Goal: Task Accomplishment & Management: Complete application form

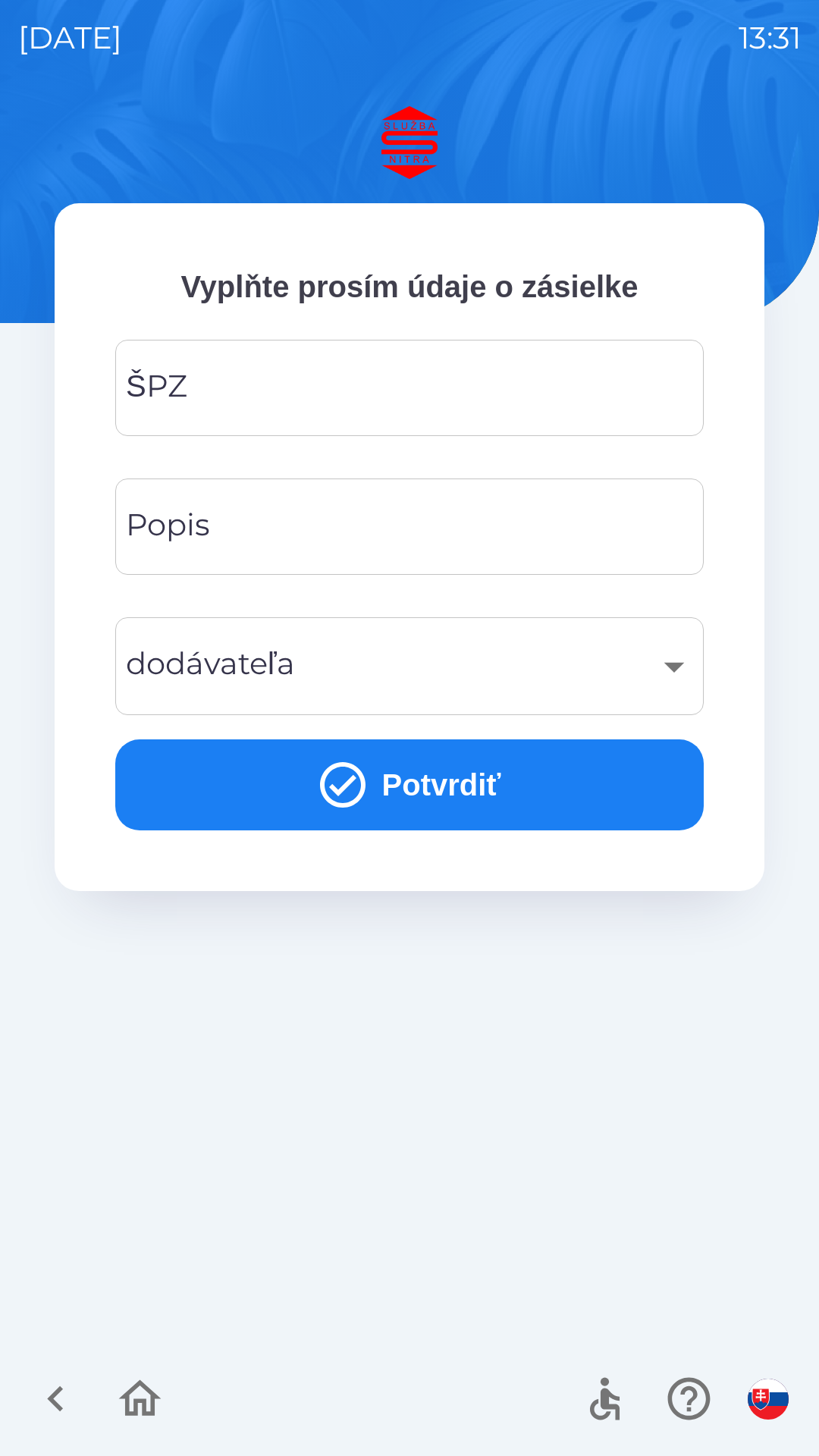
click at [245, 383] on input "ŠPZ" at bounding box center [409, 387] width 552 height 59
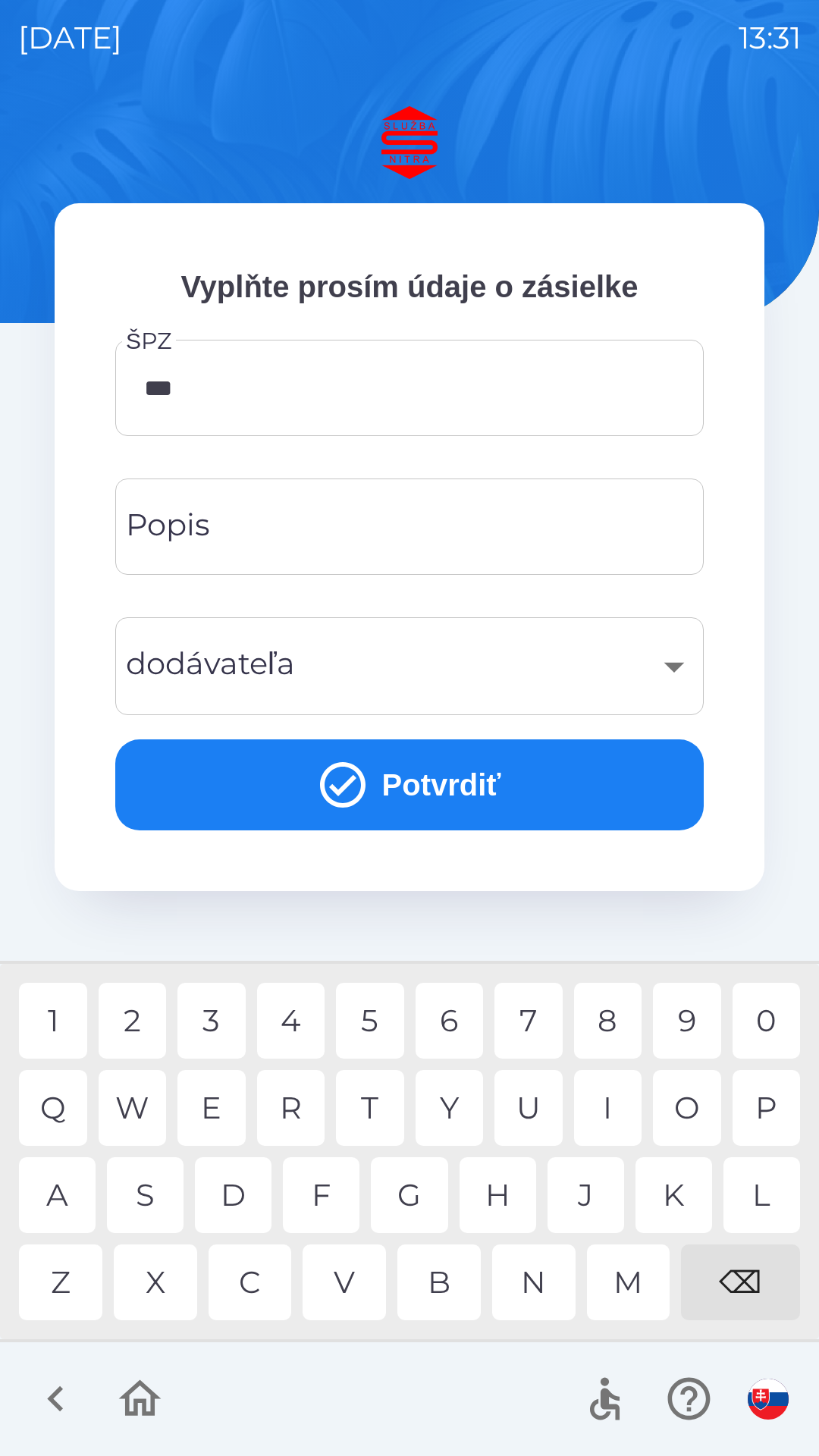
click at [289, 1032] on div "4" at bounding box center [291, 1020] width 69 height 76
click at [737, 1271] on div "⌫" at bounding box center [740, 1282] width 119 height 76
click at [757, 1024] on div "0" at bounding box center [766, 1020] width 69 height 76
click at [297, 1030] on div "4" at bounding box center [291, 1020] width 69 height 76
type input "*******"
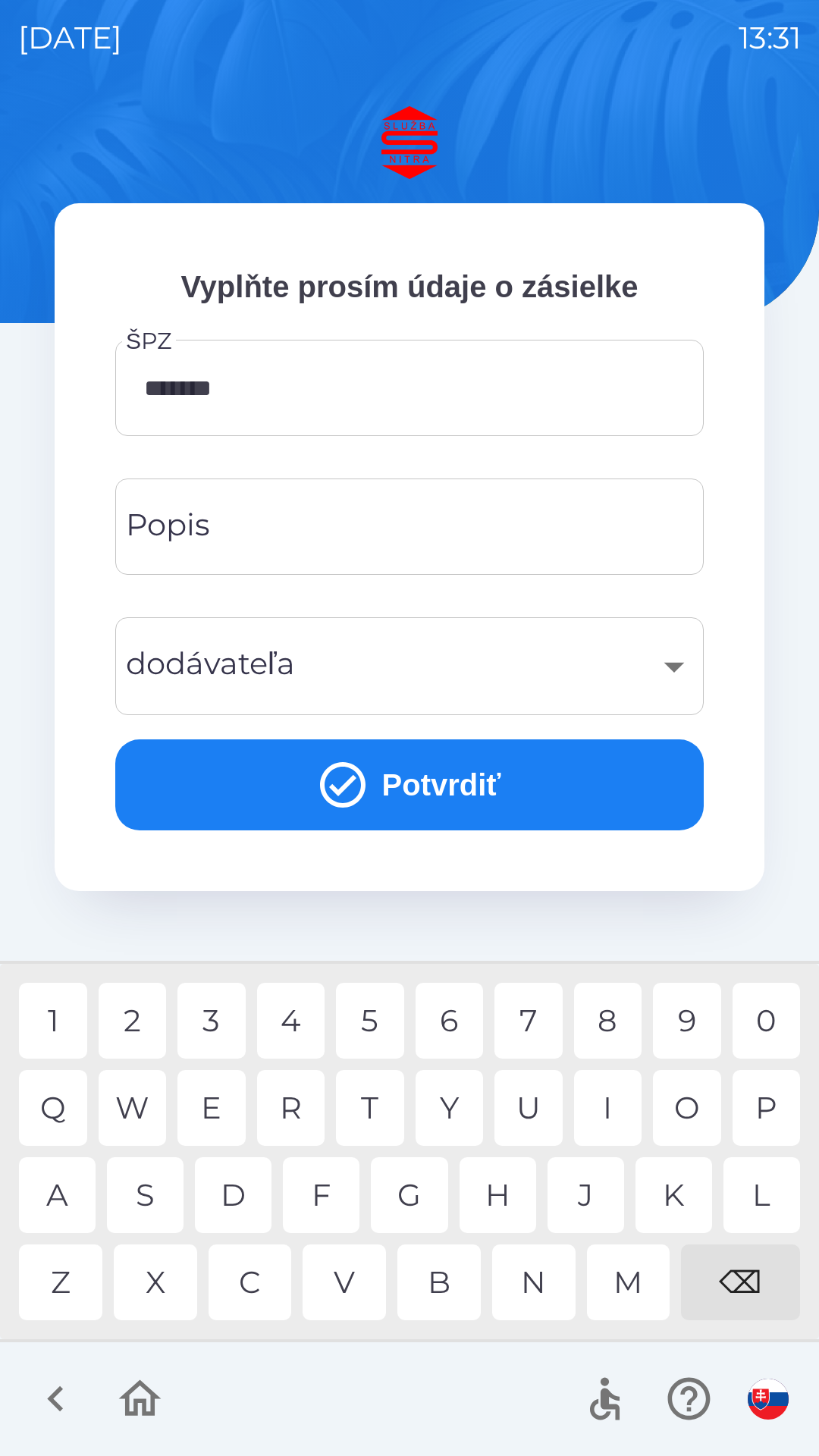
click at [217, 1197] on div "D" at bounding box center [233, 1194] width 77 height 76
click at [321, 779] on icon "submit" at bounding box center [343, 785] width 46 height 46
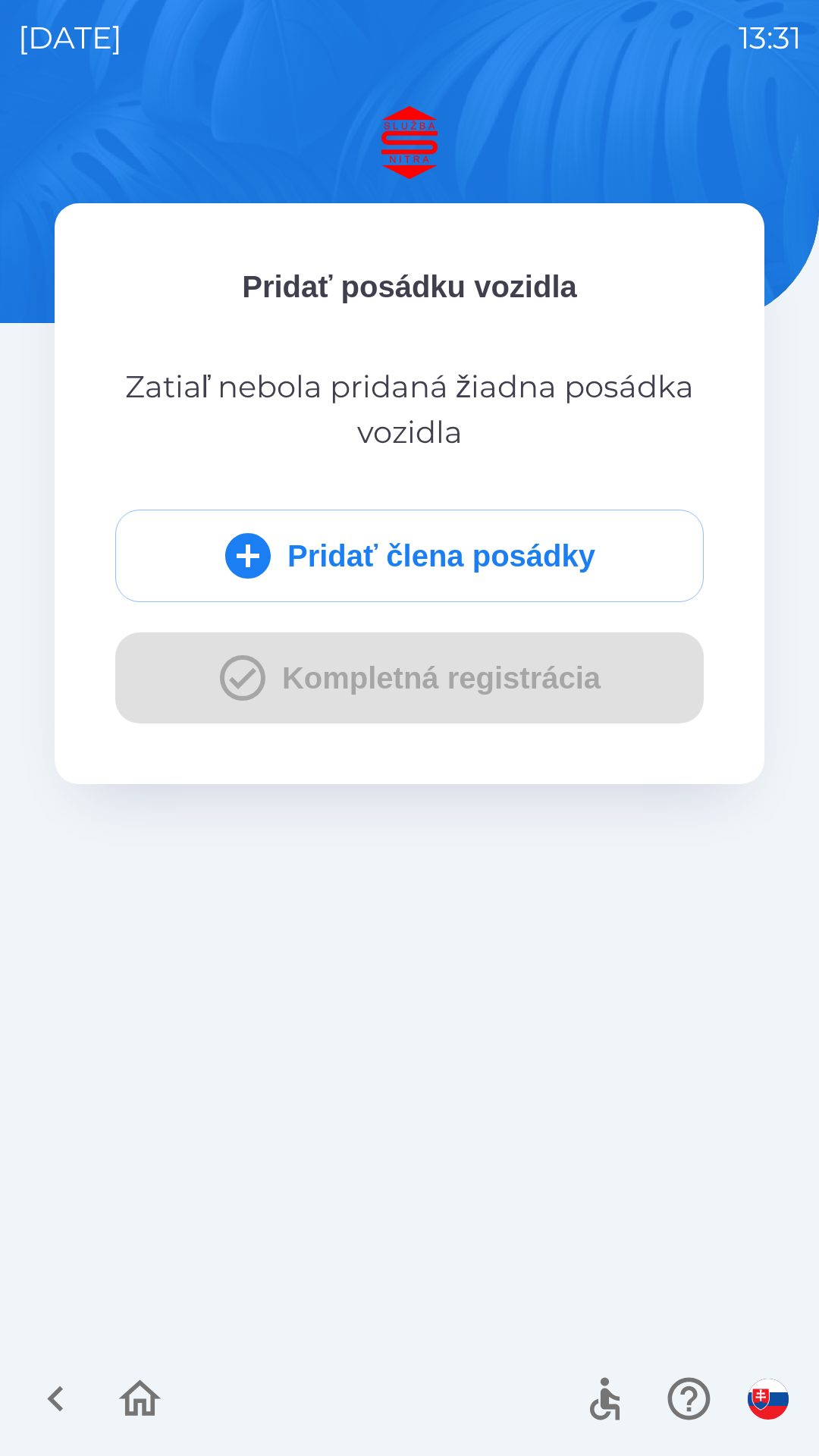
click at [320, 564] on button "Pridať člena posádky" at bounding box center [409, 555] width 588 height 92
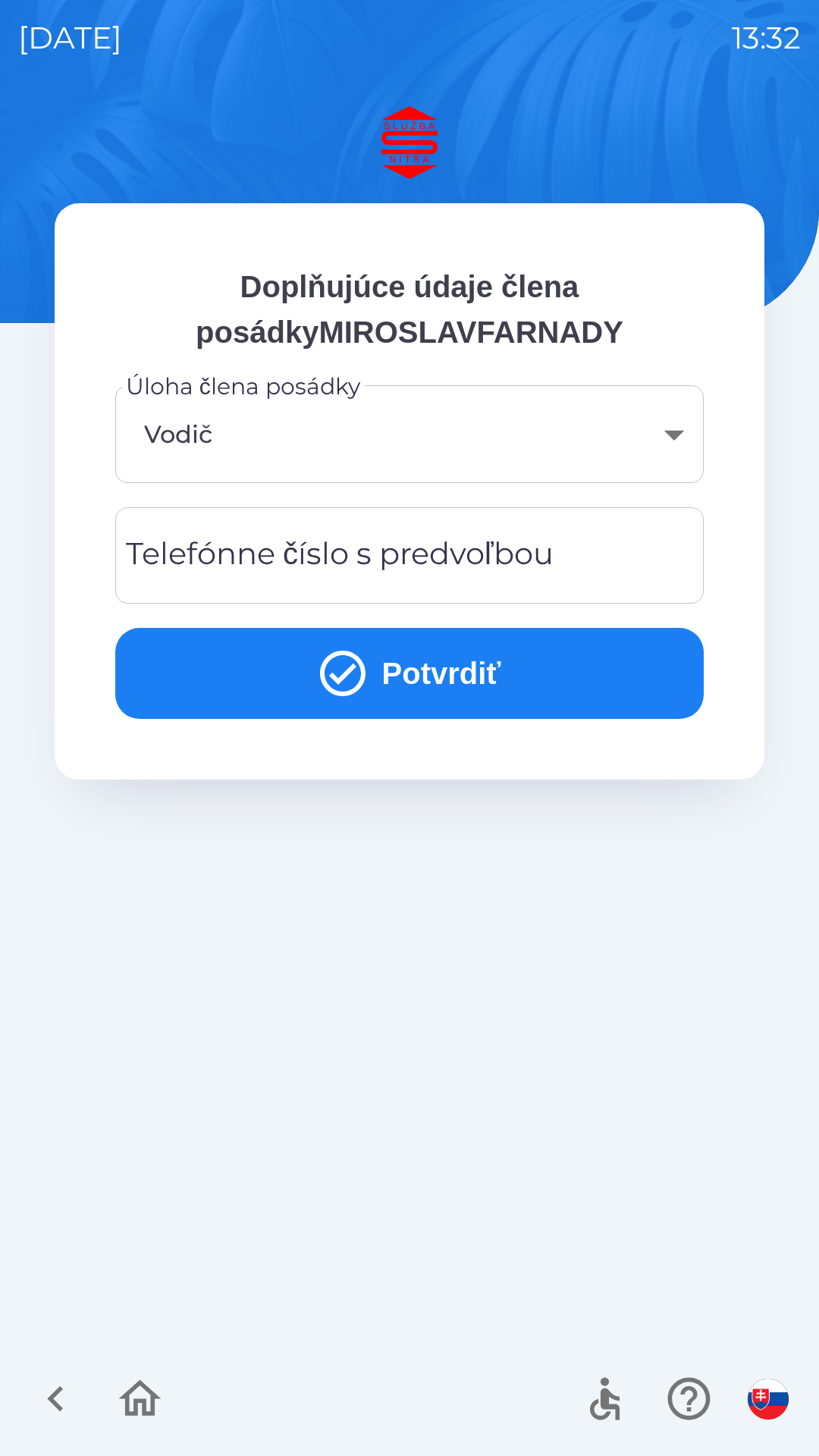
click at [243, 556] on div "Telefónne číslo s predvoľbou Telefónne číslo s predvoľbou" at bounding box center [409, 555] width 588 height 96
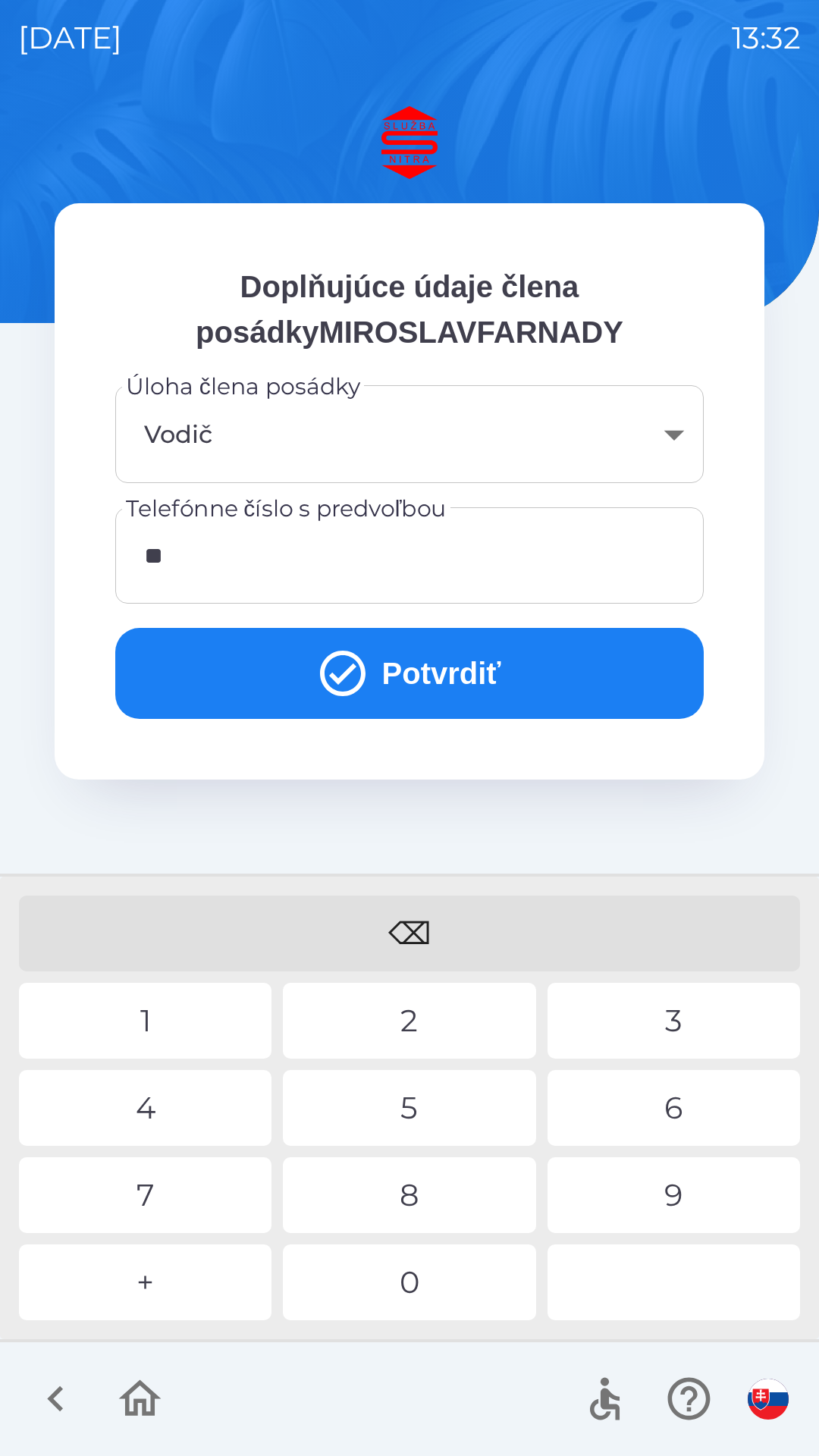
type input "***"
click at [64, 1392] on icon "button" at bounding box center [56, 1398] width 51 height 51
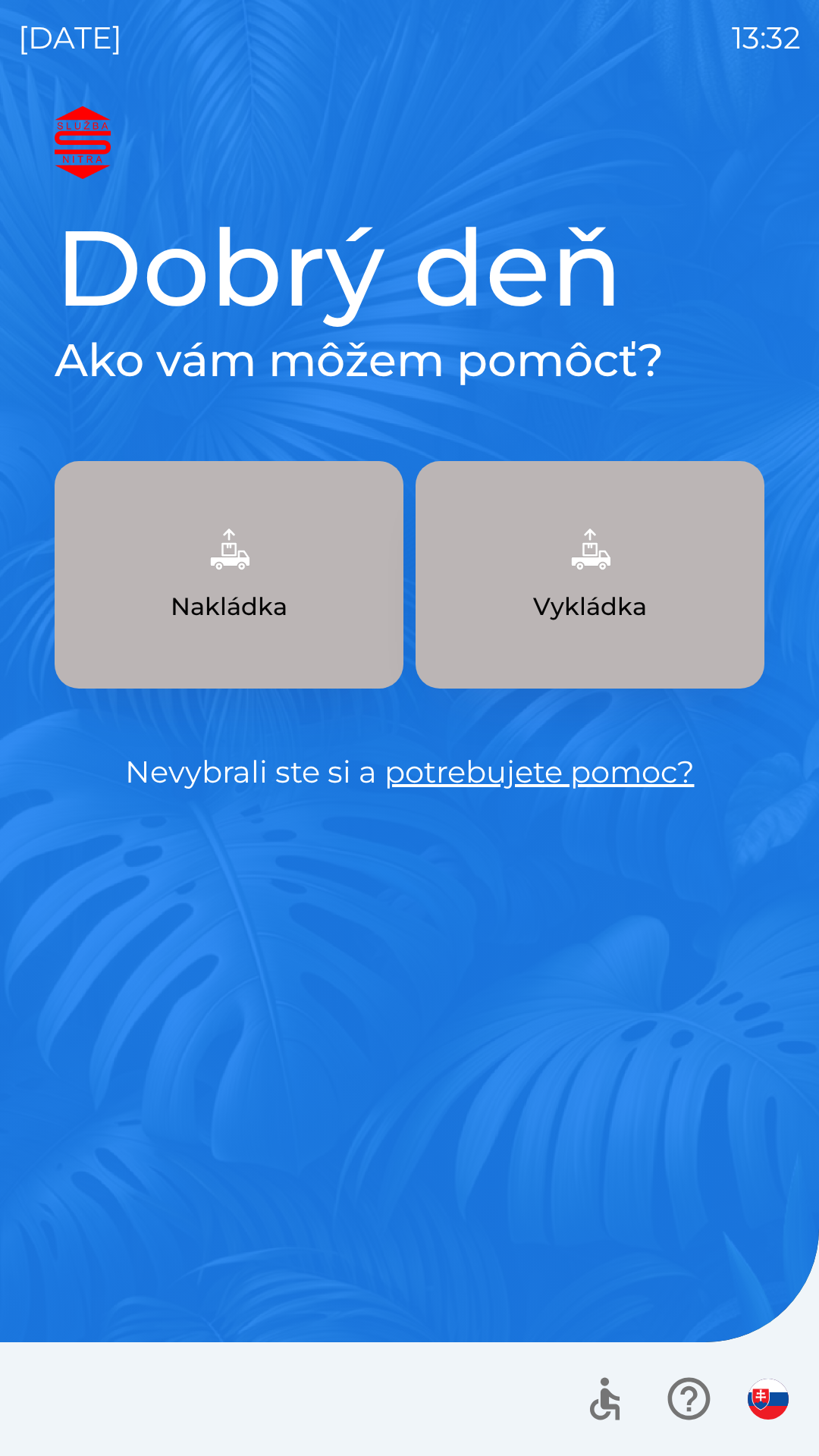
click at [224, 576] on img "button" at bounding box center [229, 548] width 67 height 67
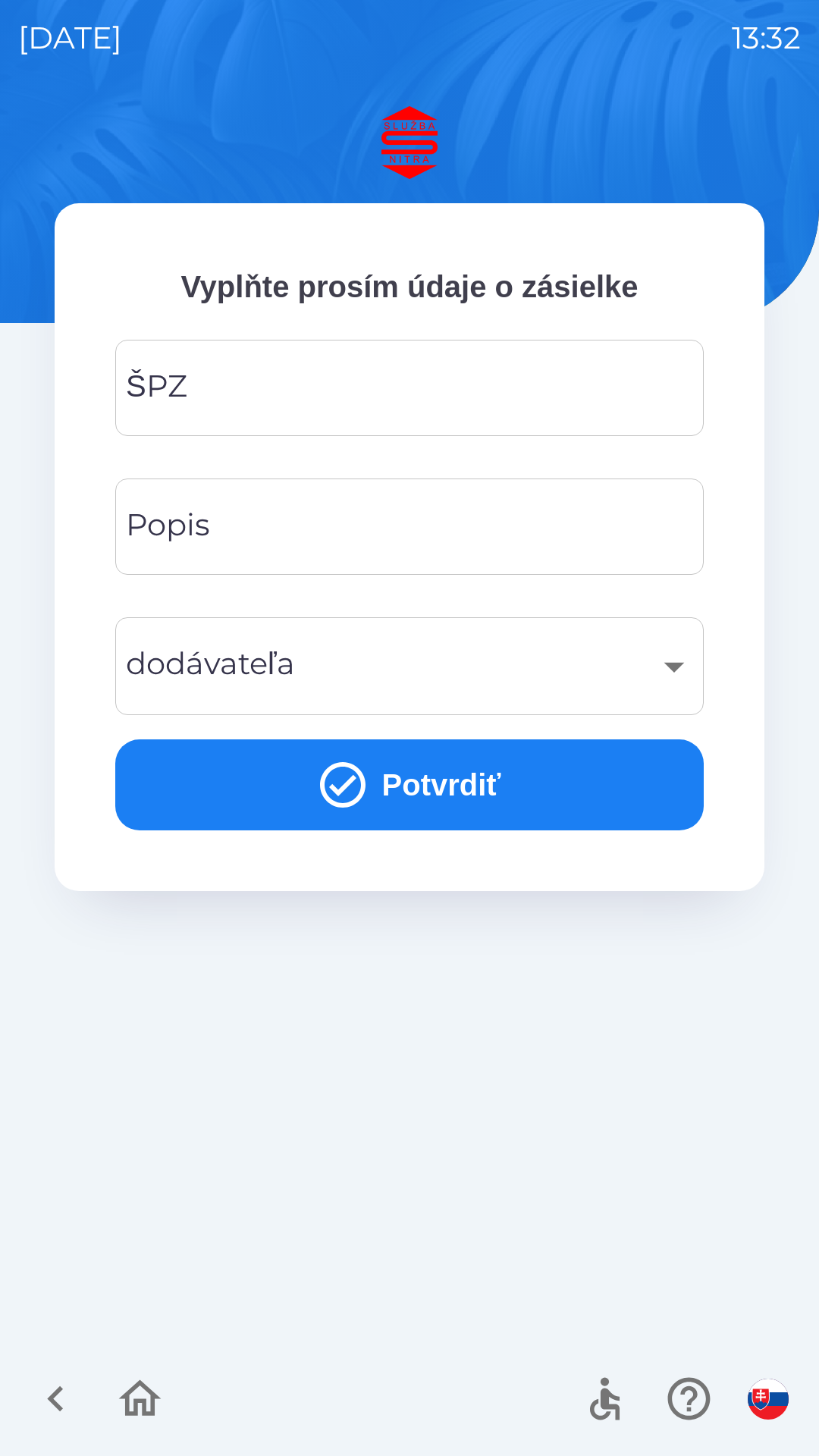
click at [242, 392] on input "ŠPZ" at bounding box center [409, 387] width 552 height 59
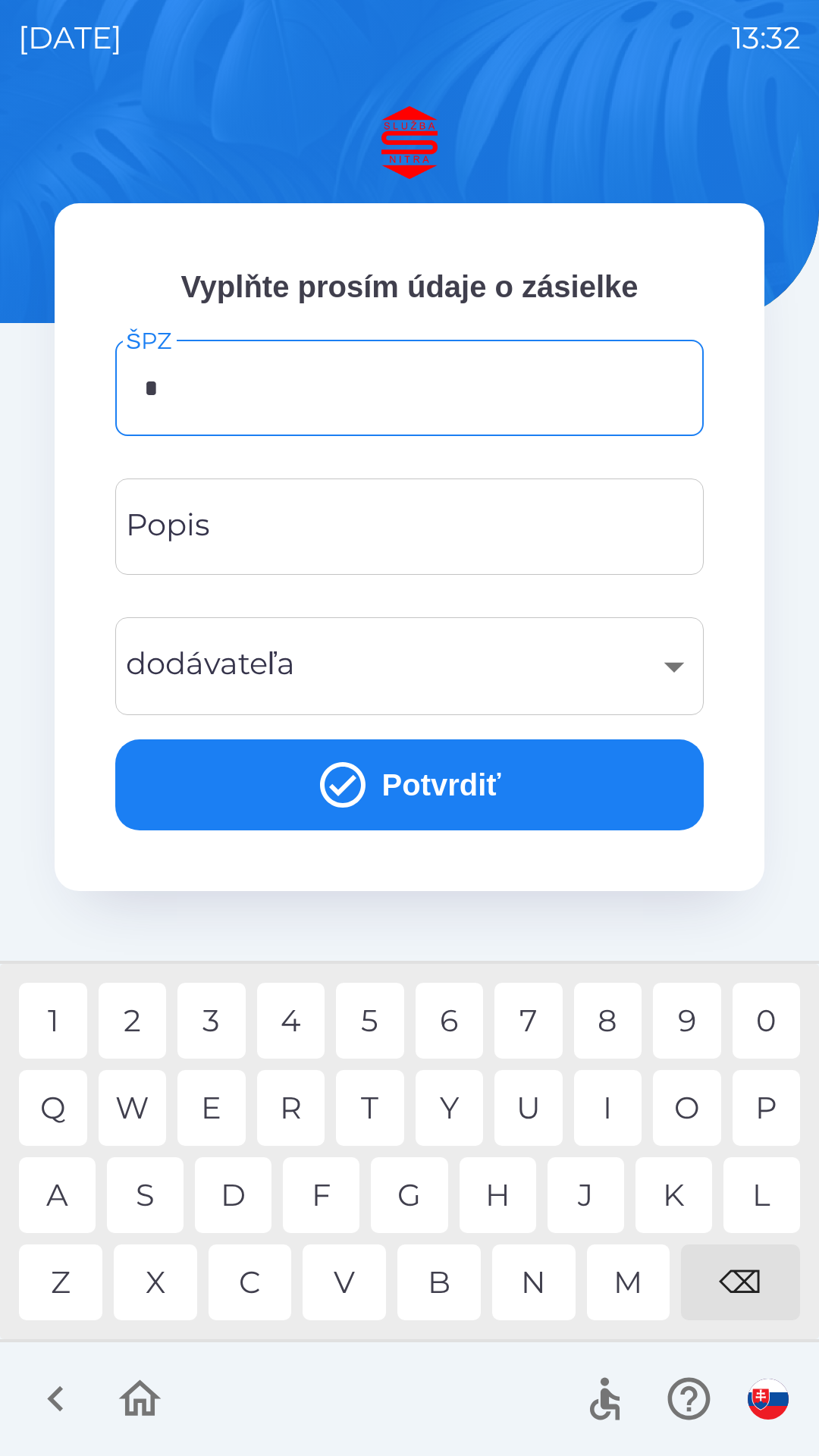
click at [215, 1019] on div "3" at bounding box center [211, 1020] width 69 height 76
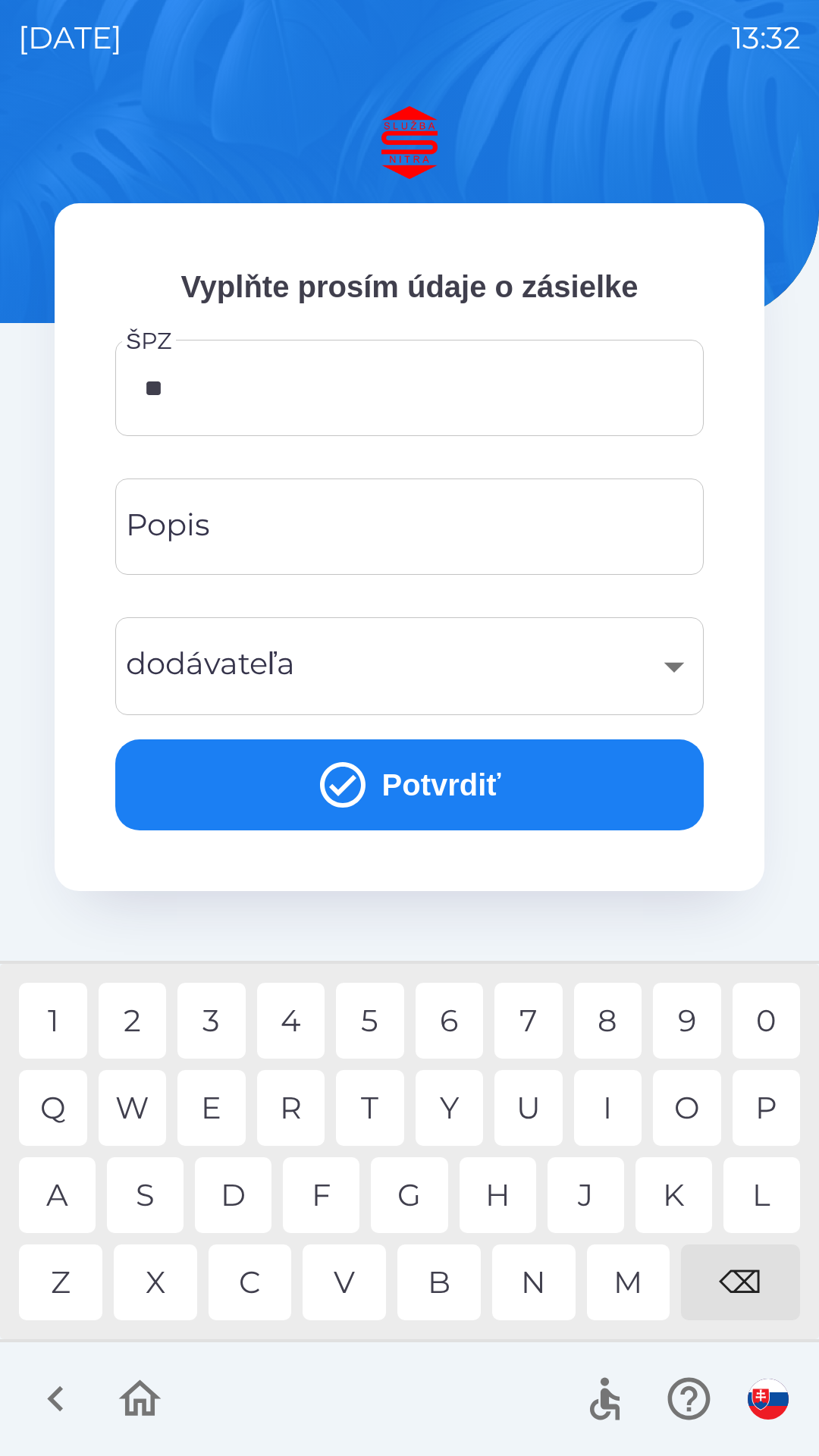
click at [766, 1018] on div "0" at bounding box center [766, 1020] width 69 height 76
click at [297, 1024] on div "4" at bounding box center [291, 1020] width 69 height 76
type input "*****"
click at [232, 1189] on div "D" at bounding box center [233, 1194] width 77 height 76
click at [410, 776] on button "Potvrdiť" at bounding box center [409, 784] width 588 height 91
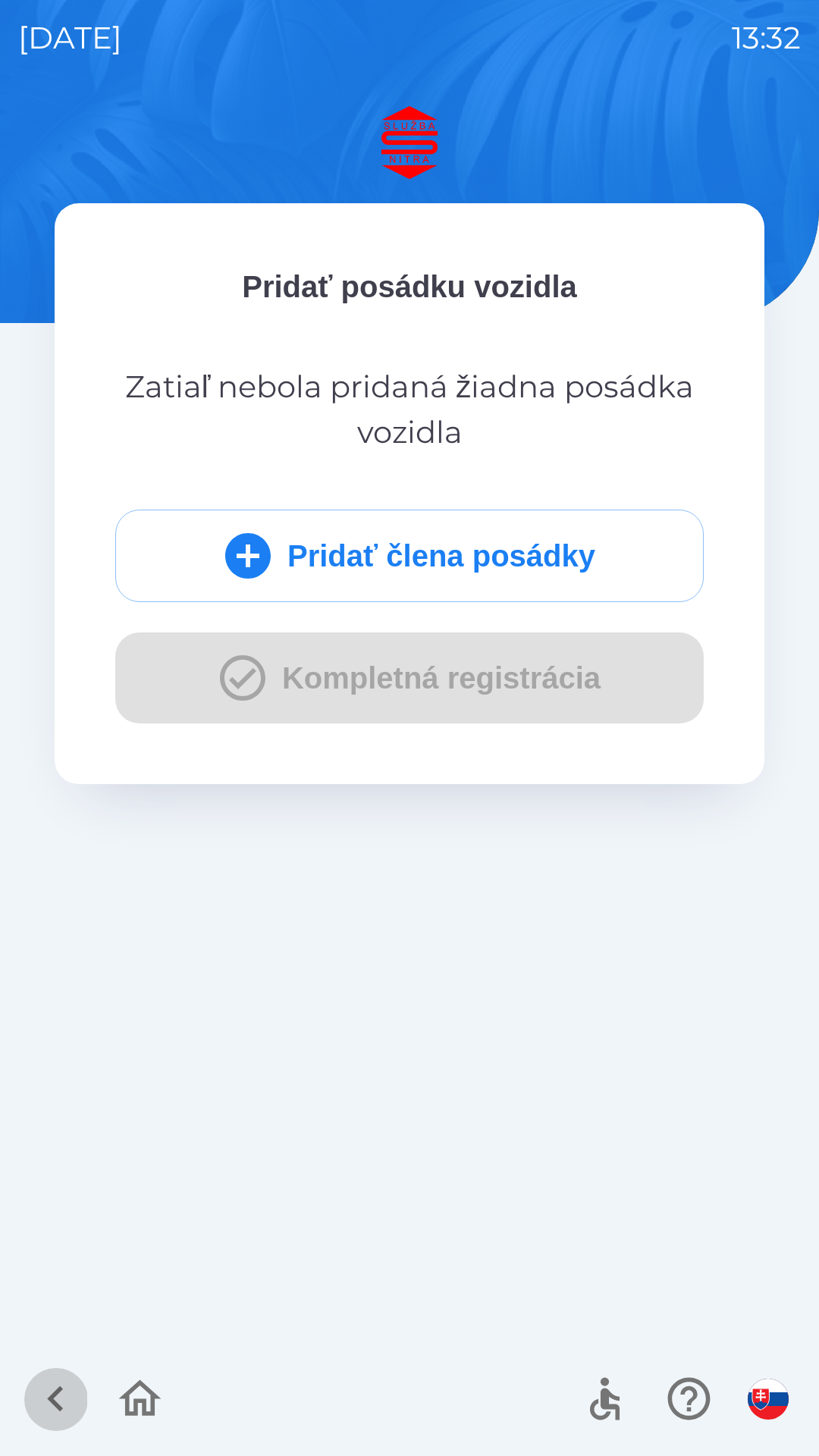
click at [56, 1388] on icon "button" at bounding box center [56, 1398] width 51 height 51
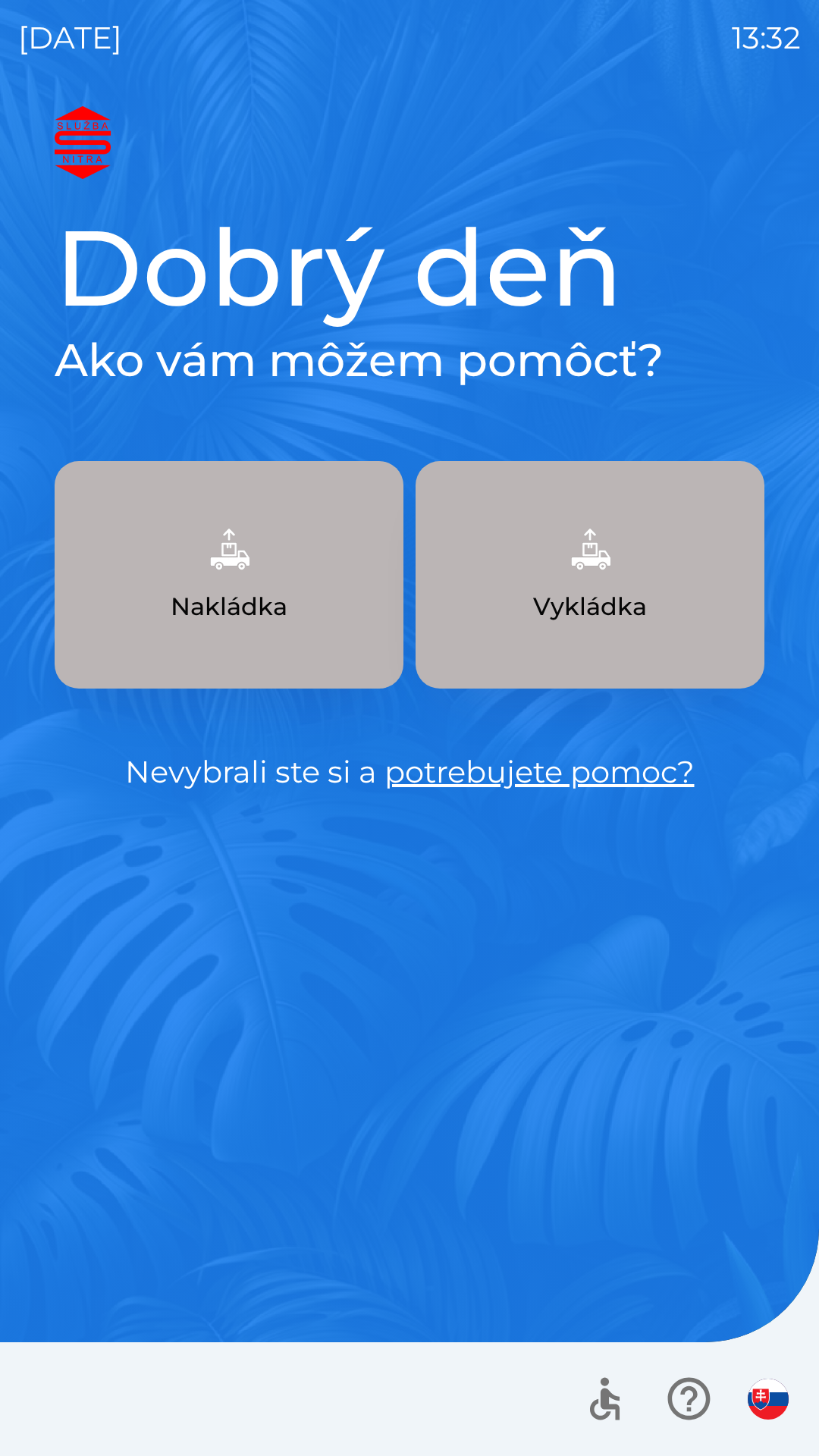
click at [242, 615] on p "Nakládka" at bounding box center [229, 607] width 117 height 37
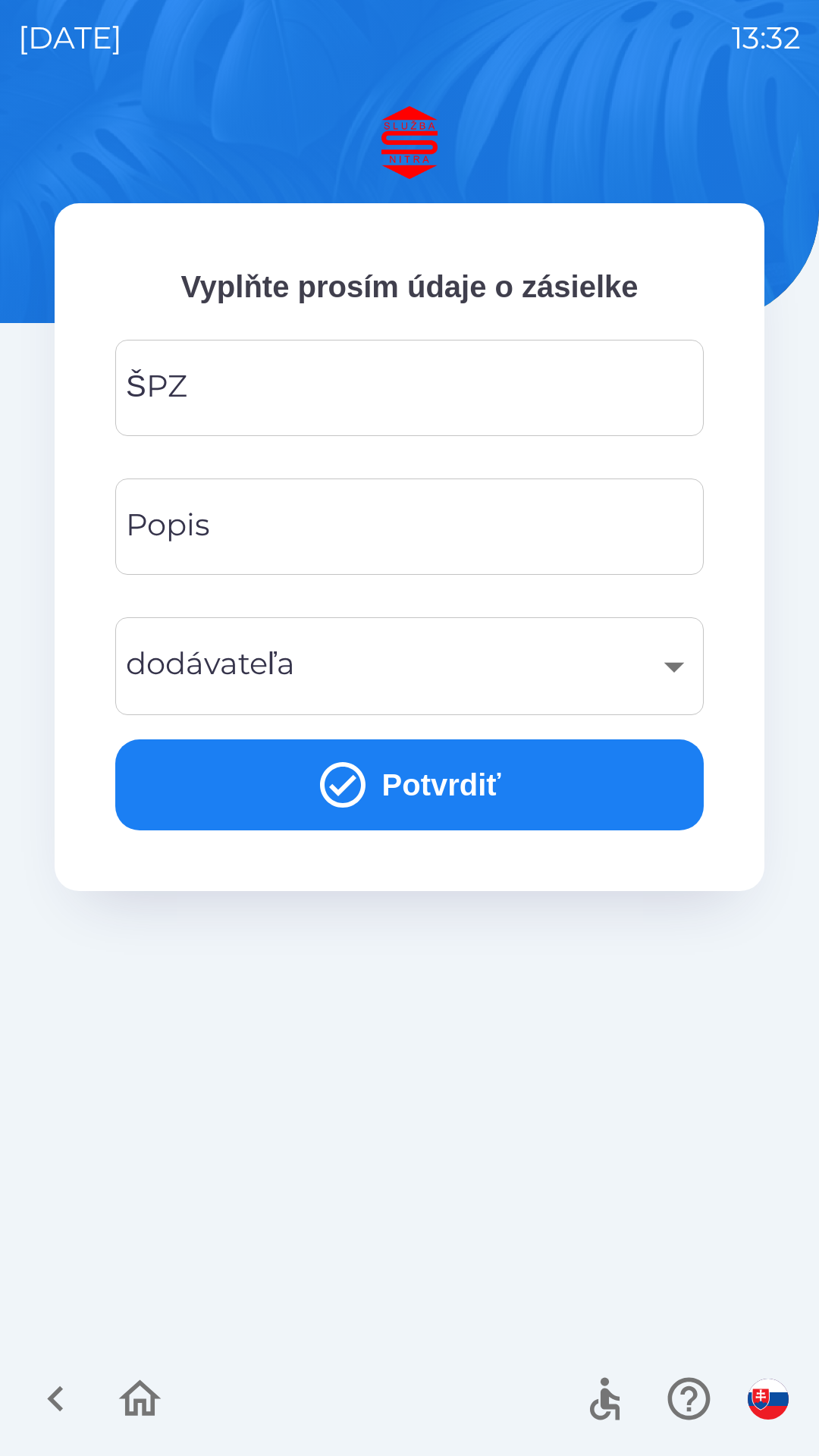
click at [288, 396] on input "ŠPZ" at bounding box center [409, 387] width 552 height 59
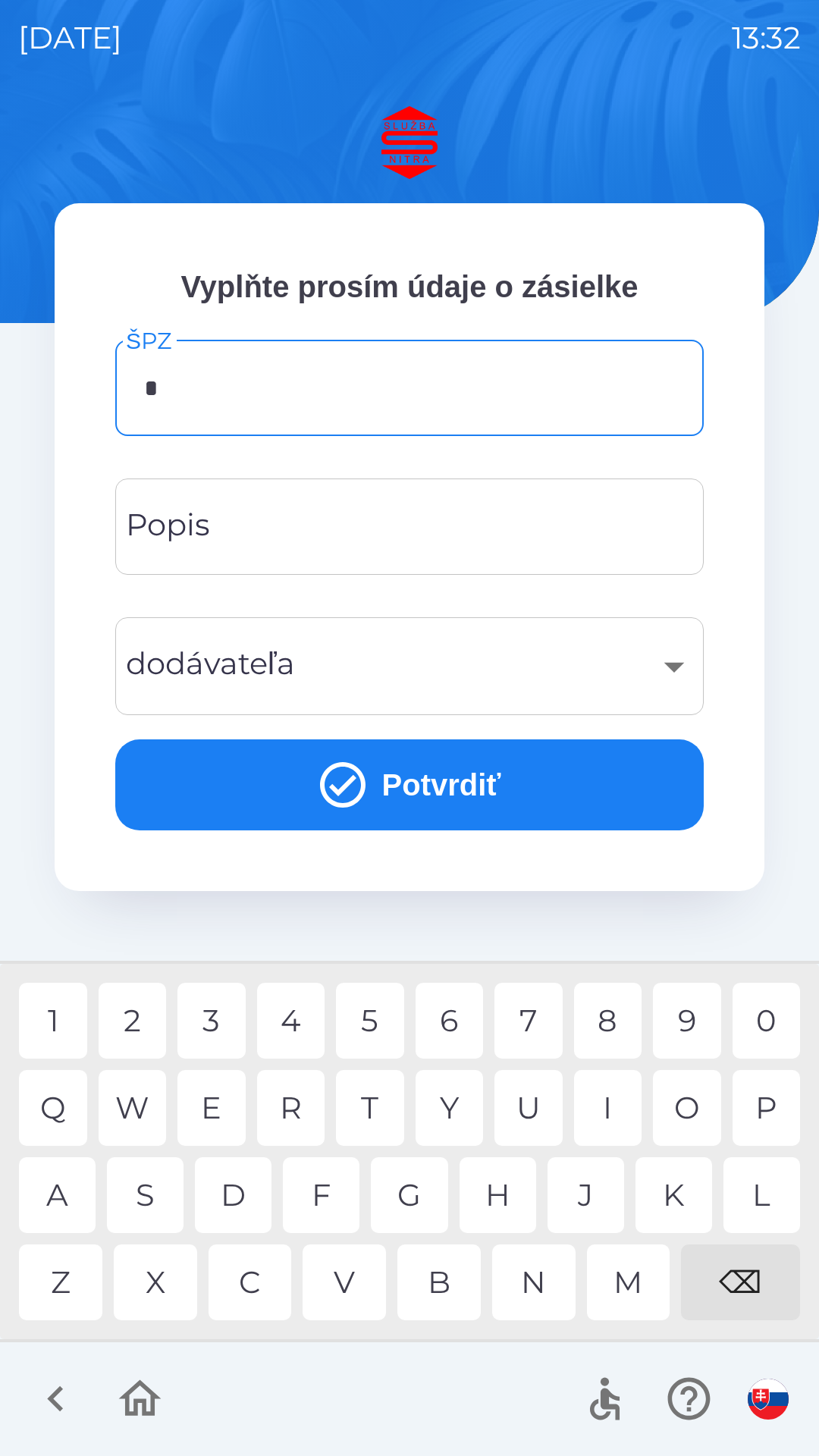
click at [532, 1291] on div "N" at bounding box center [533, 1282] width 83 height 76
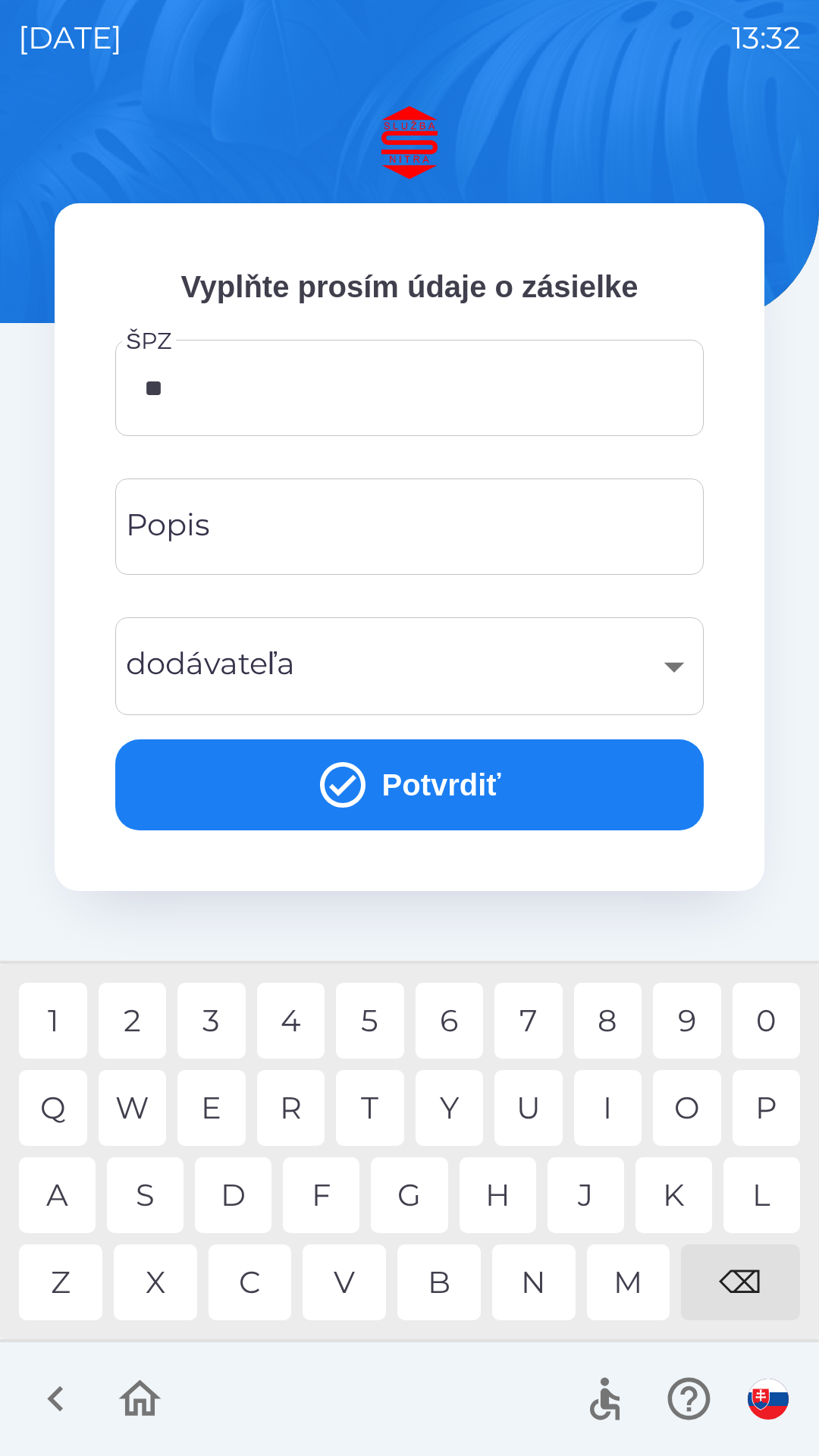
click at [287, 1126] on div "R" at bounding box center [291, 1107] width 69 height 76
click at [216, 1032] on div "3" at bounding box center [211, 1020] width 69 height 76
type input "*******"
click at [241, 1193] on div "D" at bounding box center [233, 1194] width 77 height 76
click at [404, 789] on button "Potvrdiť" at bounding box center [409, 784] width 588 height 91
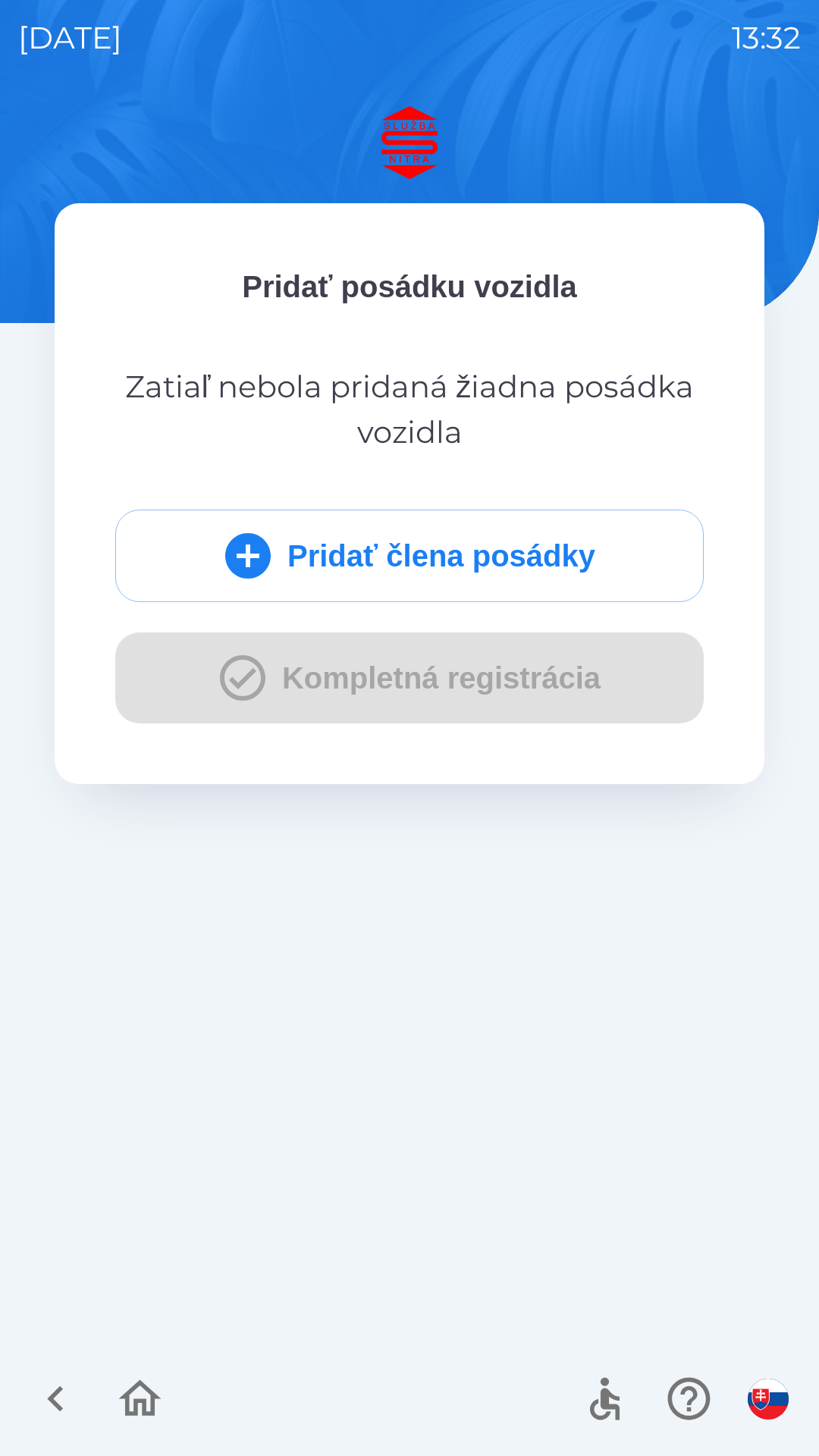
click at [361, 563] on button "Pridať člena posádky" at bounding box center [409, 555] width 588 height 92
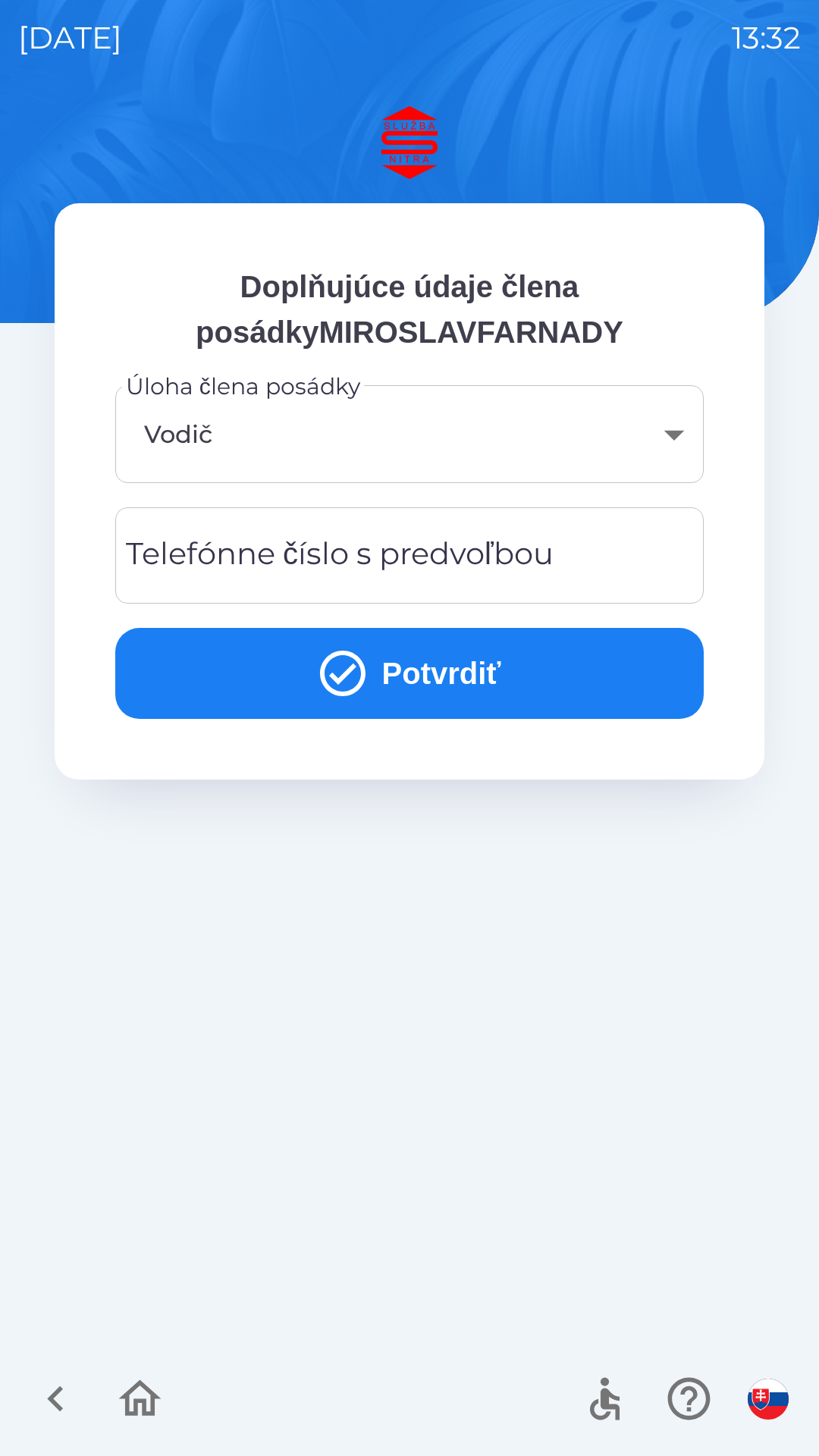
click at [265, 555] on div "Telefónne číslo s predvoľbou Telefónne číslo s predvoľbou" at bounding box center [409, 555] width 588 height 96
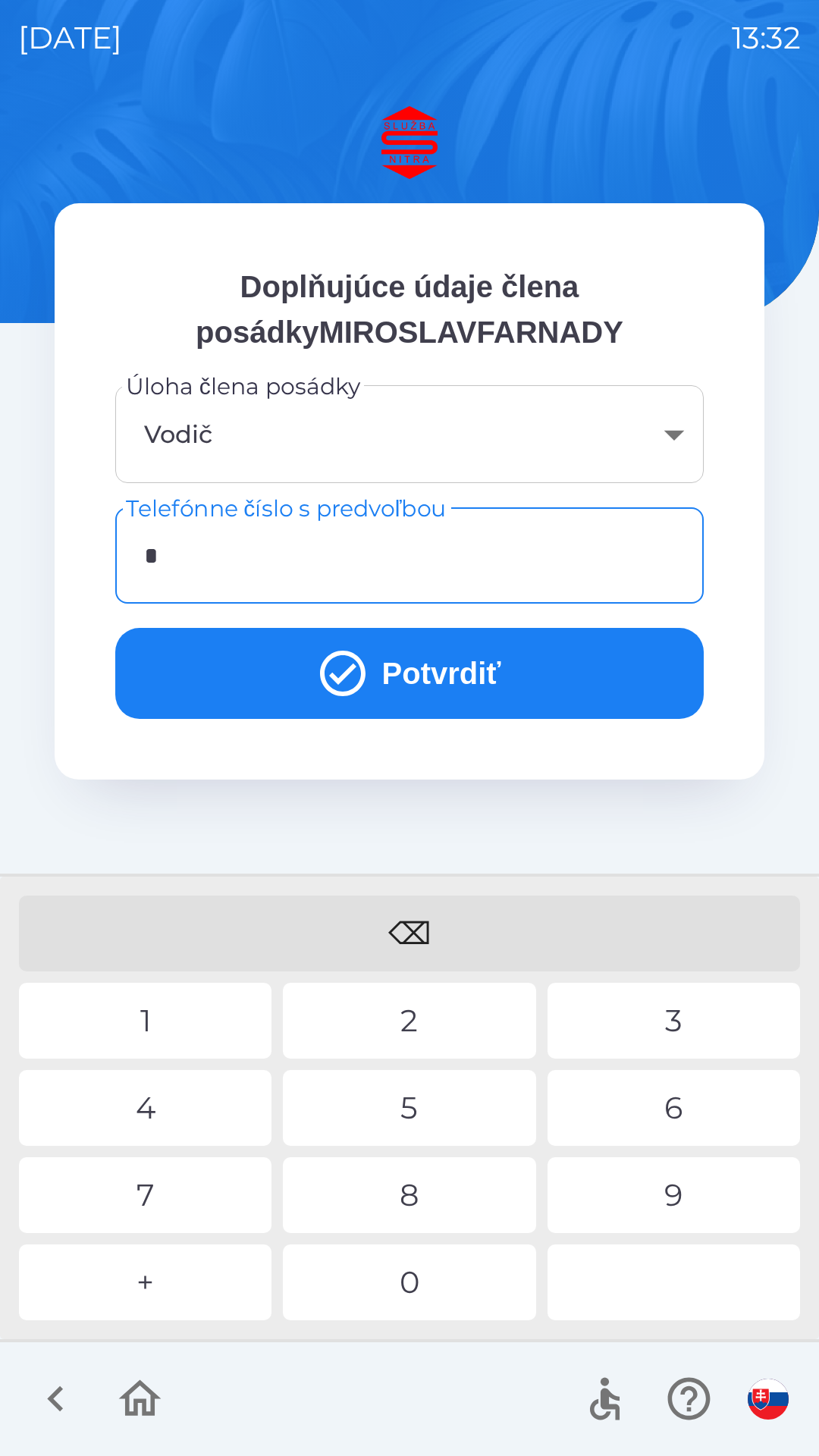
click at [164, 1272] on div "+" at bounding box center [145, 1282] width 253 height 76
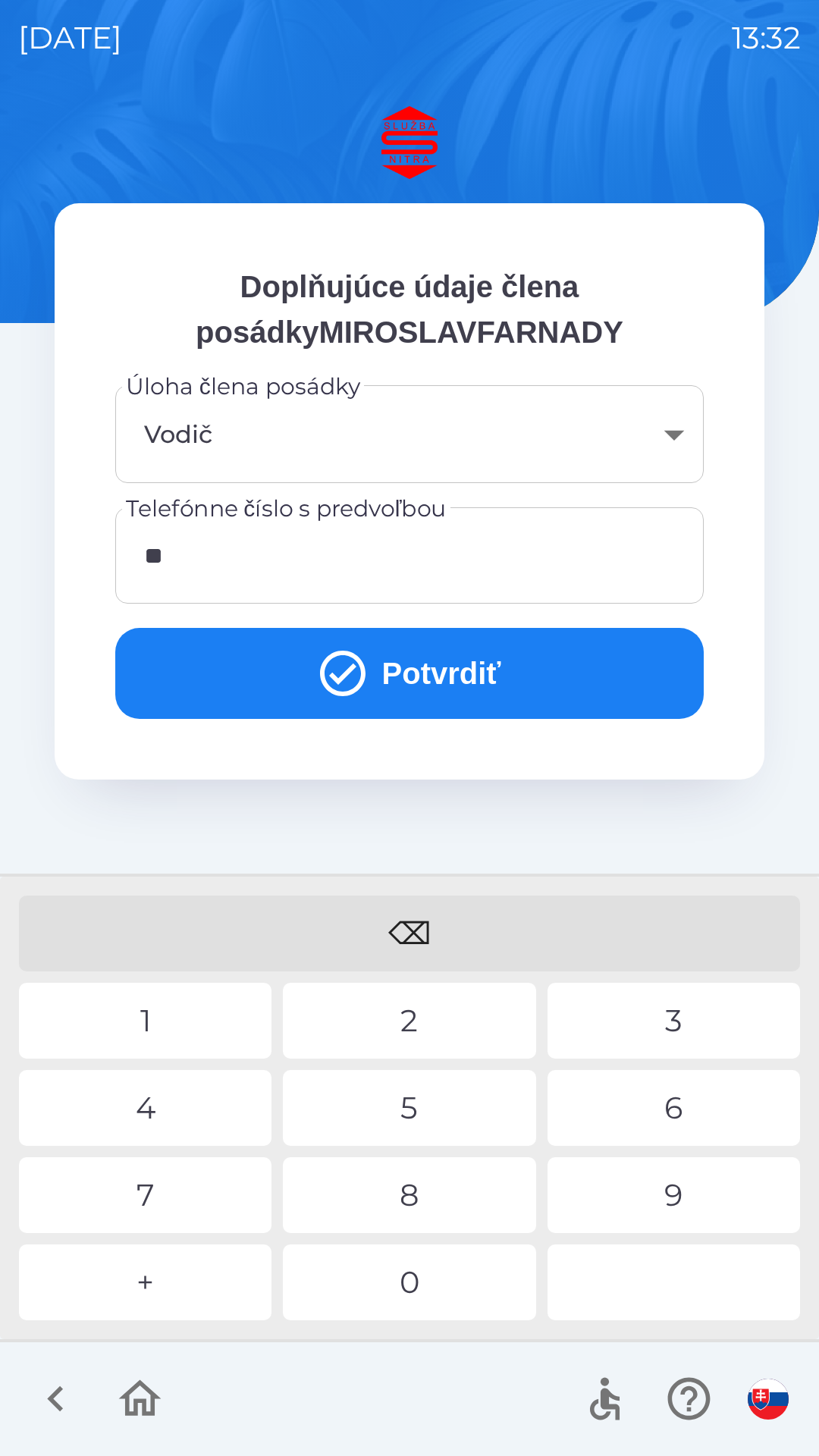
click at [177, 1099] on div "4" at bounding box center [145, 1107] width 253 height 76
click at [404, 1010] on div "2" at bounding box center [409, 1020] width 253 height 76
click at [646, 1183] on div "9" at bounding box center [674, 1194] width 253 height 76
click at [669, 1085] on div "6" at bounding box center [674, 1107] width 253 height 76
type input "**********"
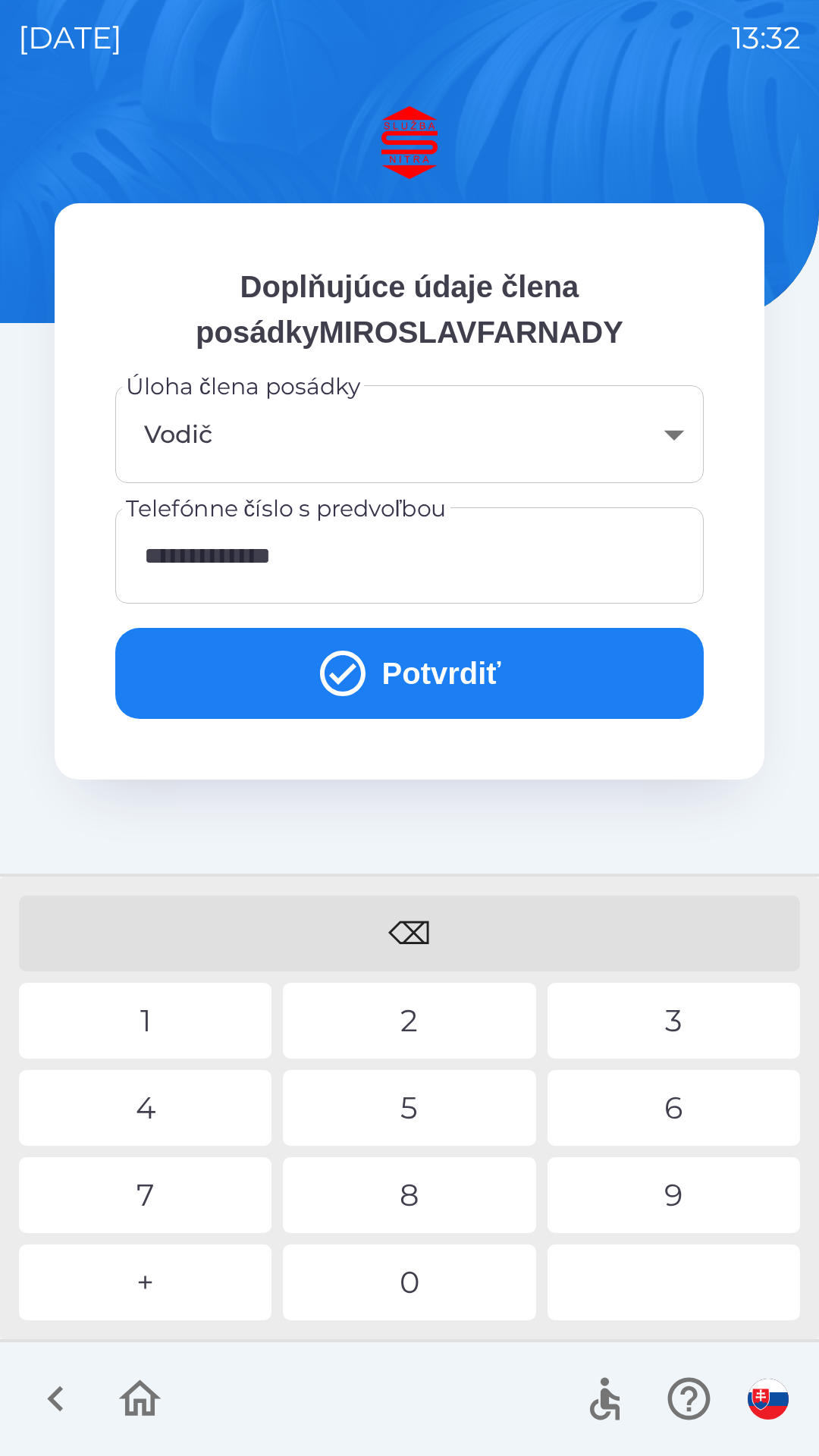
click at [173, 1178] on div "7" at bounding box center [145, 1194] width 253 height 76
click at [369, 668] on button "Potvrdiť" at bounding box center [409, 673] width 588 height 91
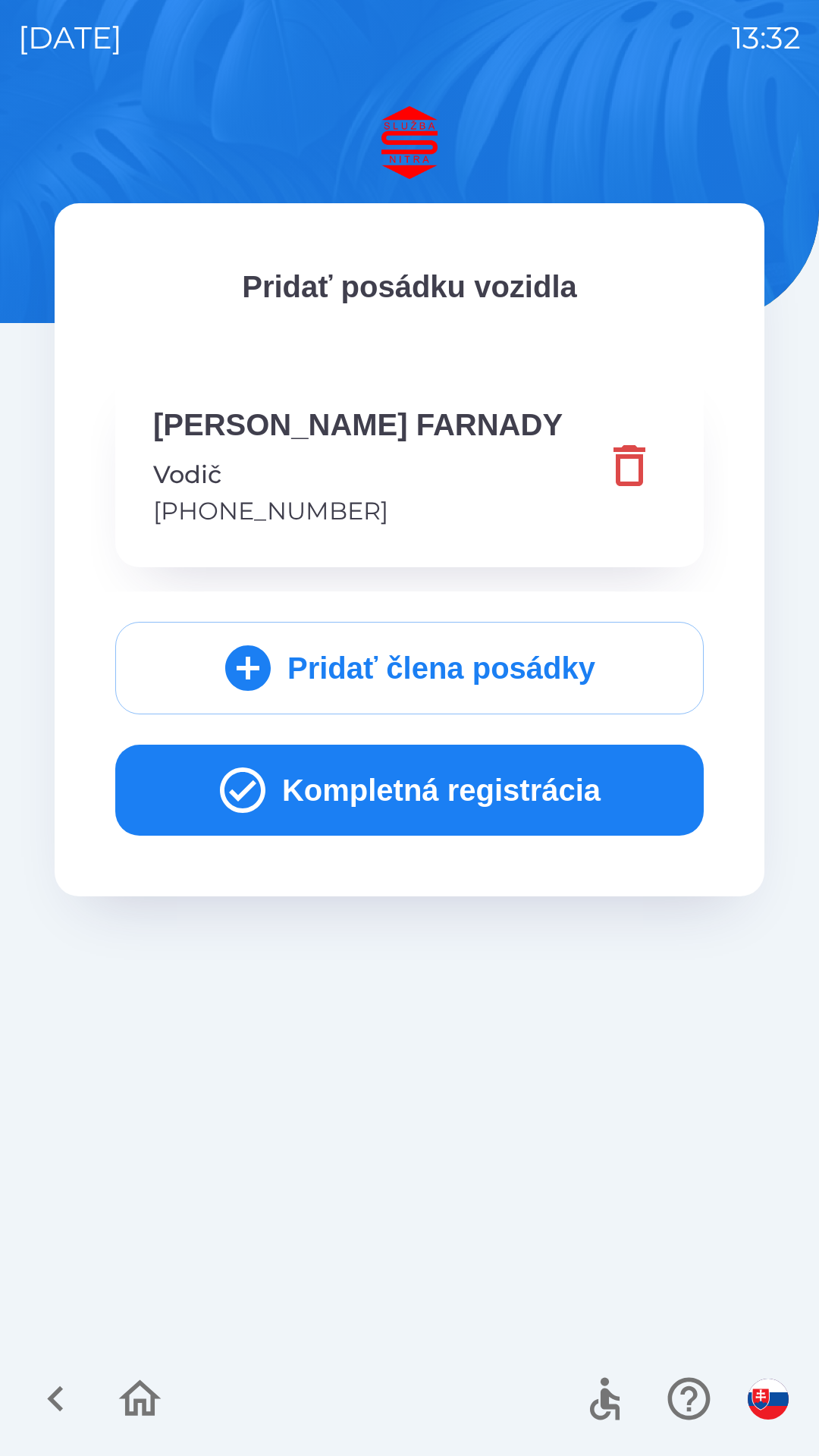
click at [367, 789] on button "Kompletná registrácia" at bounding box center [409, 790] width 588 height 91
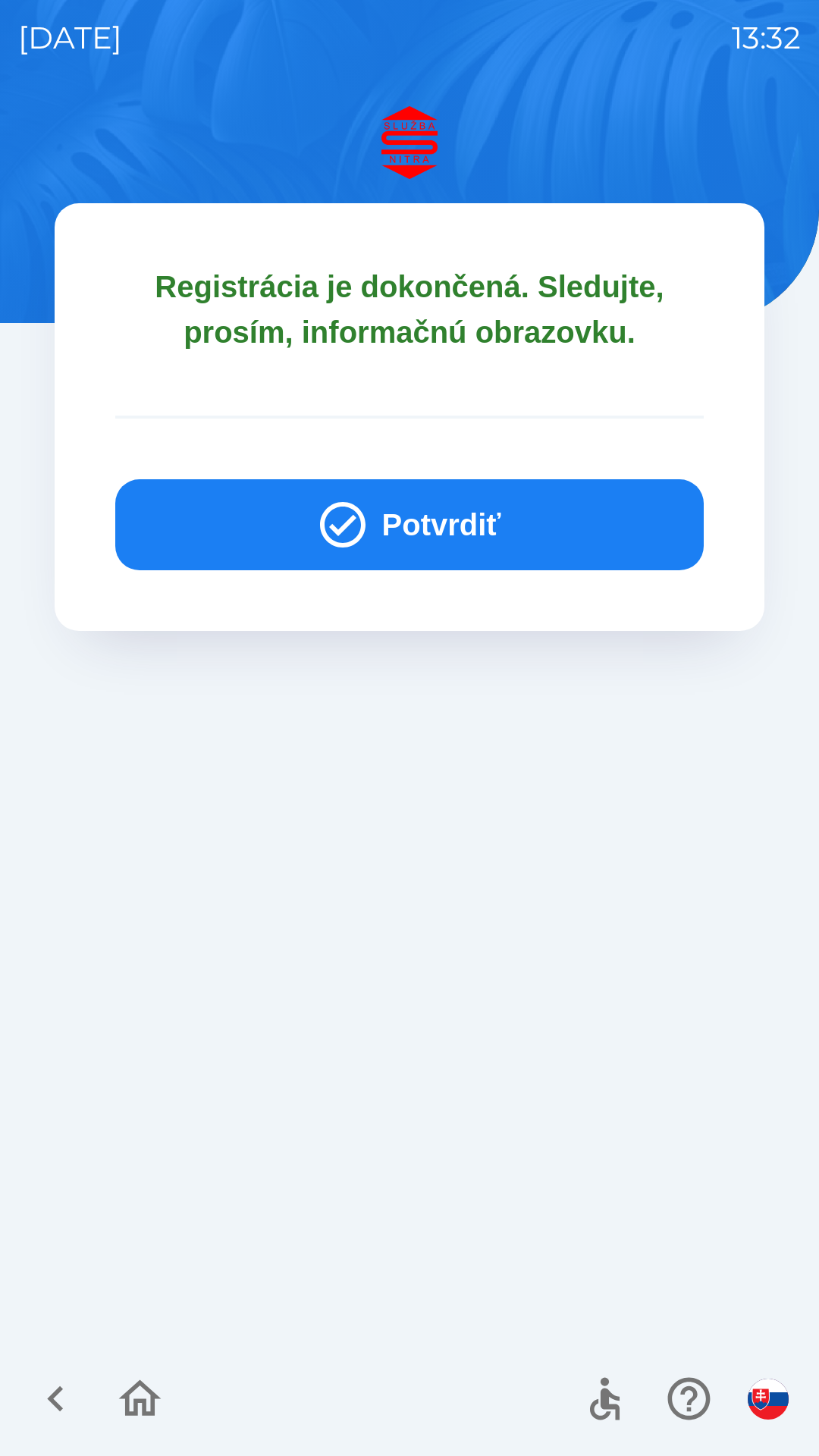
click at [385, 506] on button "Potvrdiť" at bounding box center [409, 524] width 588 height 91
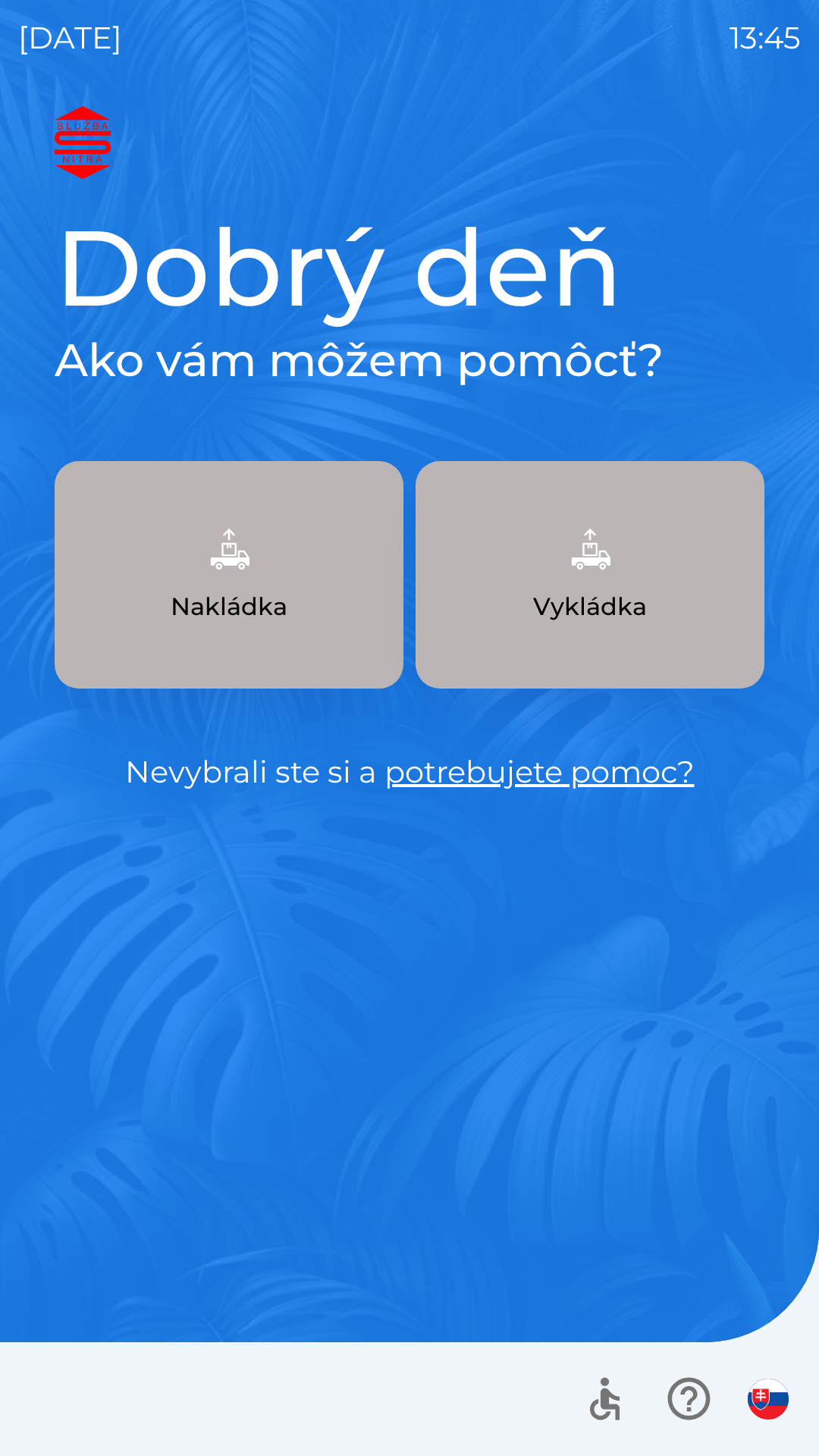
click at [276, 621] on p "Nakládka" at bounding box center [229, 607] width 117 height 37
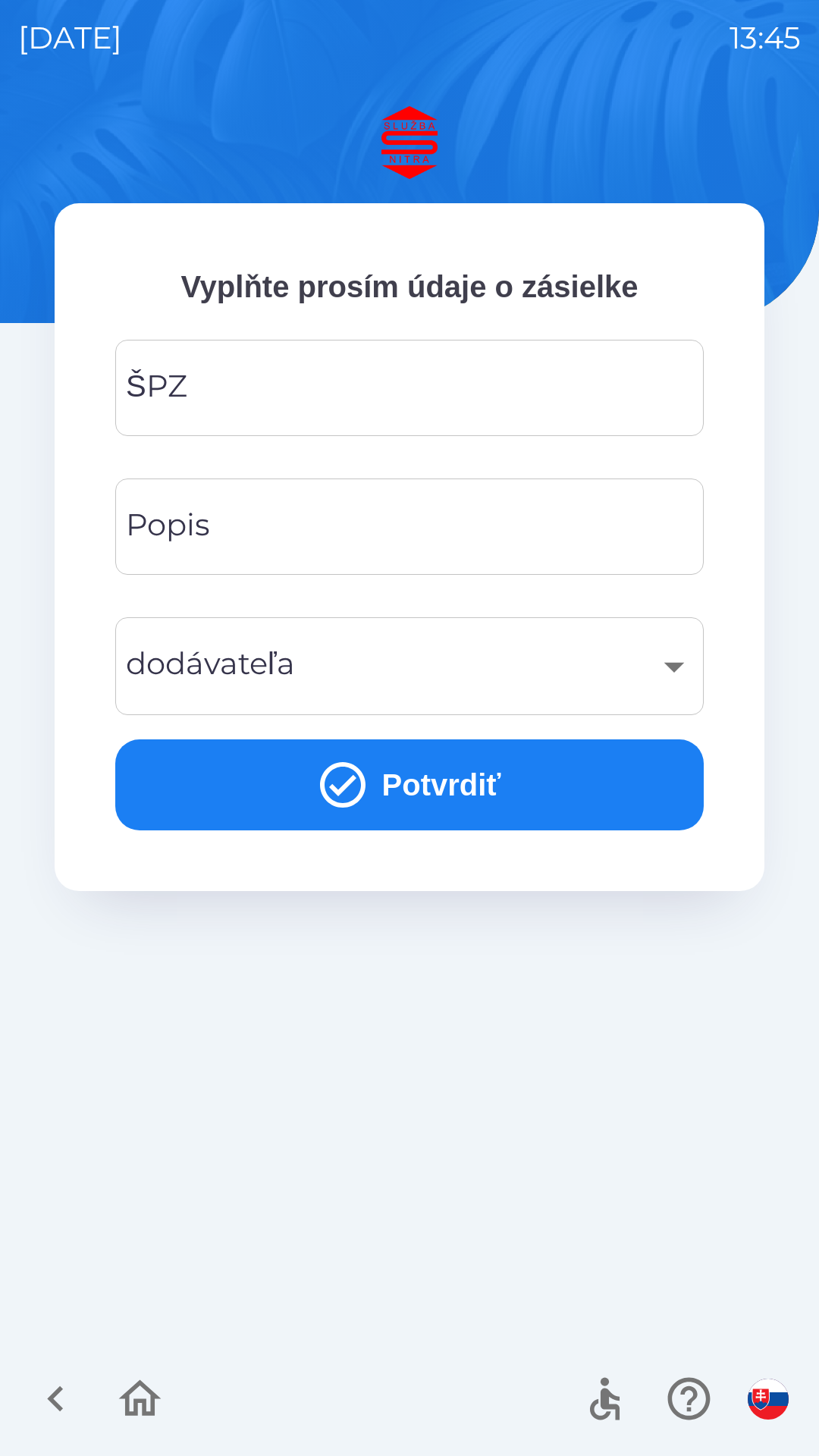
click at [302, 391] on input "ŠPZ" at bounding box center [409, 387] width 552 height 59
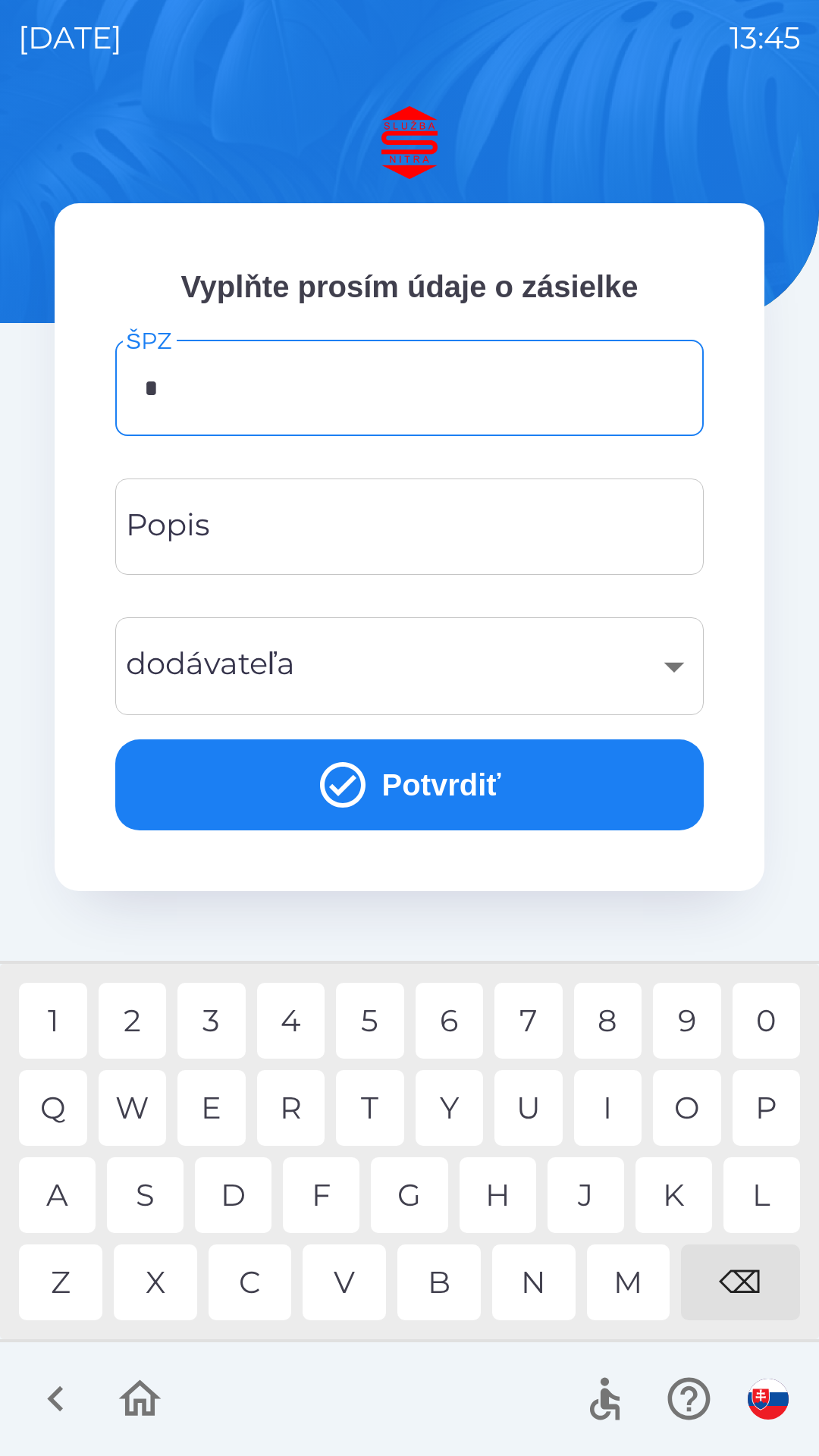
click at [536, 1276] on div "N" at bounding box center [533, 1282] width 83 height 76
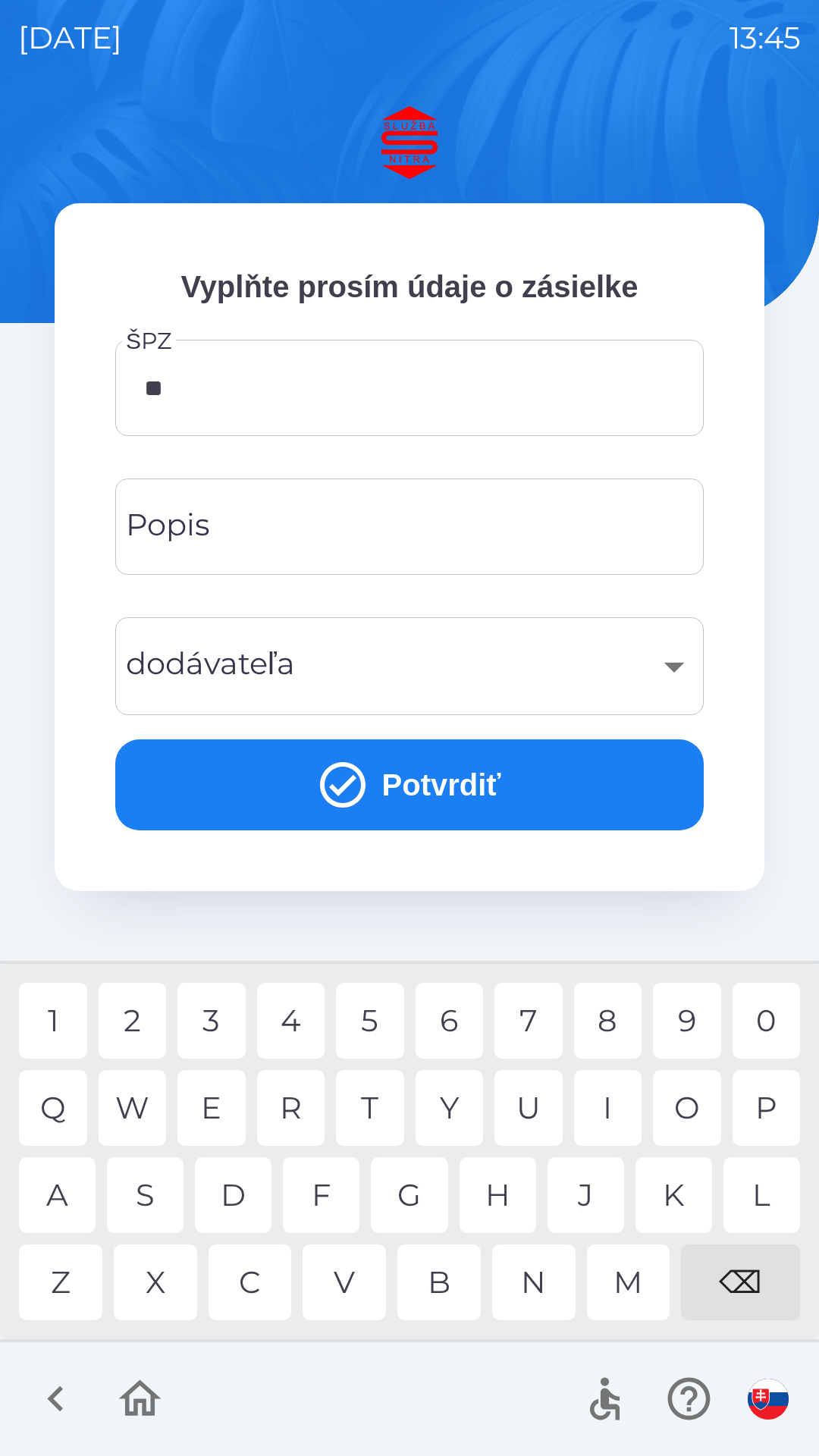
click at [294, 1112] on div "R" at bounding box center [291, 1107] width 69 height 76
click at [682, 1024] on div "9" at bounding box center [686, 1020] width 69 height 76
click at [136, 1019] on div "2" at bounding box center [133, 1020] width 69 height 76
click at [533, 1021] on div "7" at bounding box center [528, 1020] width 69 height 76
type input "*******"
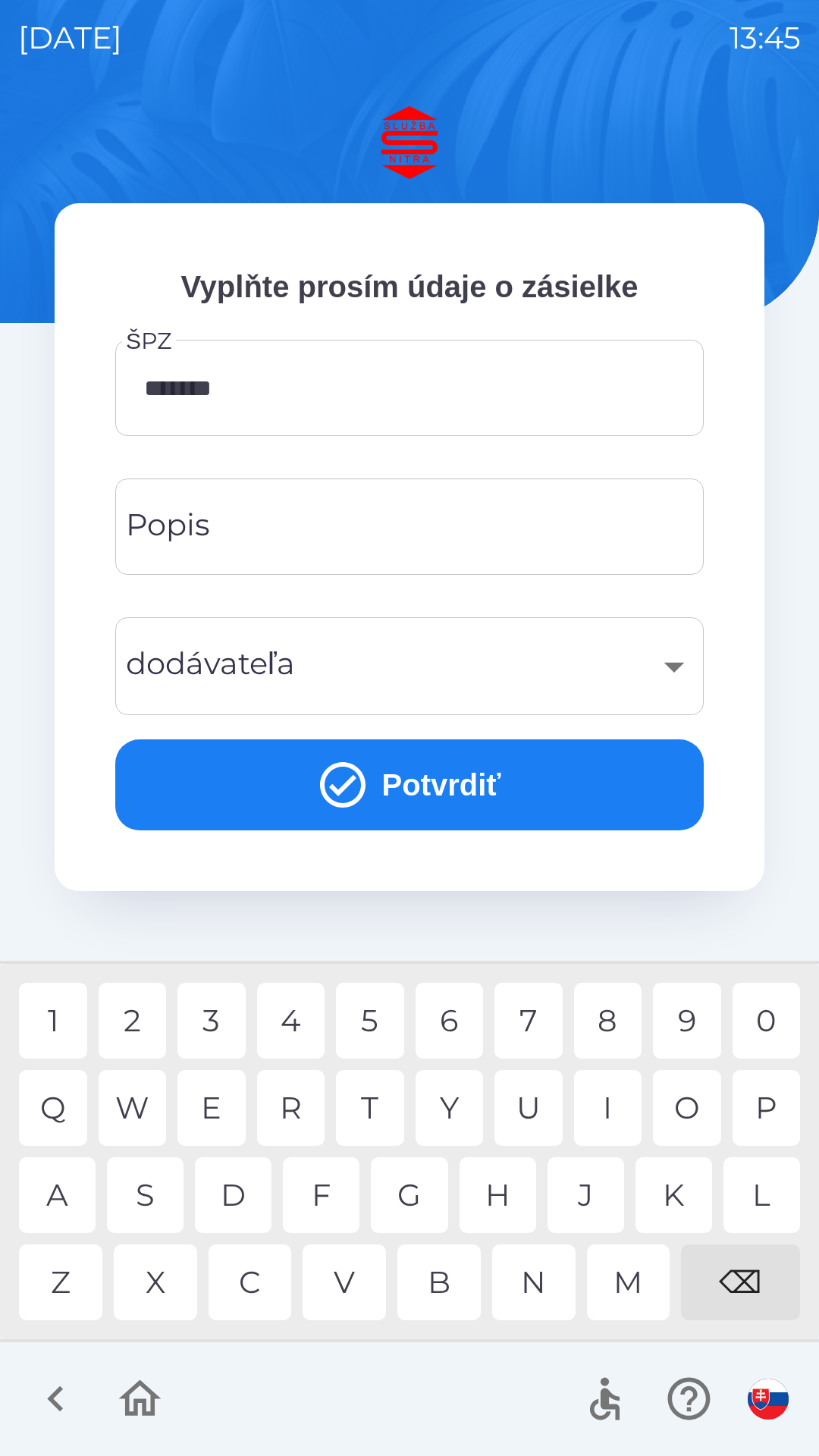
click at [336, 533] on input "Popis" at bounding box center [409, 526] width 552 height 59
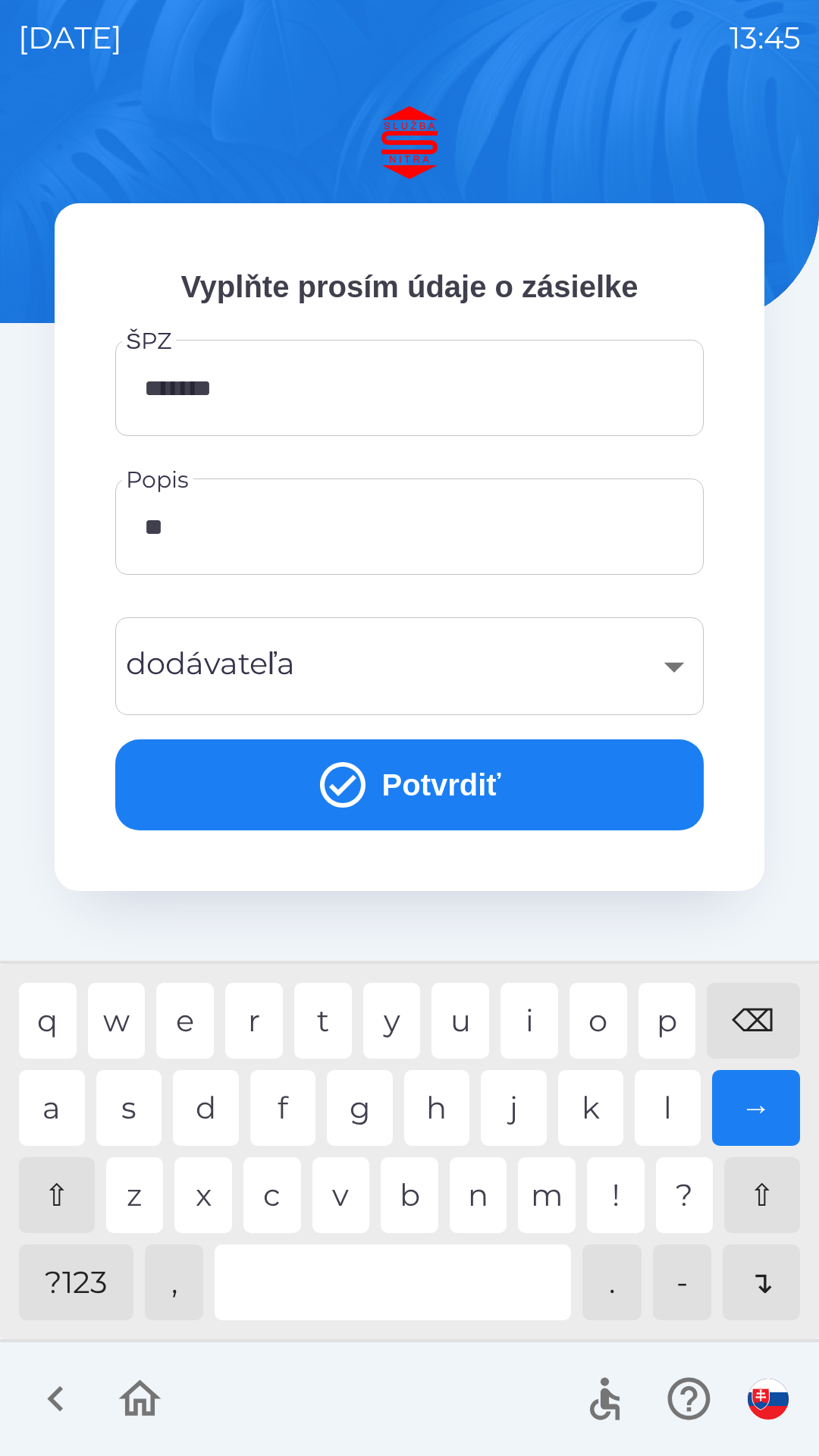
type input "*"
click at [755, 1019] on div "⌫" at bounding box center [753, 1020] width 93 height 76
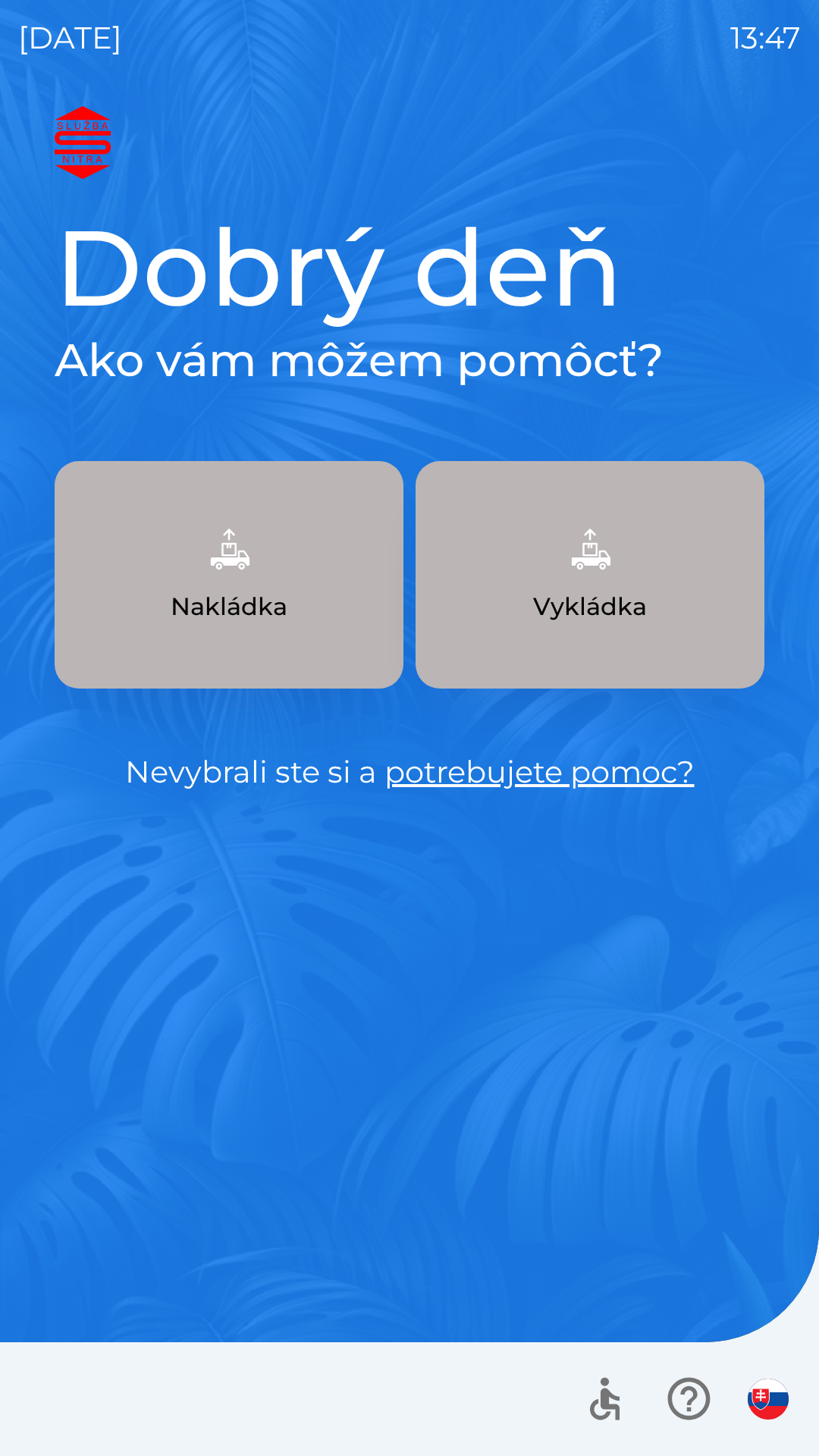
click at [307, 621] on button "Nakládka" at bounding box center [229, 575] width 349 height 228
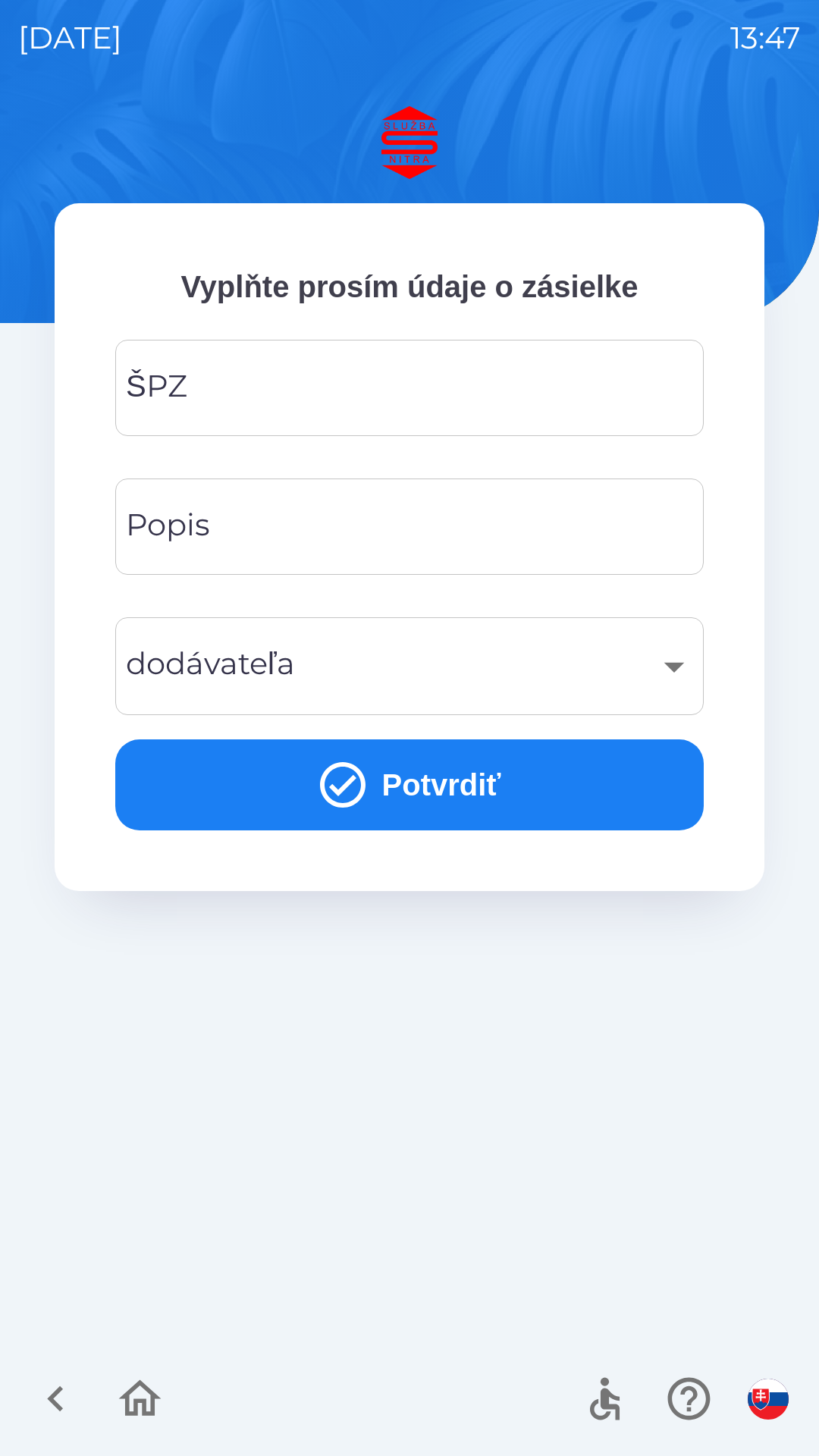
click at [286, 392] on input "ŠPZ" at bounding box center [409, 387] width 552 height 59
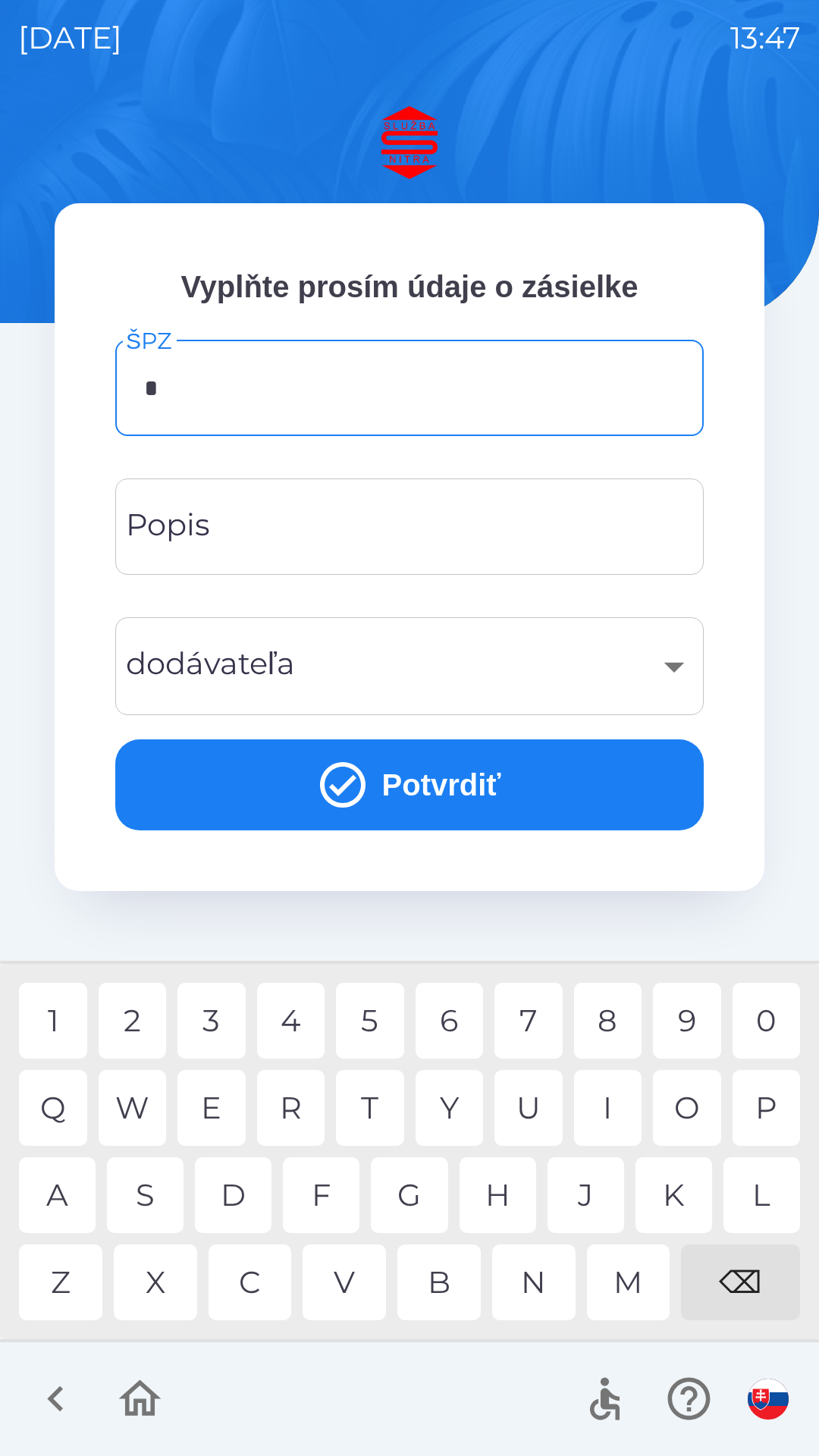
click at [527, 1274] on div "N" at bounding box center [533, 1282] width 83 height 76
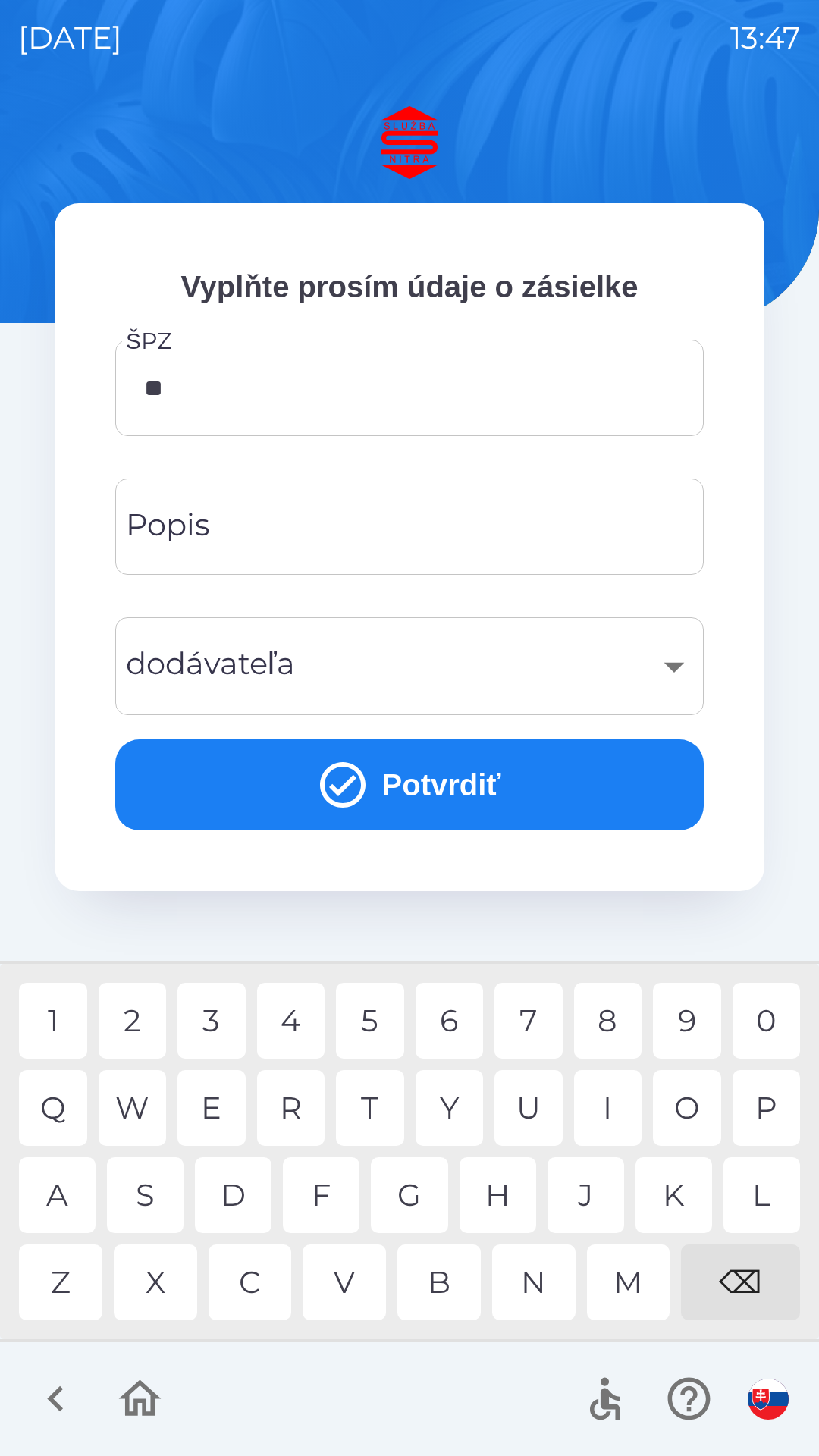
click at [283, 1092] on div "R" at bounding box center [291, 1107] width 69 height 76
click at [139, 1019] on div "2" at bounding box center [133, 1020] width 69 height 76
click at [770, 1200] on div "L" at bounding box center [761, 1194] width 77 height 76
type input "*******"
click at [172, 1271] on div "X" at bounding box center [155, 1282] width 83 height 76
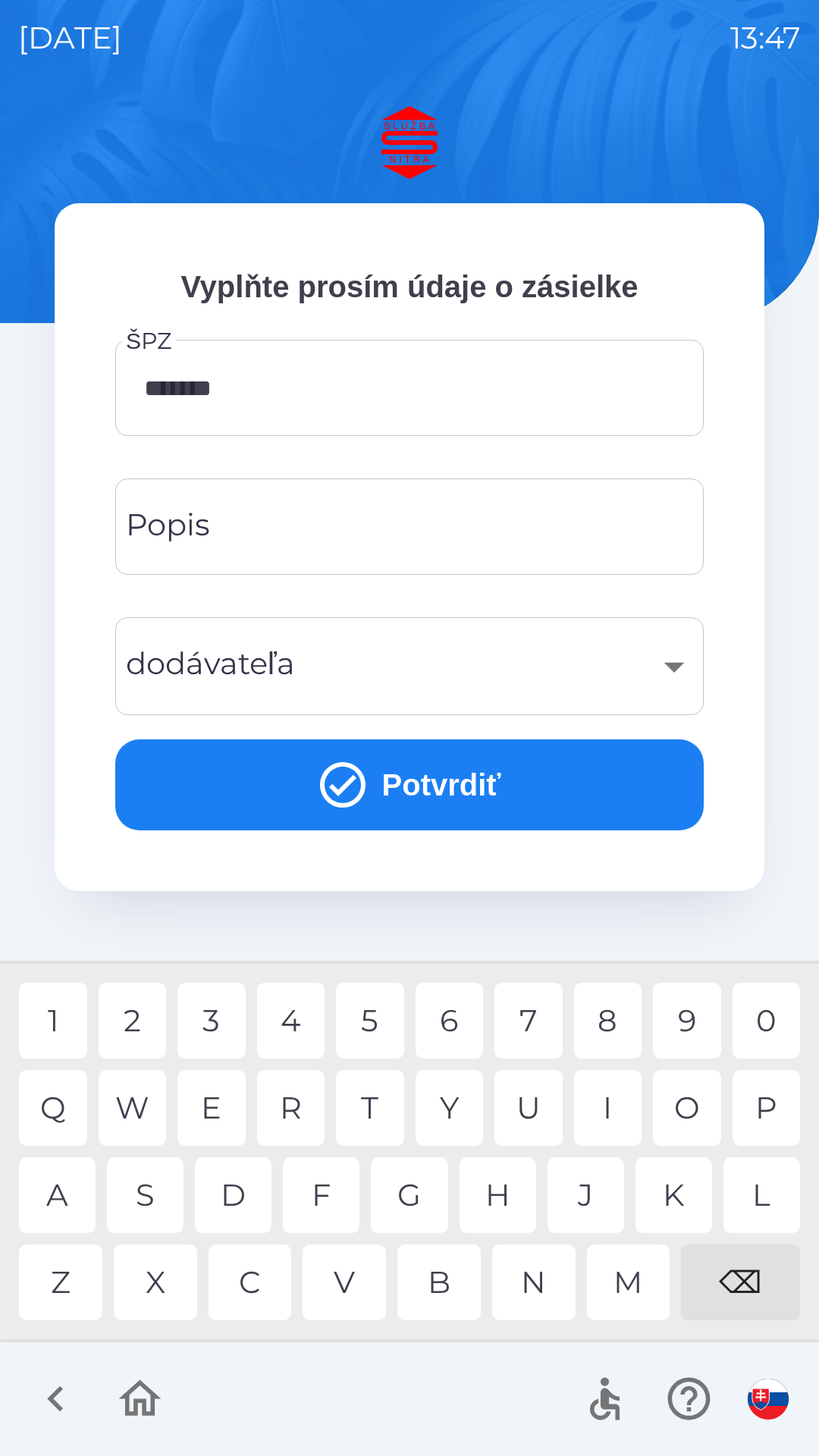
click at [322, 518] on input "Popis" at bounding box center [409, 526] width 552 height 59
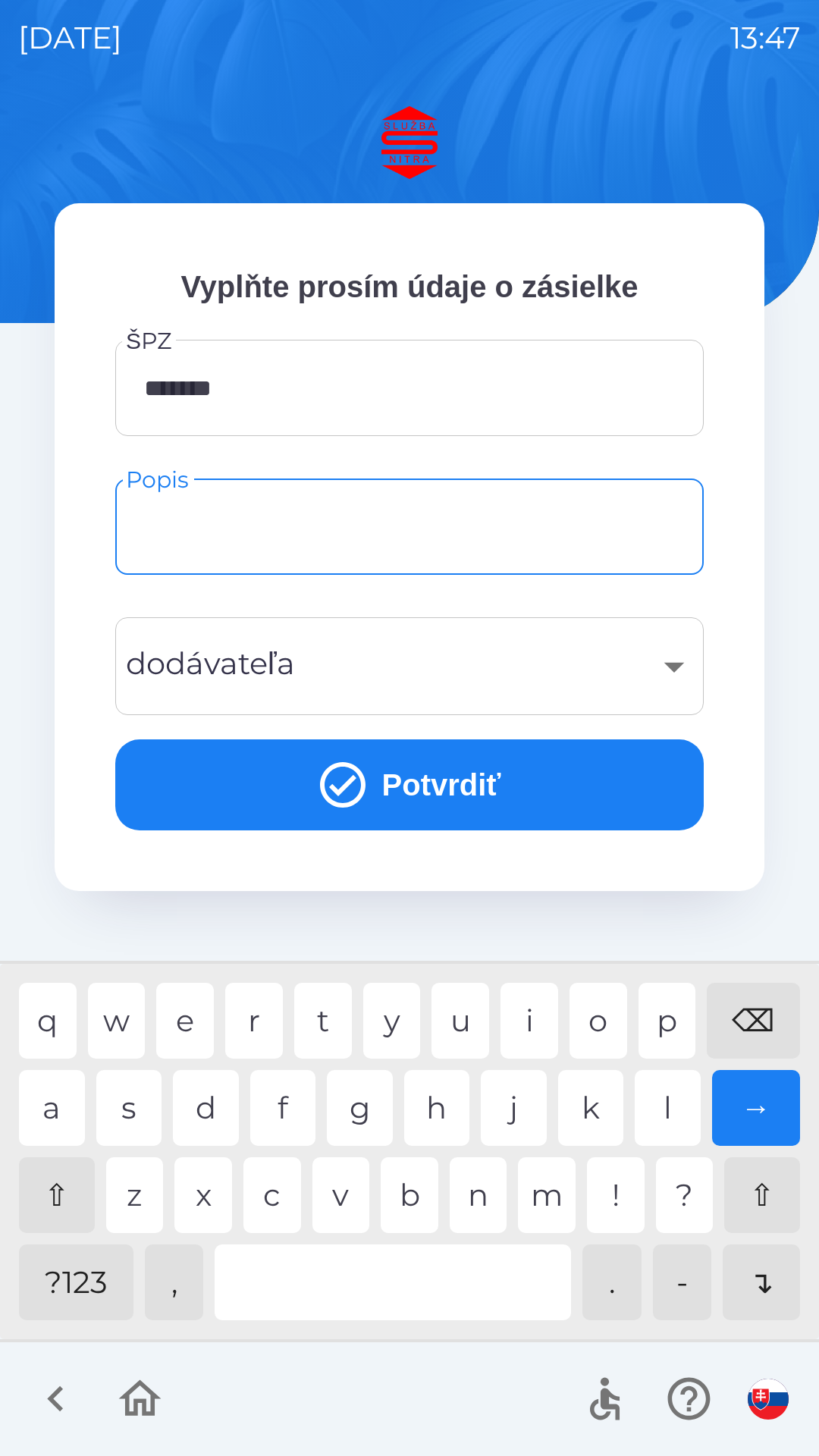
type input "*"
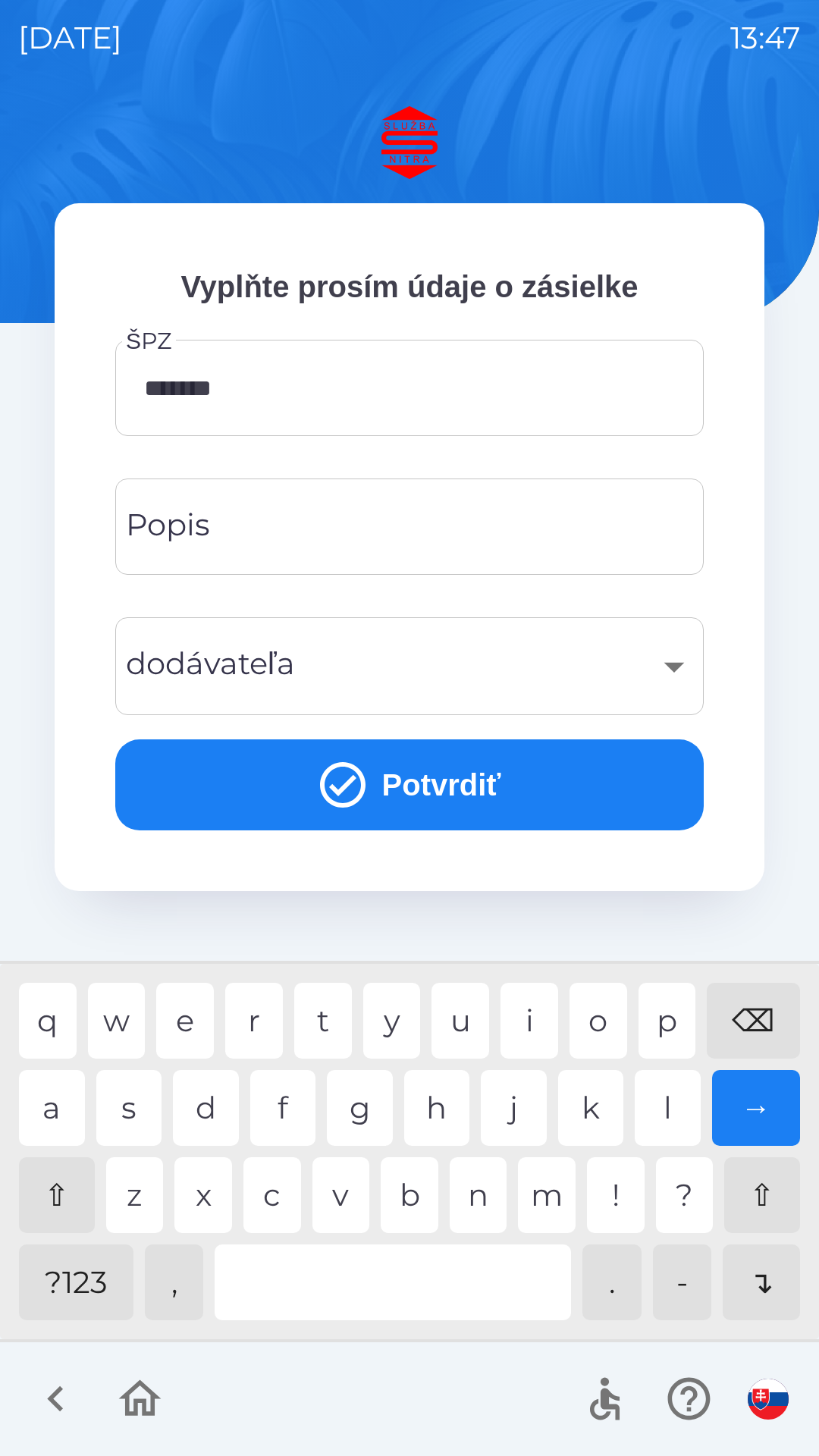
click at [760, 1018] on div "⌫" at bounding box center [753, 1020] width 93 height 76
click at [471, 1186] on div "N" at bounding box center [478, 1194] width 58 height 76
type input "********"
click at [341, 664] on div "​" at bounding box center [409, 665] width 552 height 61
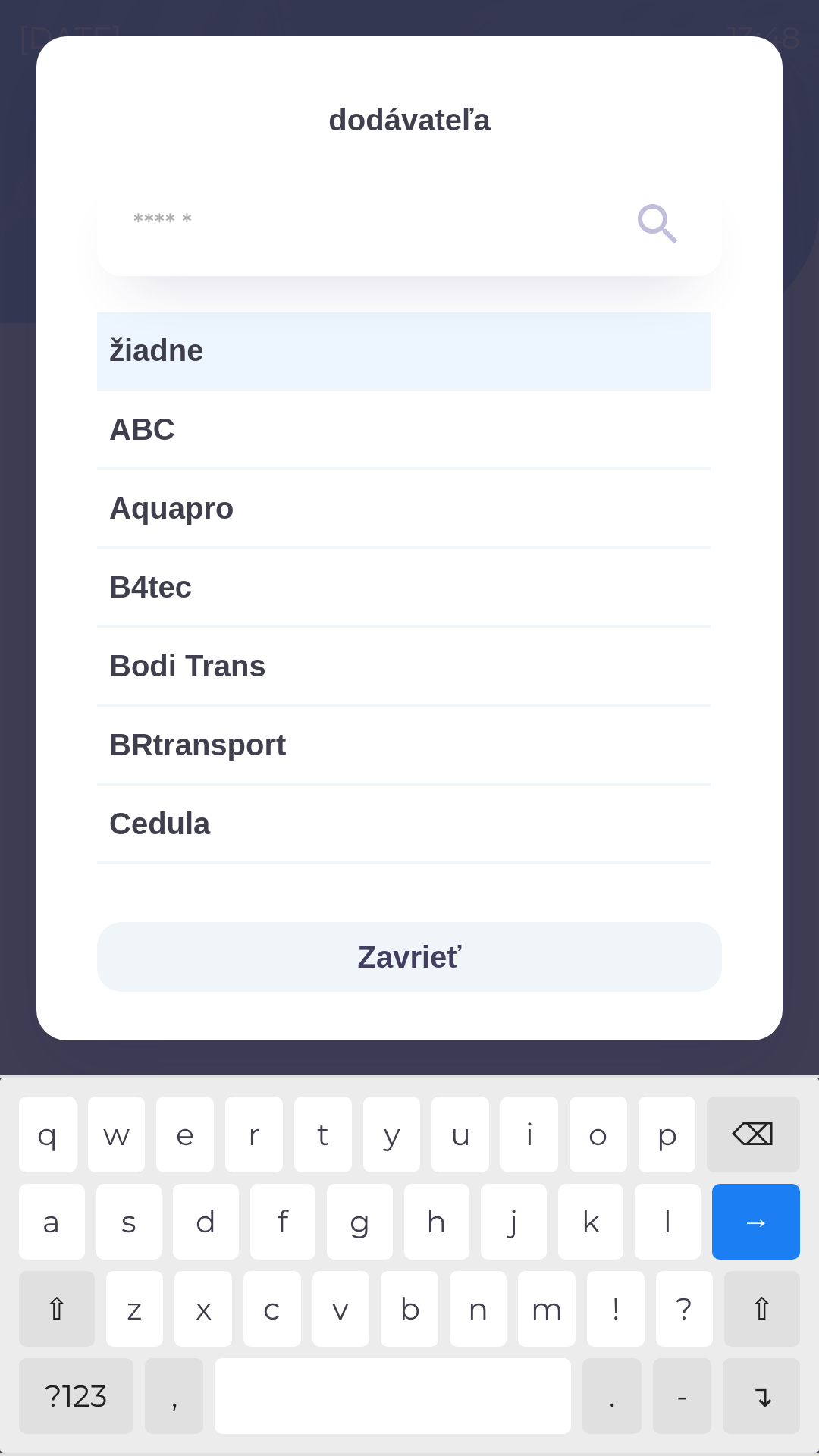
click at [351, 364] on span "žiadne" at bounding box center [404, 351] width 589 height 46
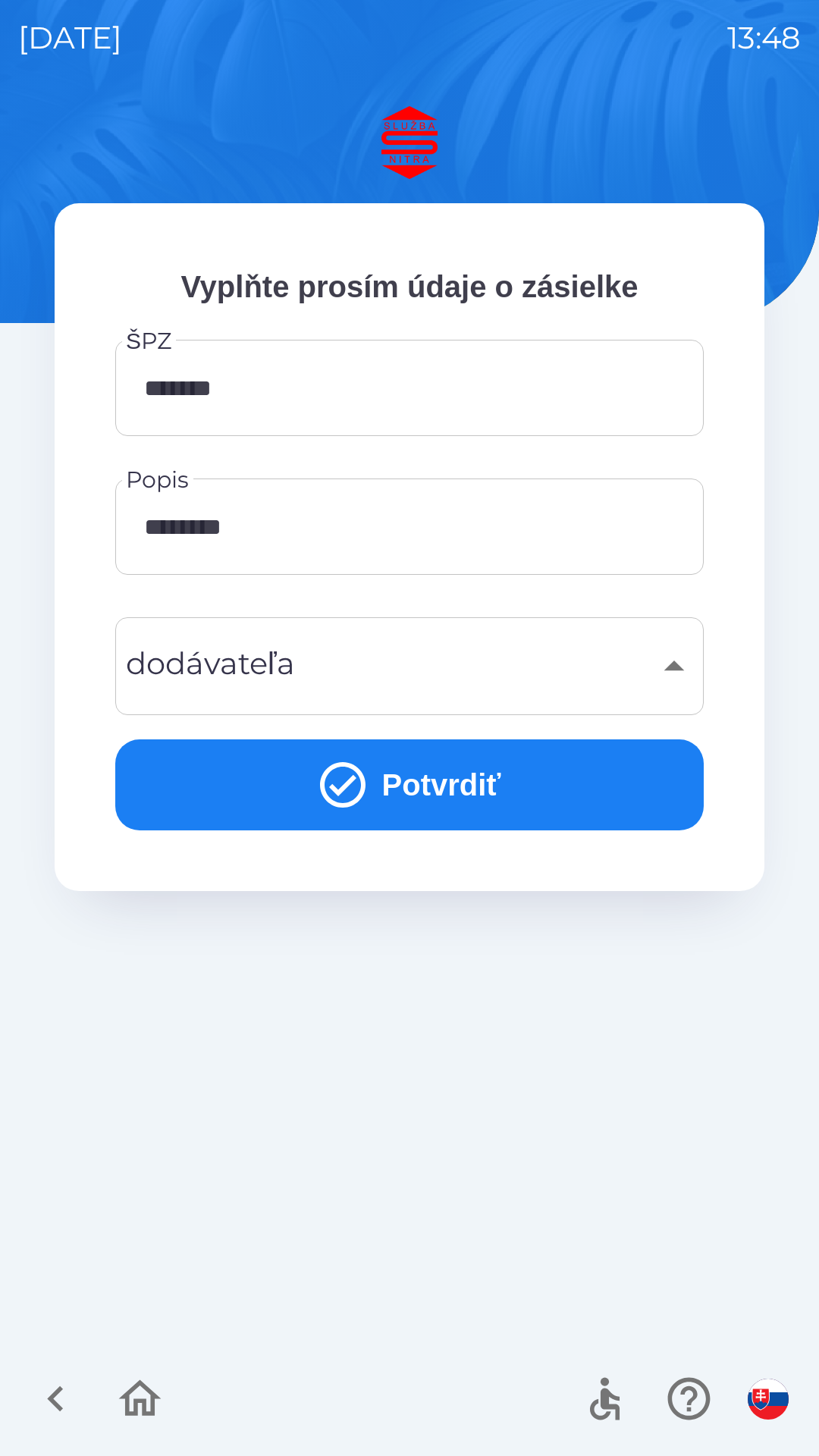
click at [458, 764] on button "Potvrdiť" at bounding box center [409, 784] width 588 height 91
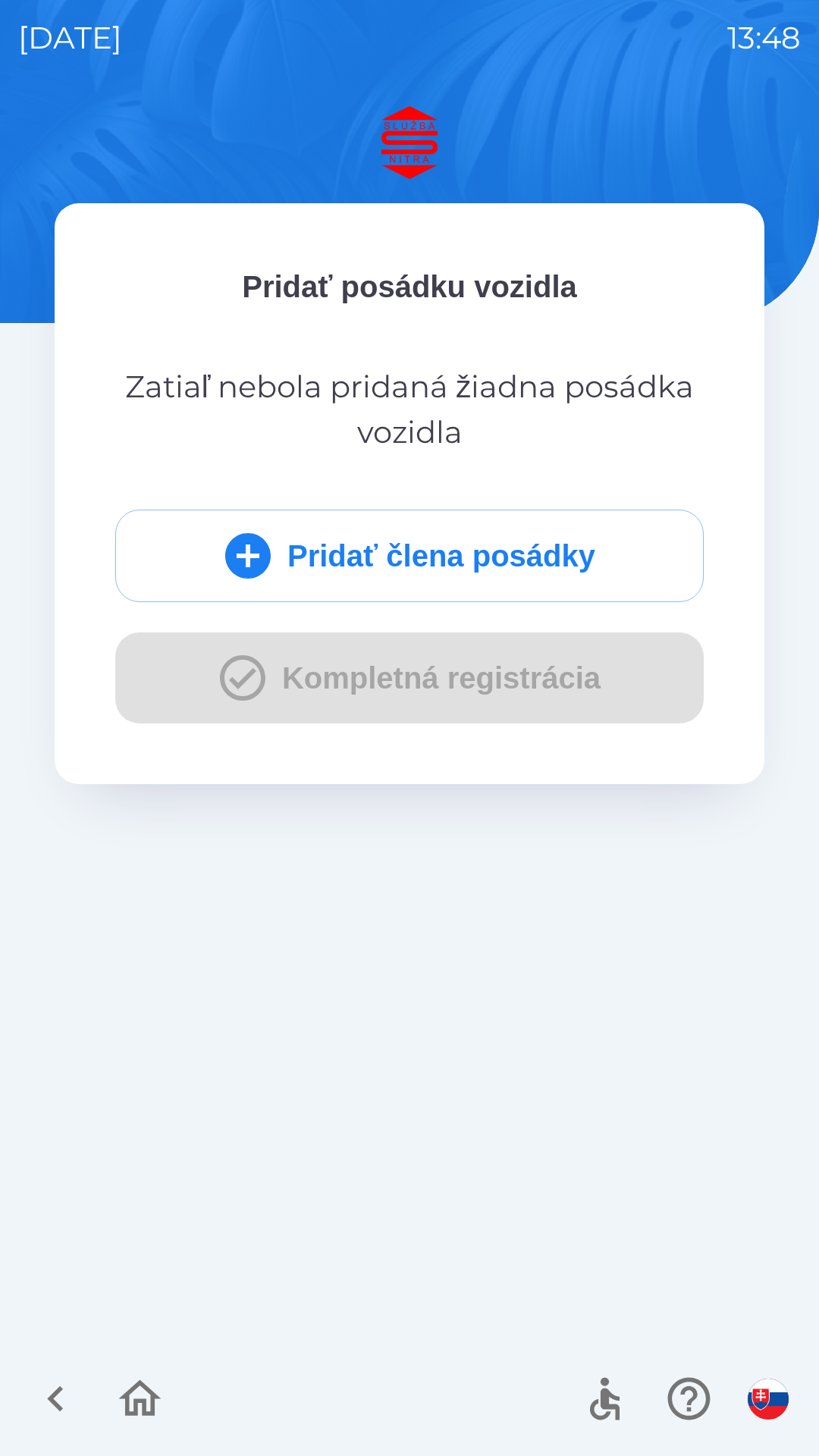
click at [272, 683] on div "Pridať člena posádky Kompletná registrácia" at bounding box center [409, 617] width 588 height 214
click at [66, 1384] on icon "button" at bounding box center [56, 1398] width 51 height 51
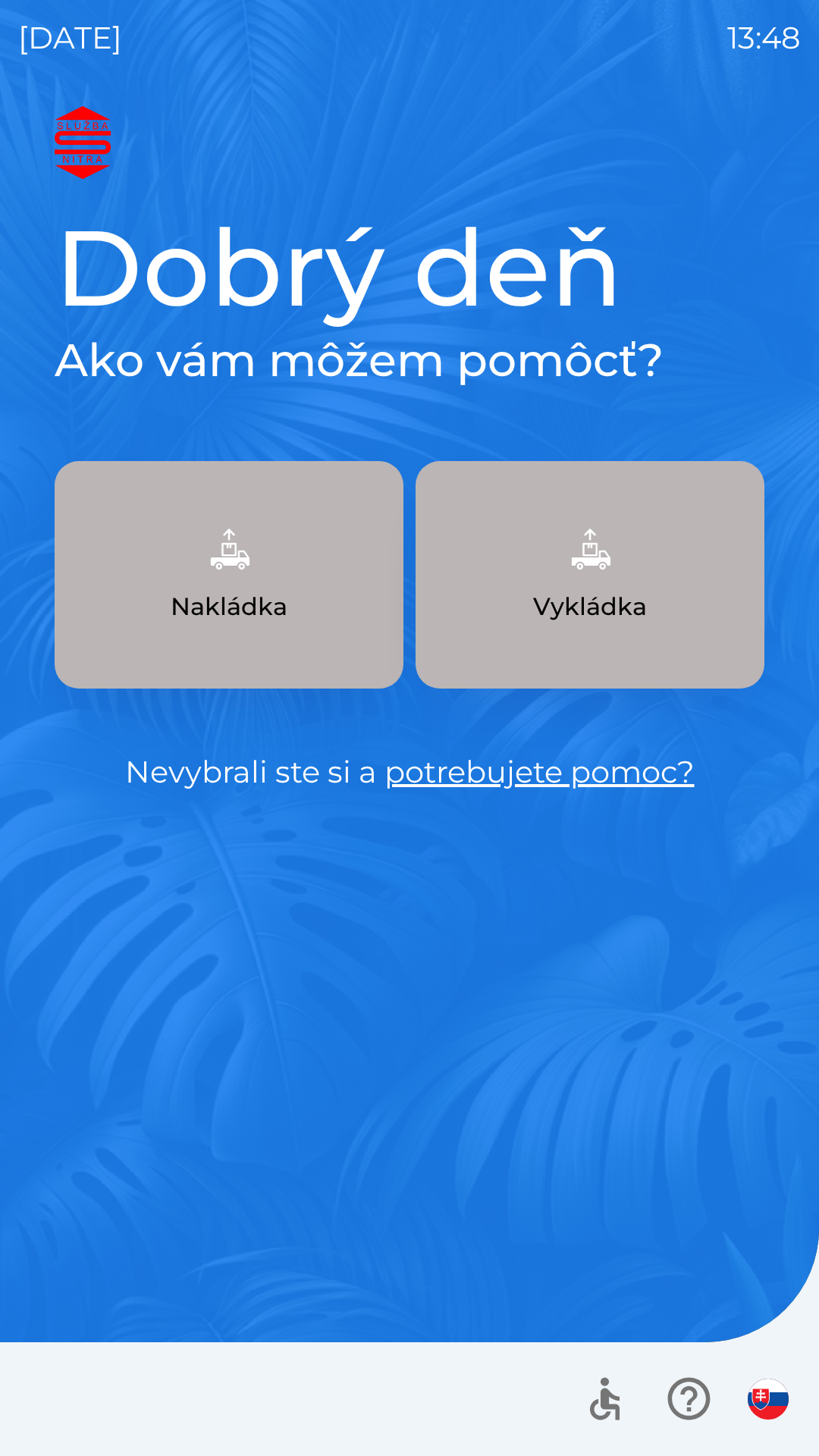
click at [287, 616] on button "Nakládka" at bounding box center [229, 575] width 349 height 228
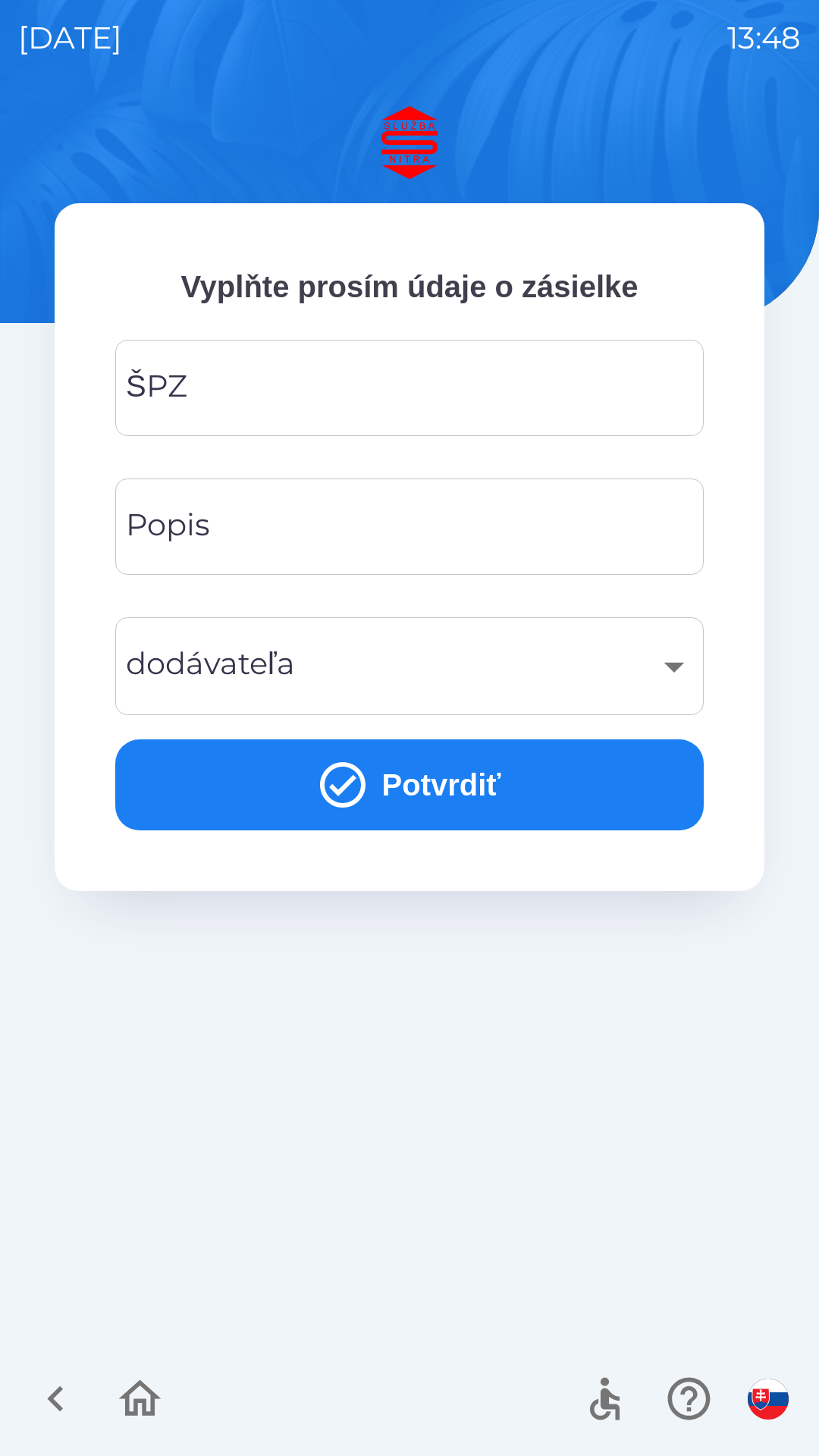
click at [492, 654] on div "​" at bounding box center [409, 665] width 552 height 61
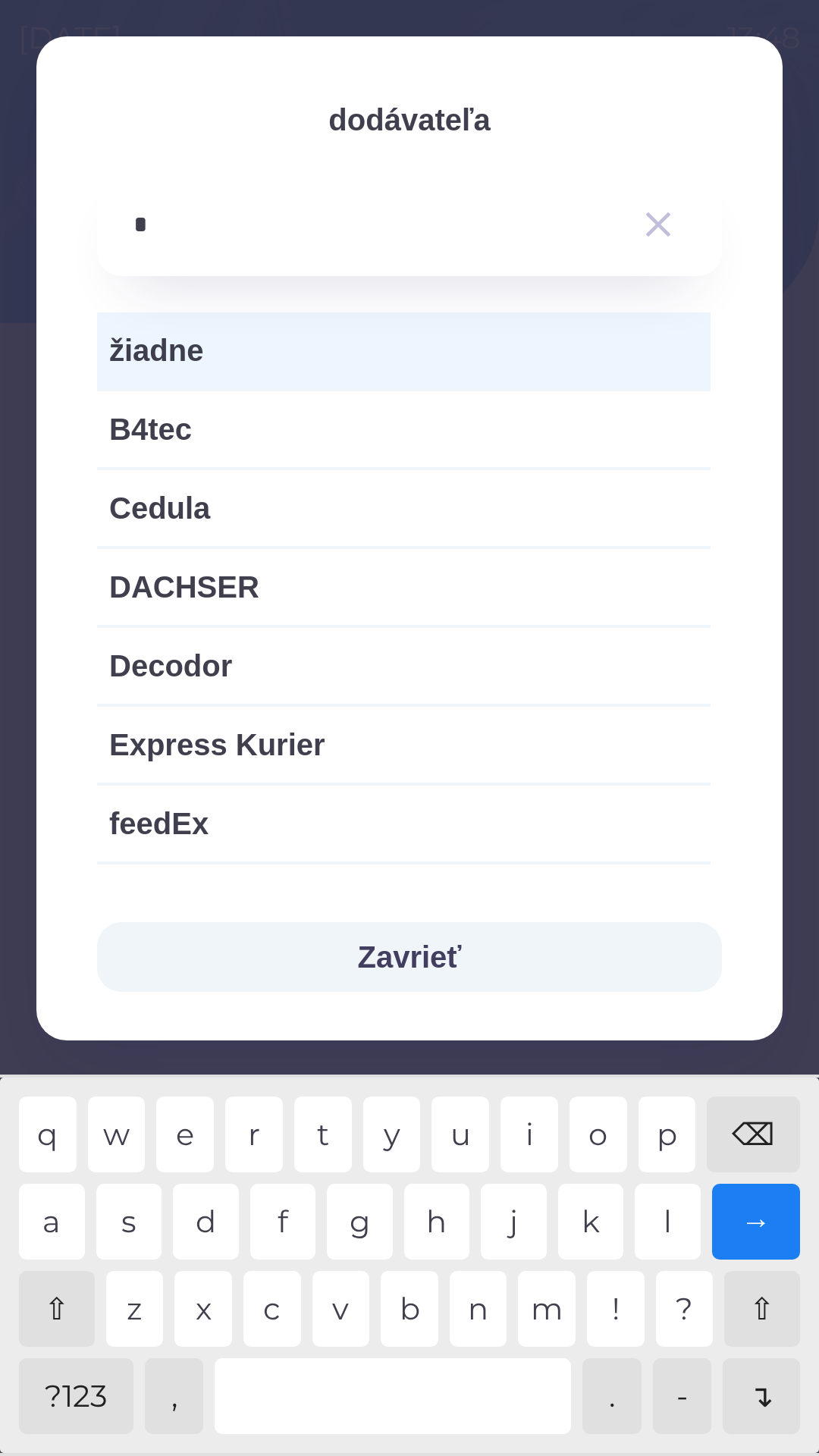
click at [190, 1133] on div "e" at bounding box center [185, 1134] width 58 height 76
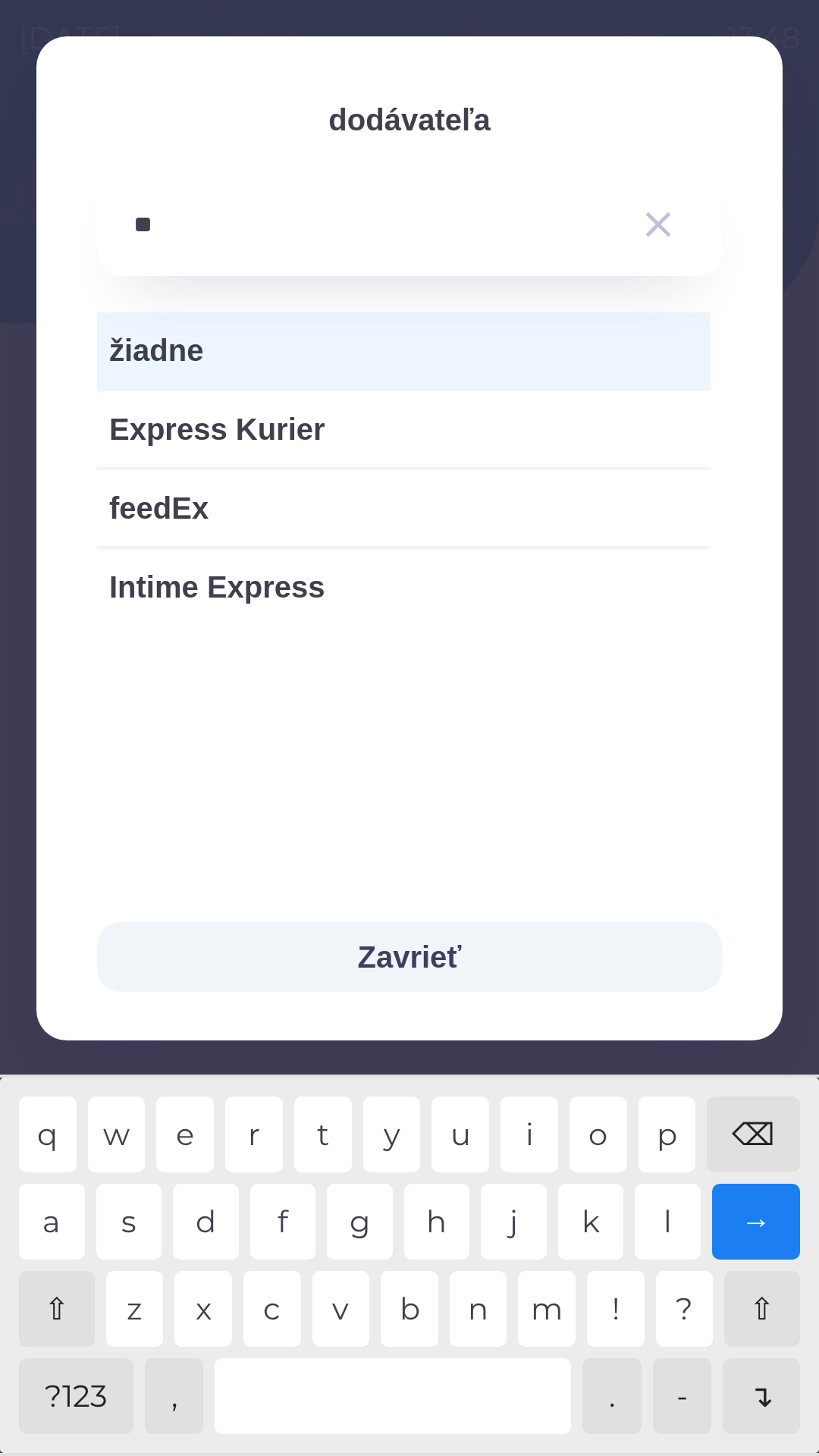
click at [206, 1293] on div "x" at bounding box center [203, 1309] width 58 height 76
click at [662, 1135] on div "p" at bounding box center [667, 1134] width 58 height 76
type input "******"
click at [316, 426] on span "Express Kurier" at bounding box center [404, 429] width 589 height 46
type input "***"
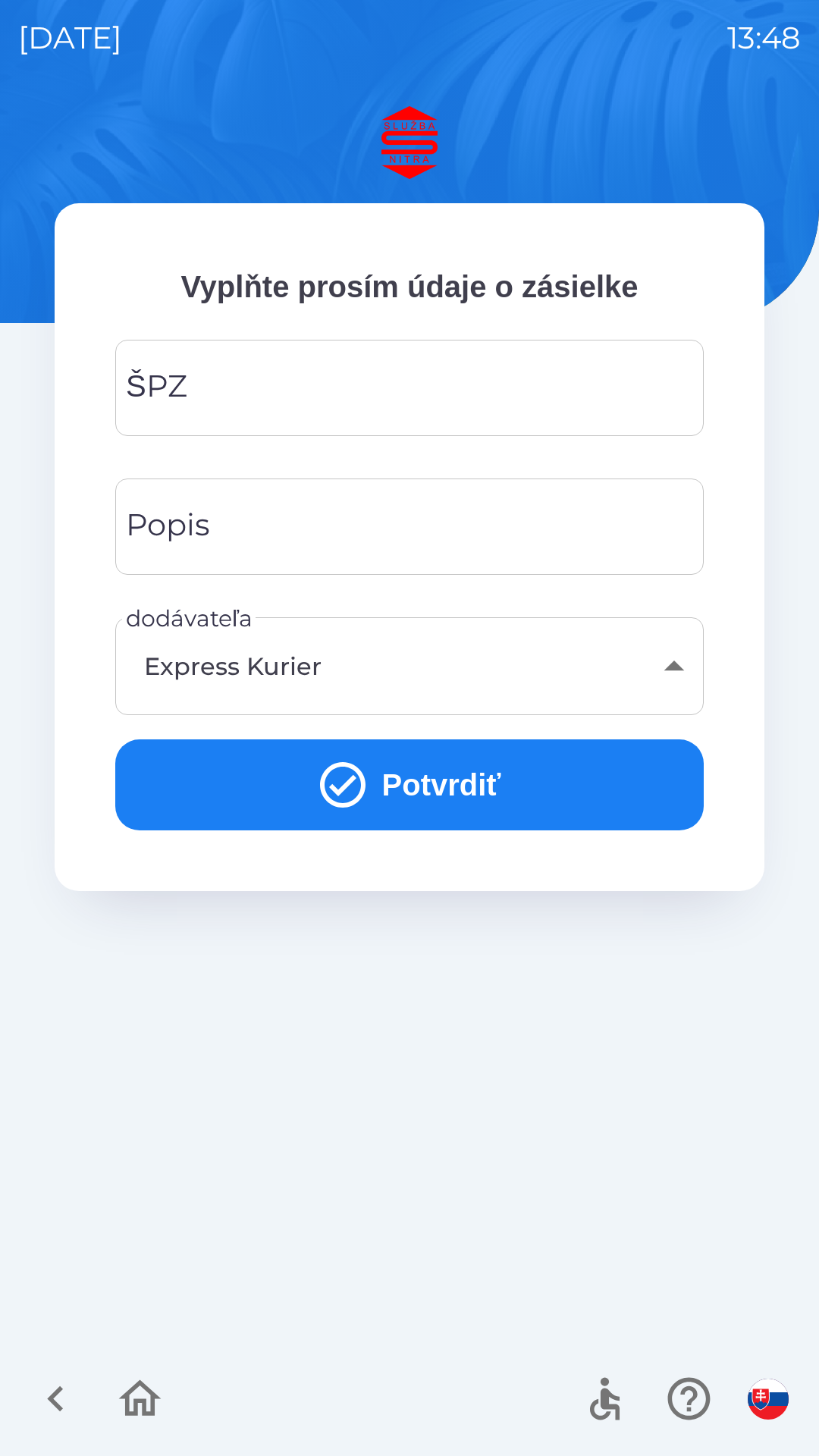
click at [320, 384] on input "ŠPZ" at bounding box center [409, 387] width 552 height 59
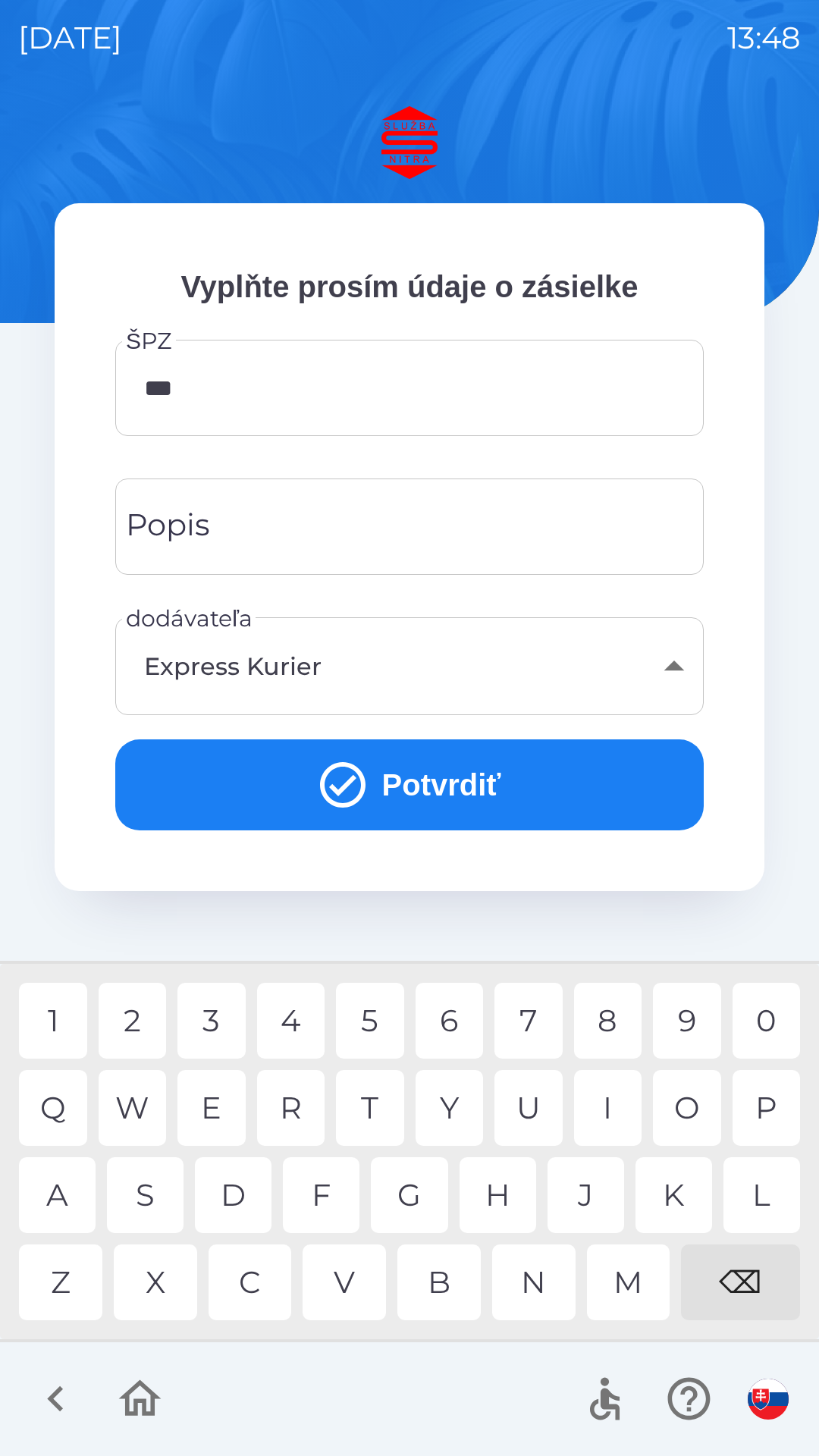
click at [684, 1012] on div "9" at bounding box center [686, 1020] width 69 height 76
click at [140, 1012] on div "2" at bounding box center [133, 1020] width 69 height 76
type input "*******"
click at [175, 1265] on div "X" at bounding box center [155, 1282] width 83 height 76
click at [305, 514] on input "Popis" at bounding box center [409, 526] width 552 height 59
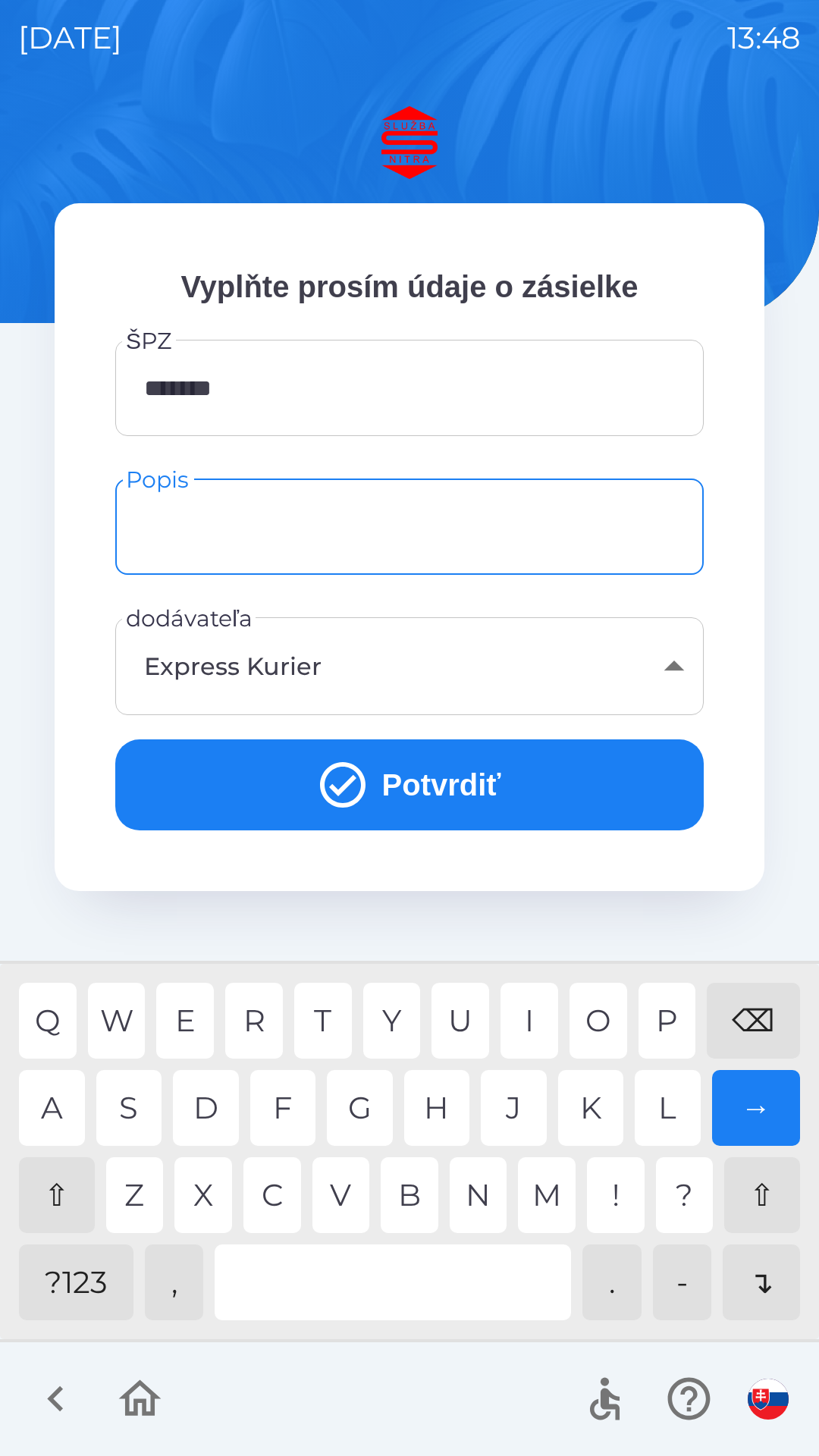
click at [63, 1188] on div "⇧" at bounding box center [57, 1194] width 76 height 76
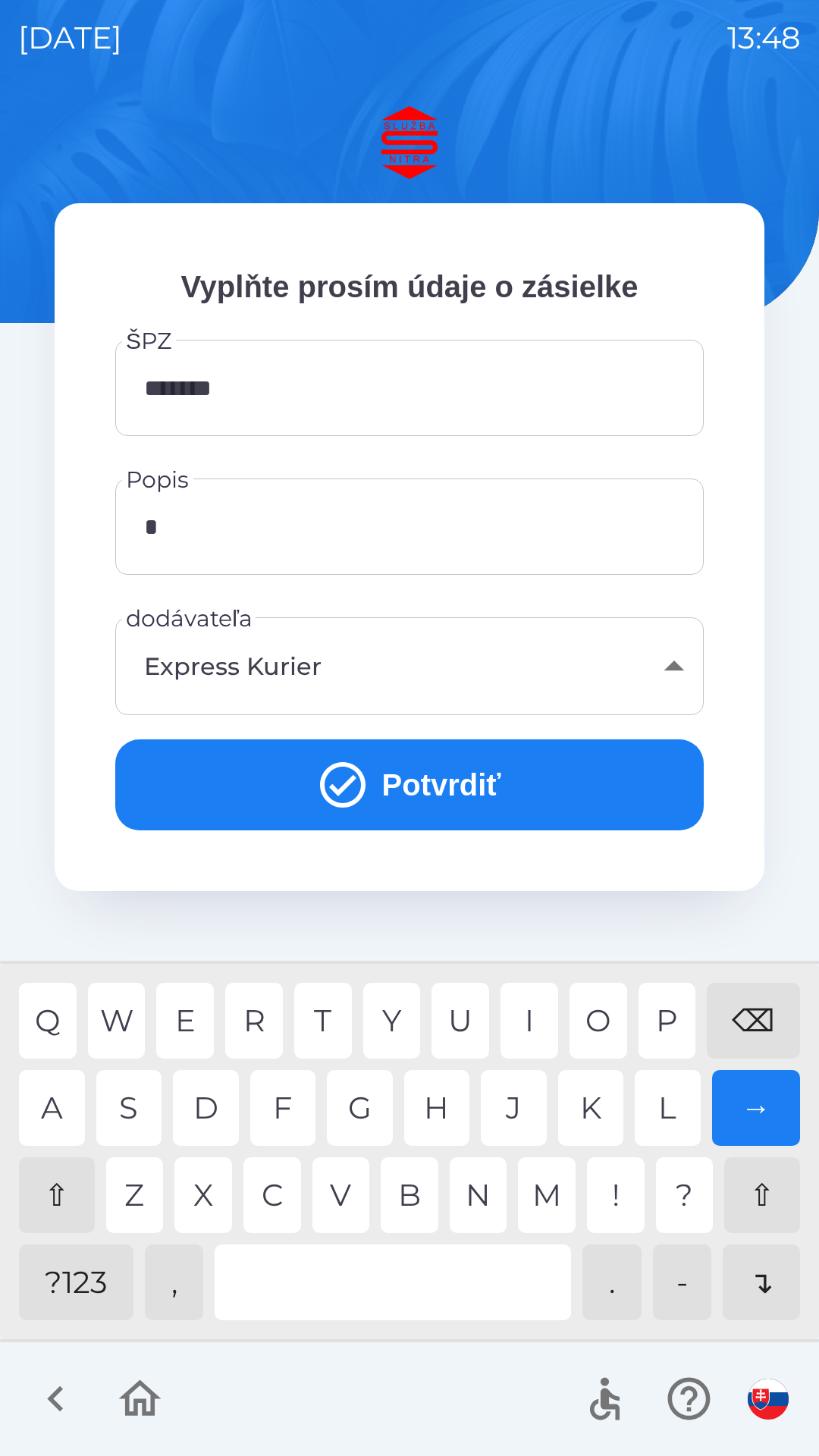
click at [485, 1192] on div "N" at bounding box center [478, 1194] width 58 height 76
click at [62, 1110] on div "A" at bounding box center [52, 1107] width 66 height 76
type input "********"
click at [50, 1094] on div "A" at bounding box center [52, 1107] width 66 height 76
click at [474, 779] on button "Potvrdiť" at bounding box center [409, 784] width 588 height 91
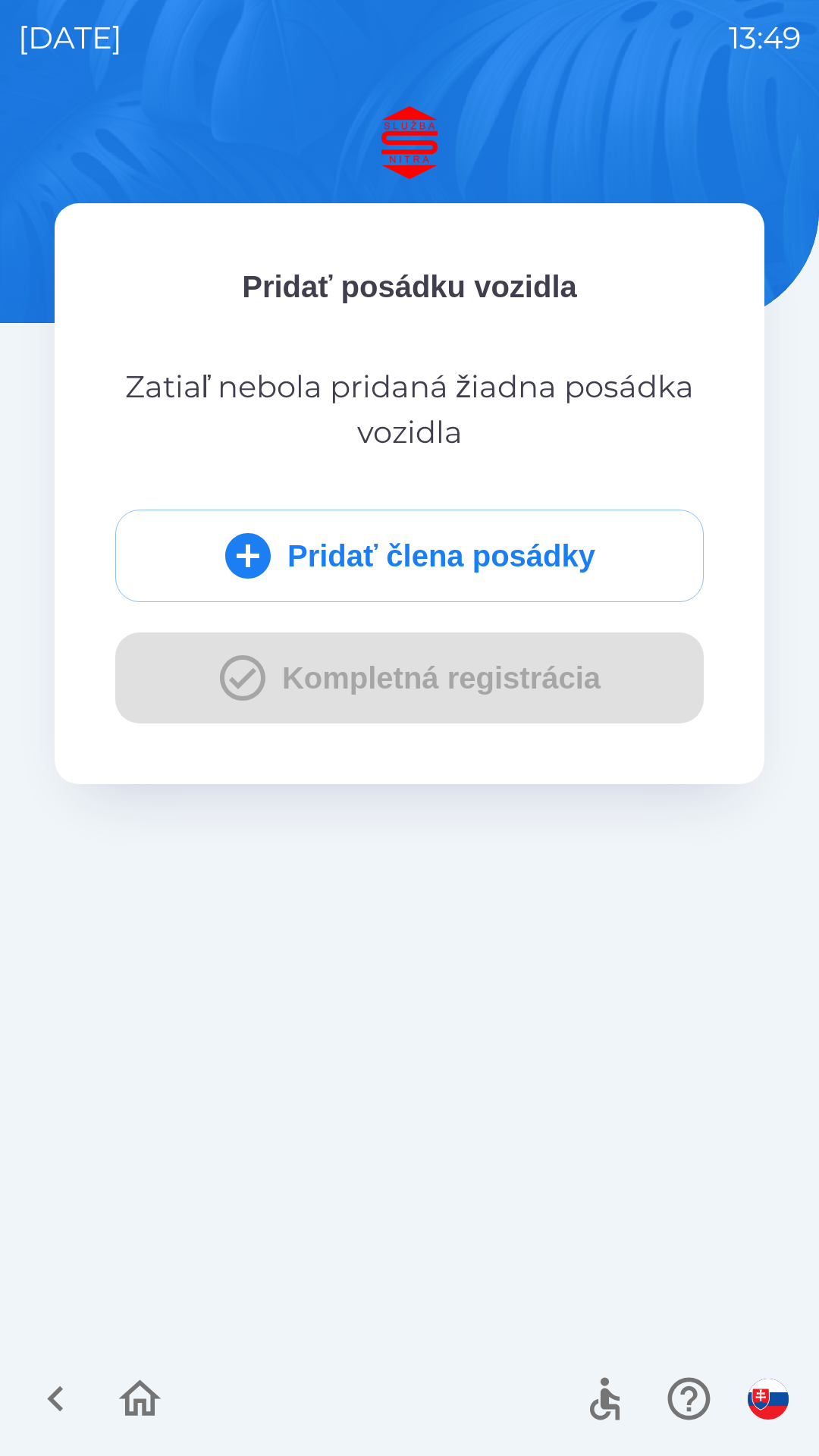
click at [429, 554] on button "Pridať člena posádky" at bounding box center [409, 555] width 588 height 92
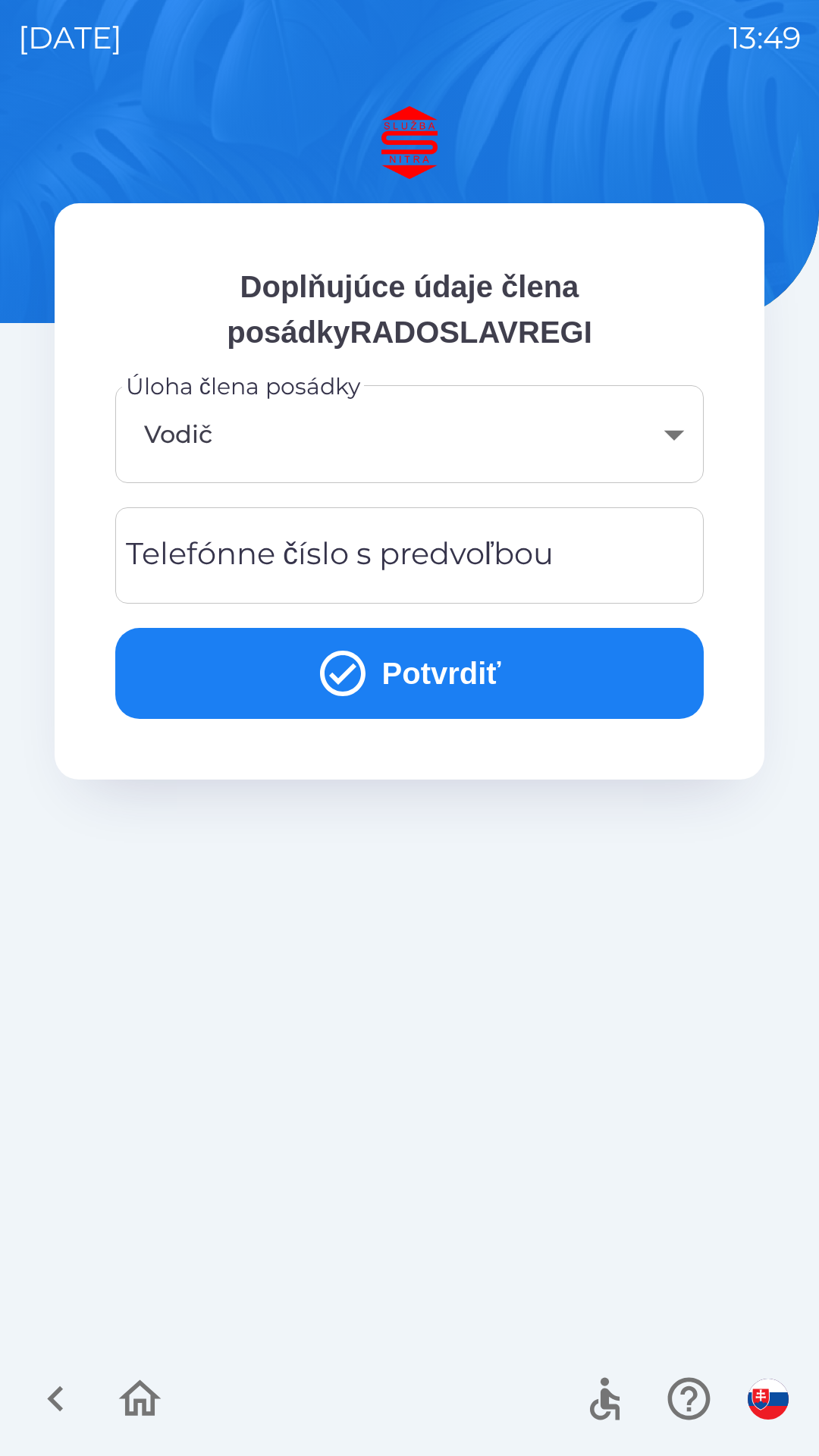
click at [443, 548] on div "Telefónne číslo s predvoľbou Telefónne číslo s predvoľbou" at bounding box center [409, 555] width 588 height 96
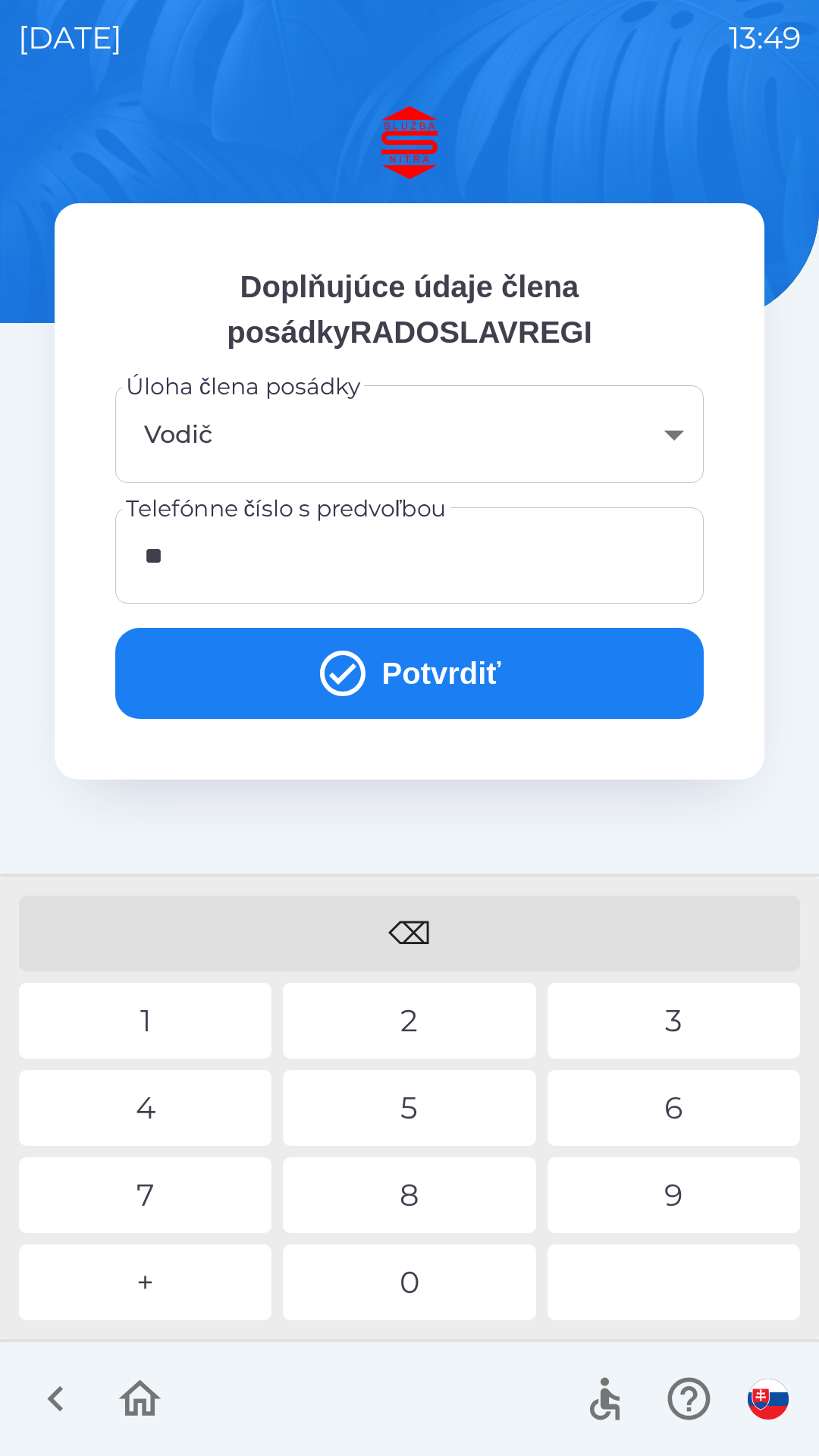
click at [175, 1099] on div "4" at bounding box center [145, 1107] width 253 height 76
click at [419, 1263] on div "0" at bounding box center [409, 1282] width 253 height 76
click at [372, 1104] on div "5" at bounding box center [409, 1107] width 253 height 76
type input "**********"
click at [652, 1002] on div "3" at bounding box center [674, 1020] width 253 height 76
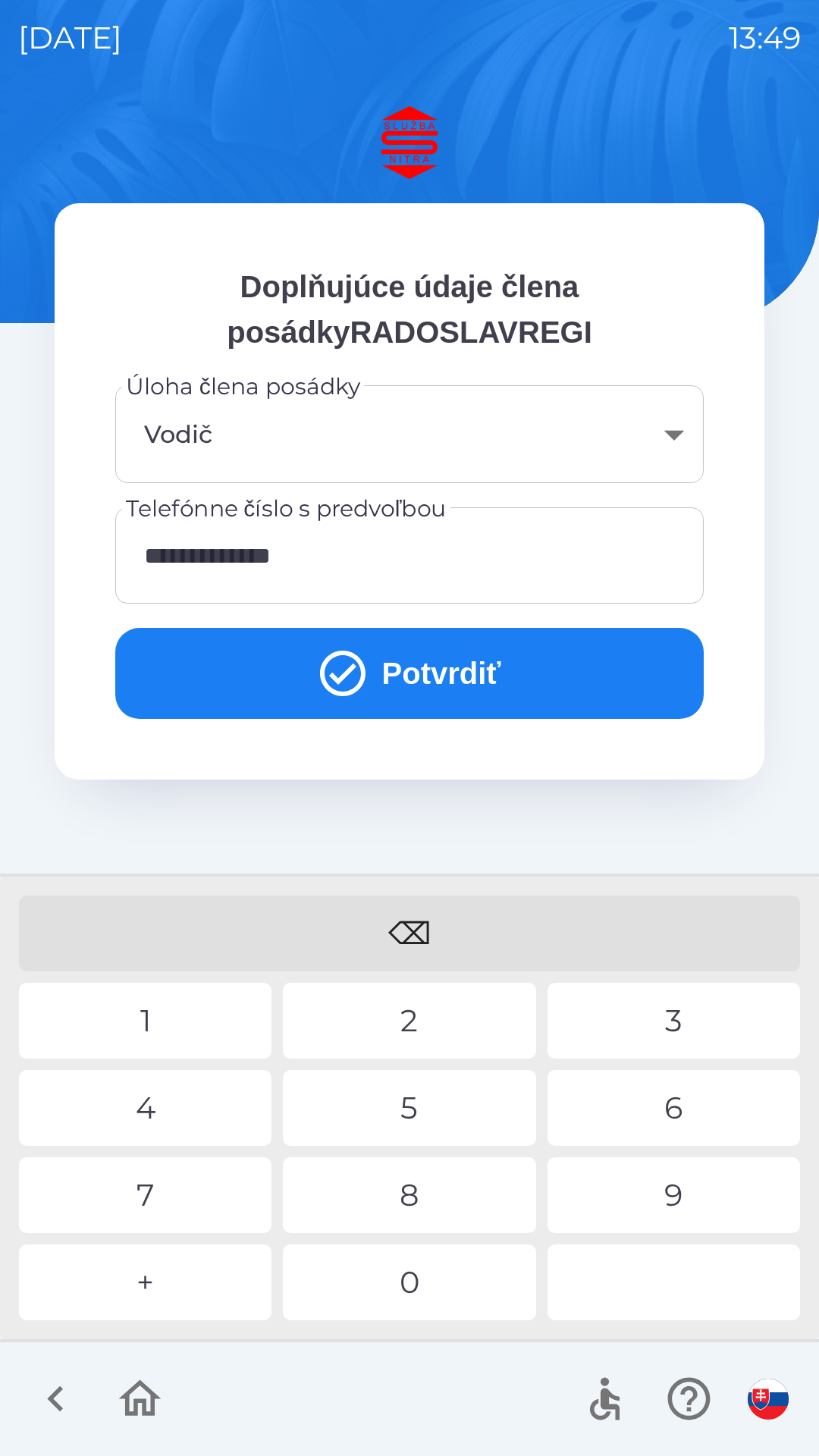
click at [444, 665] on button "Potvrdiť" at bounding box center [409, 673] width 588 height 91
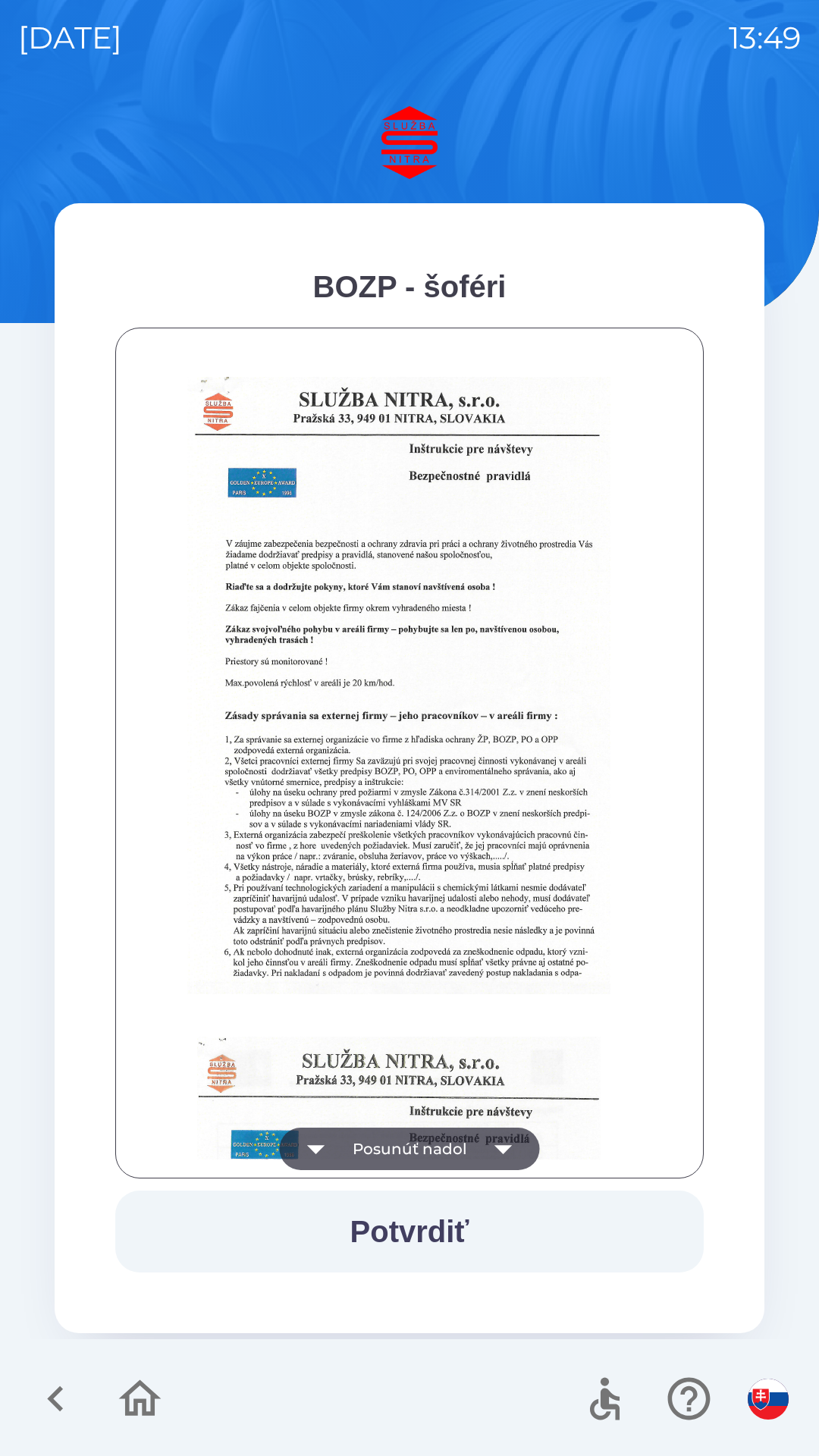
click at [447, 1228] on button "Potvrdiť" at bounding box center [409, 1231] width 588 height 81
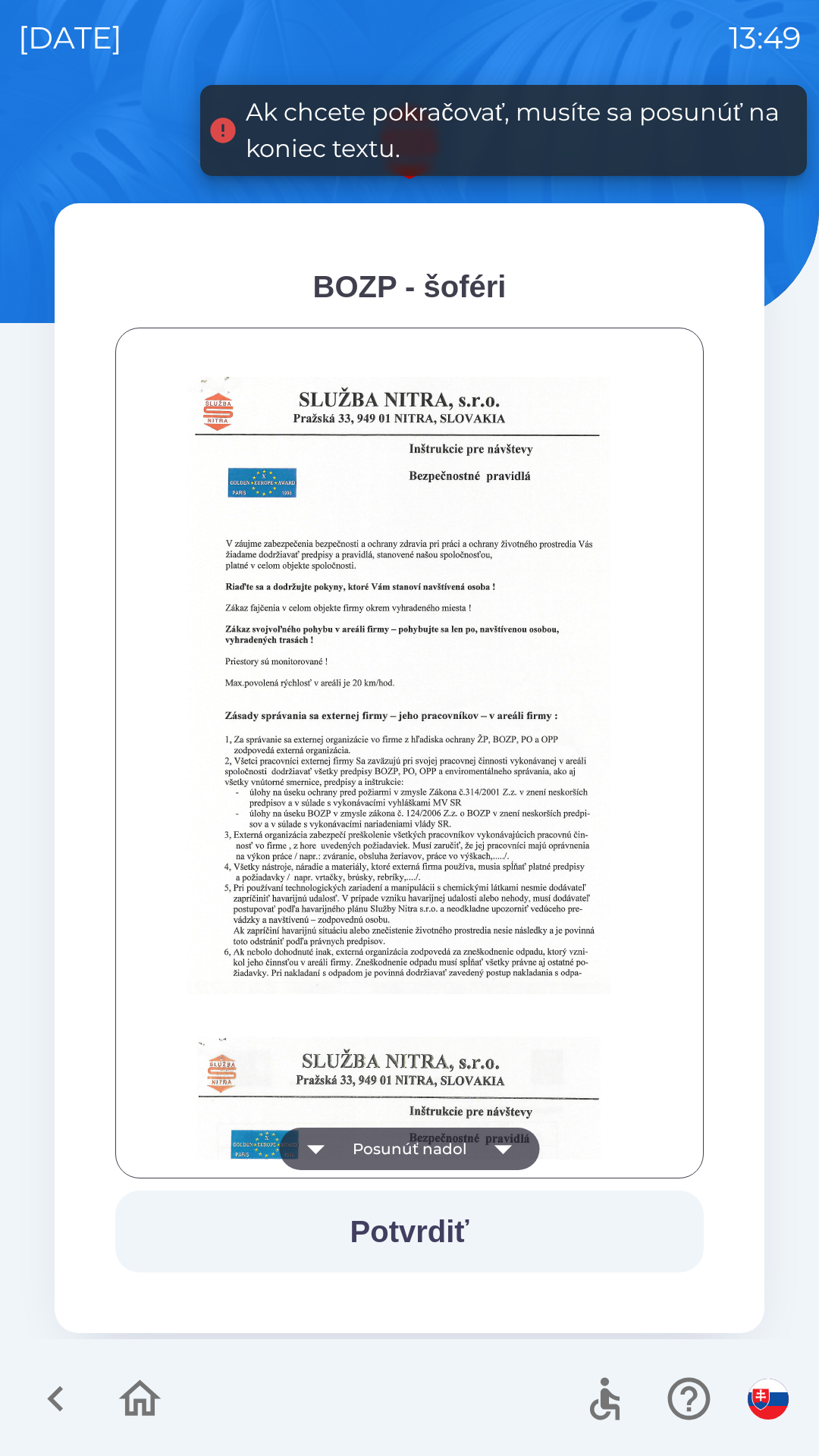
click at [446, 1150] on button "Posunúť nadol" at bounding box center [410, 1149] width 260 height 42
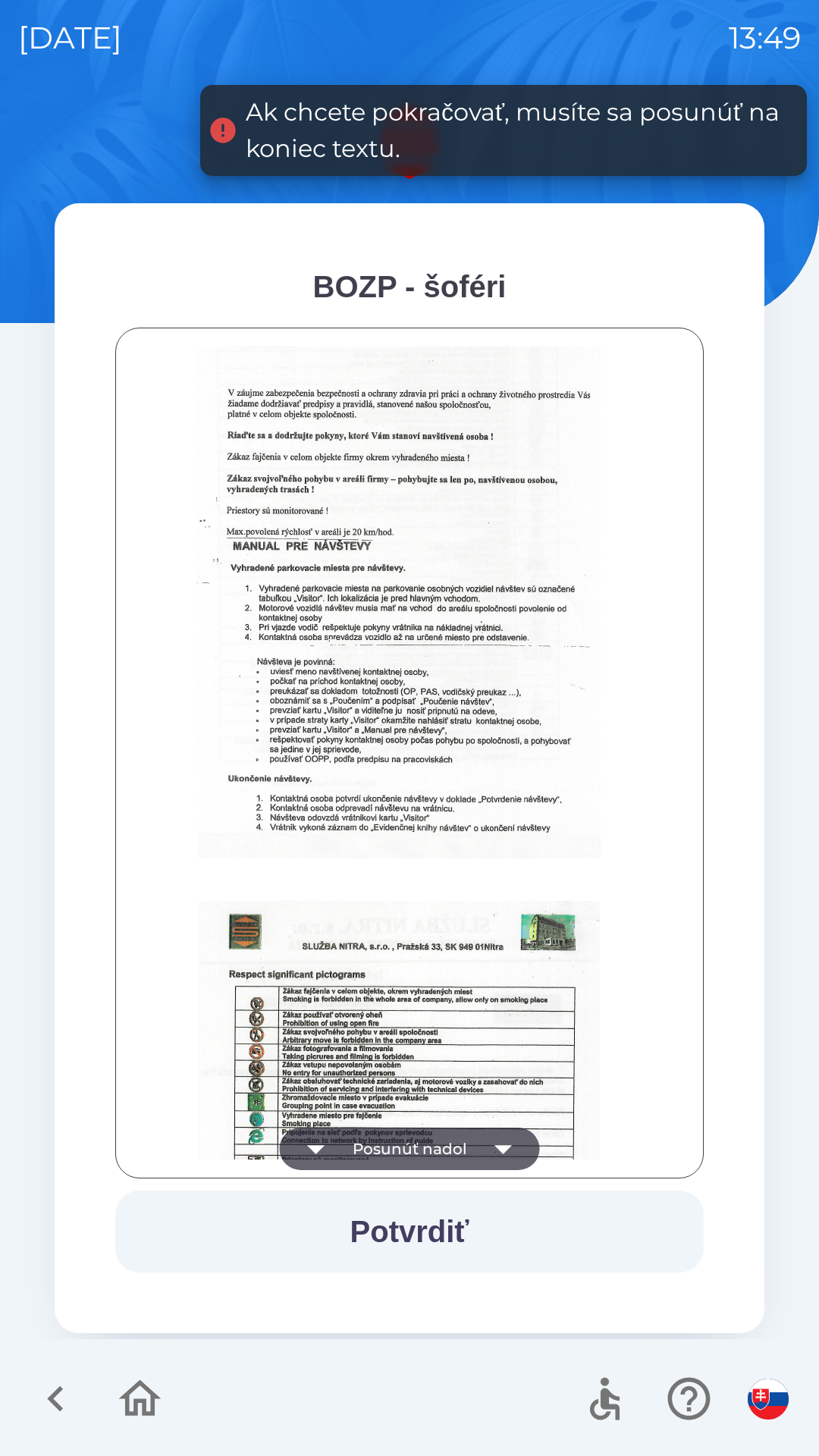
click at [451, 1232] on button "Potvrdiť" at bounding box center [409, 1231] width 588 height 81
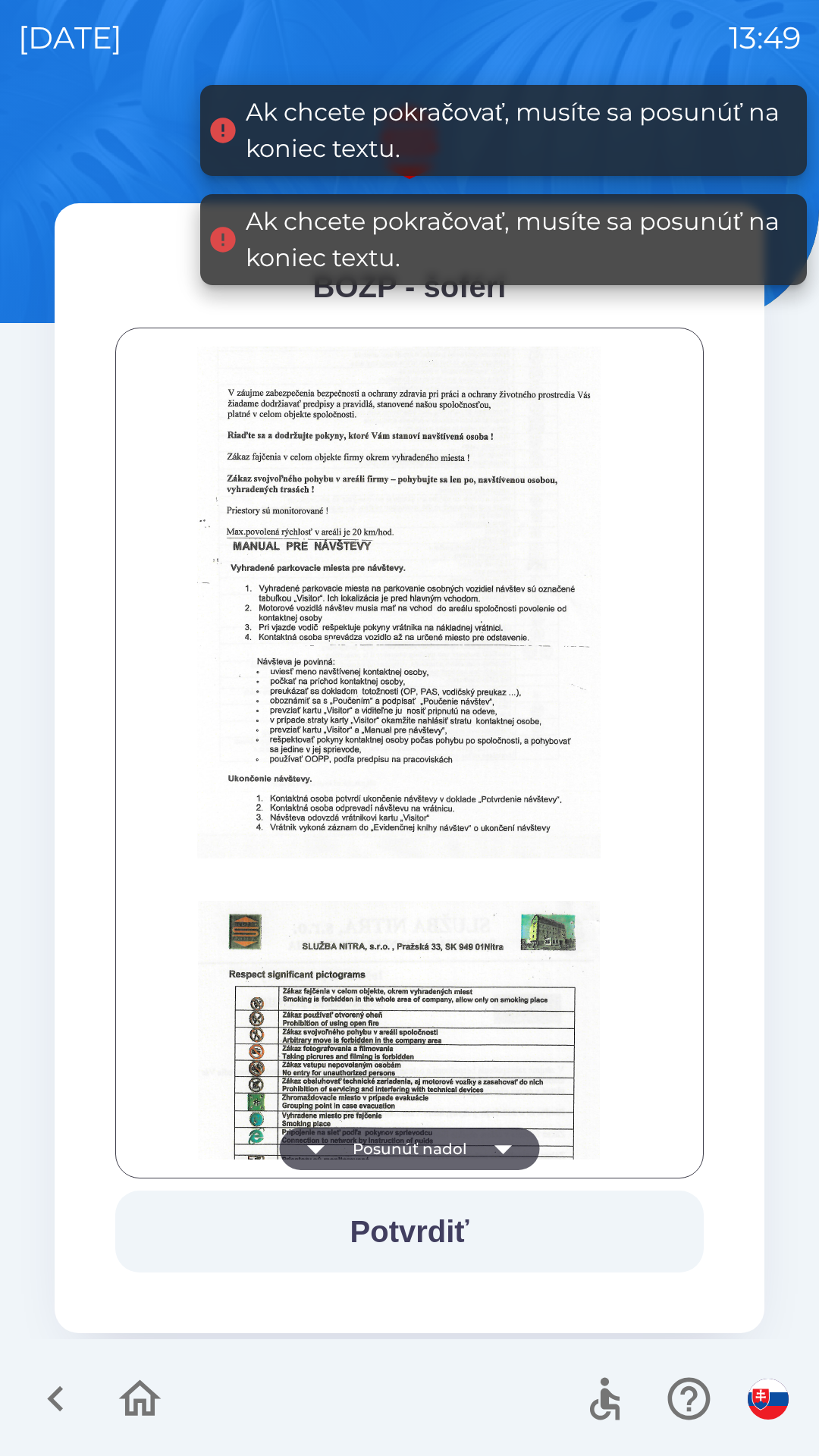
click at [462, 1242] on button "Potvrdiť" at bounding box center [409, 1231] width 588 height 81
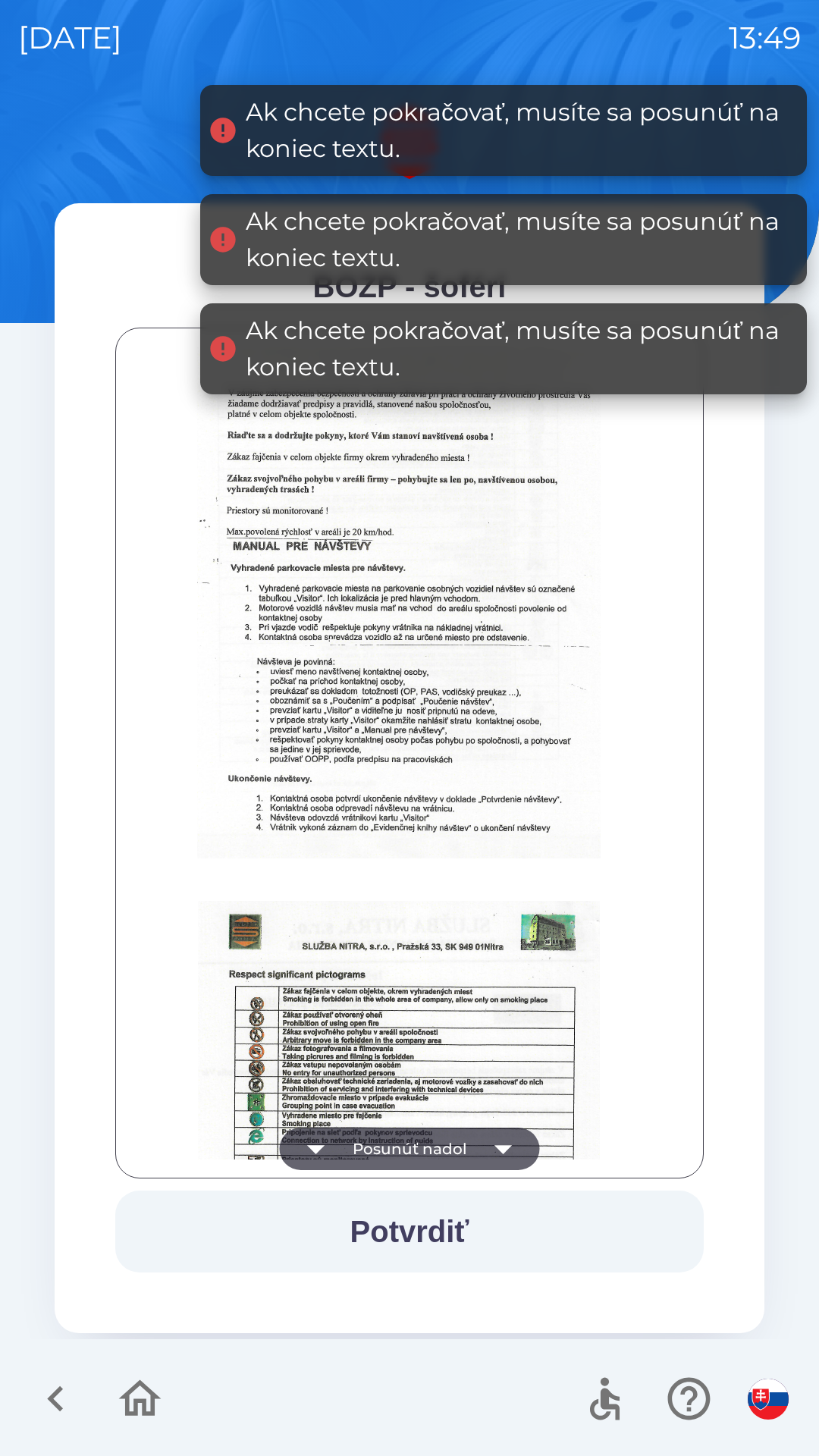
click at [458, 1232] on button "Potvrdiť" at bounding box center [409, 1231] width 588 height 81
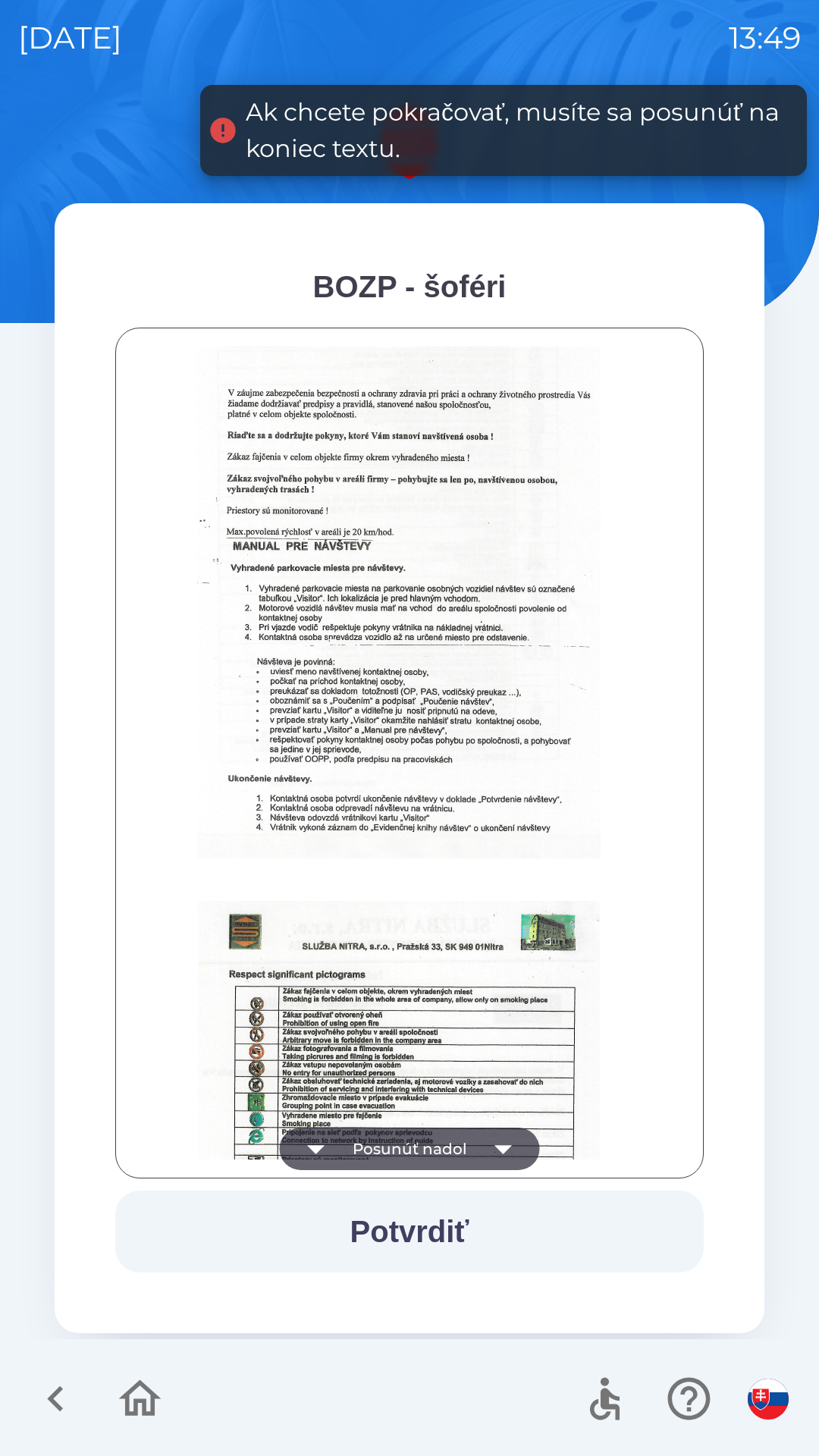
click at [487, 1149] on icon "button" at bounding box center [503, 1149] width 42 height 42
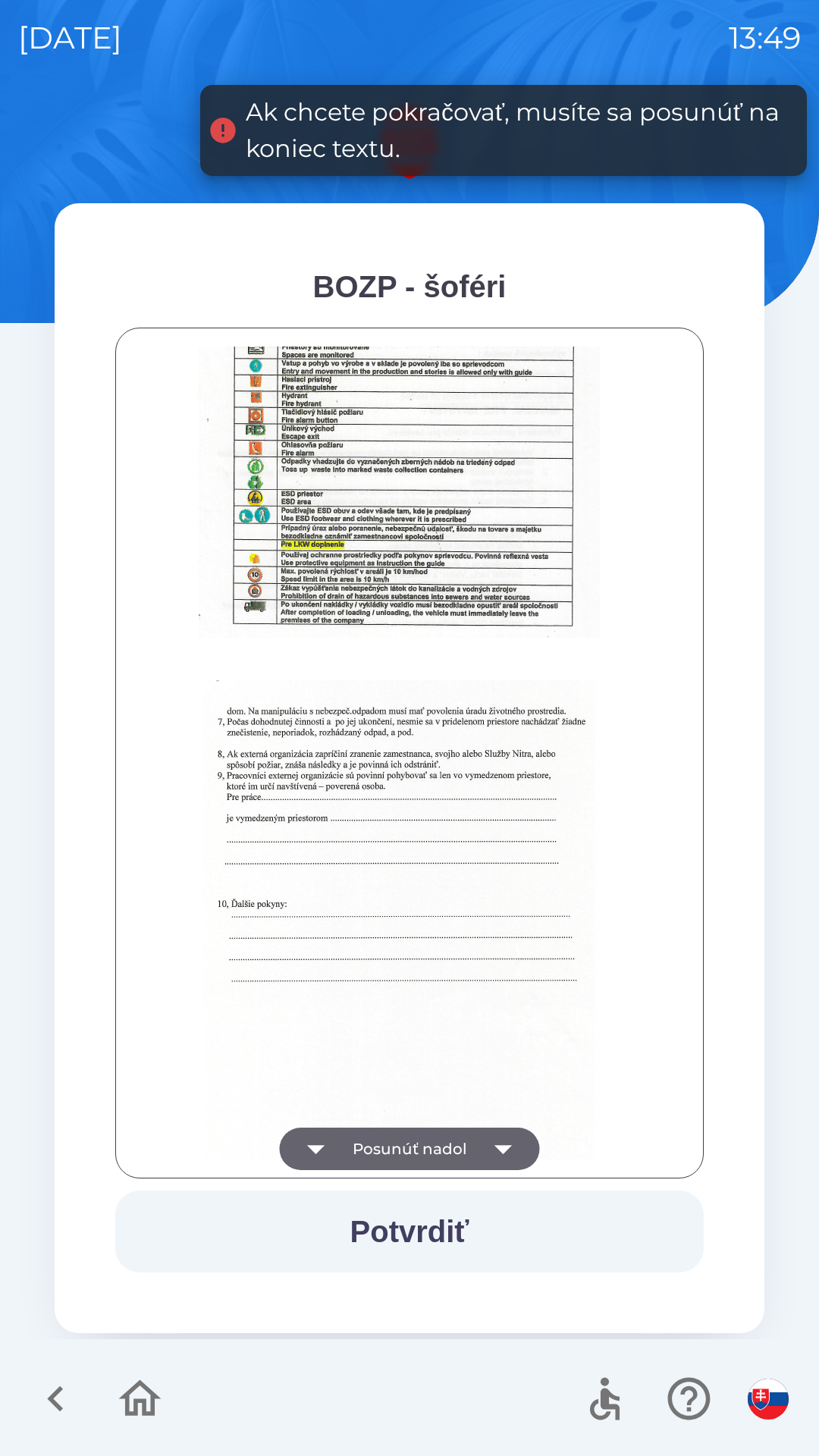
click at [504, 1148] on icon "button" at bounding box center [502, 1149] width 17 height 9
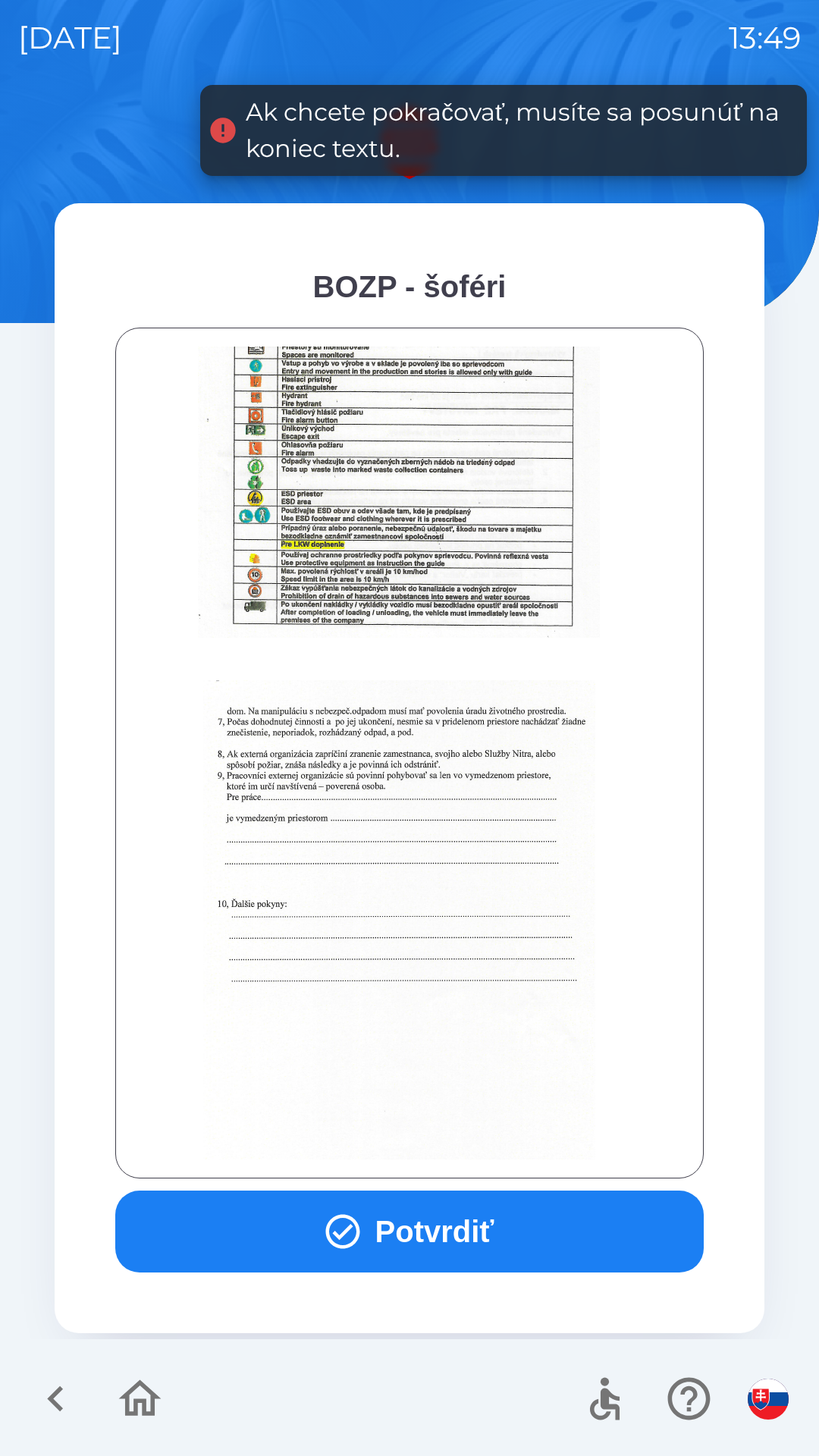
scroll to position [1699, 0]
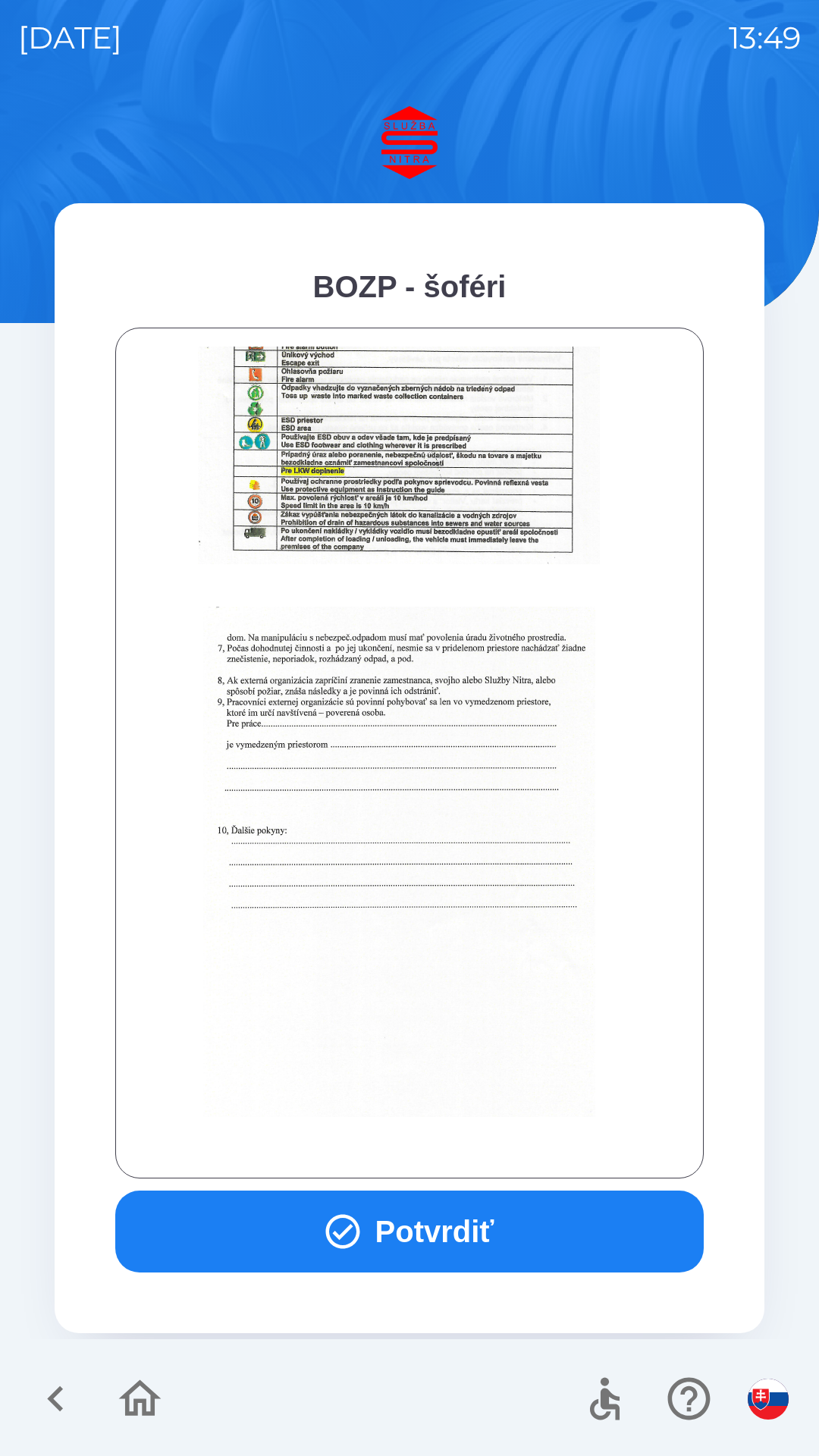
click at [497, 1233] on button "Potvrdiť" at bounding box center [409, 1231] width 588 height 81
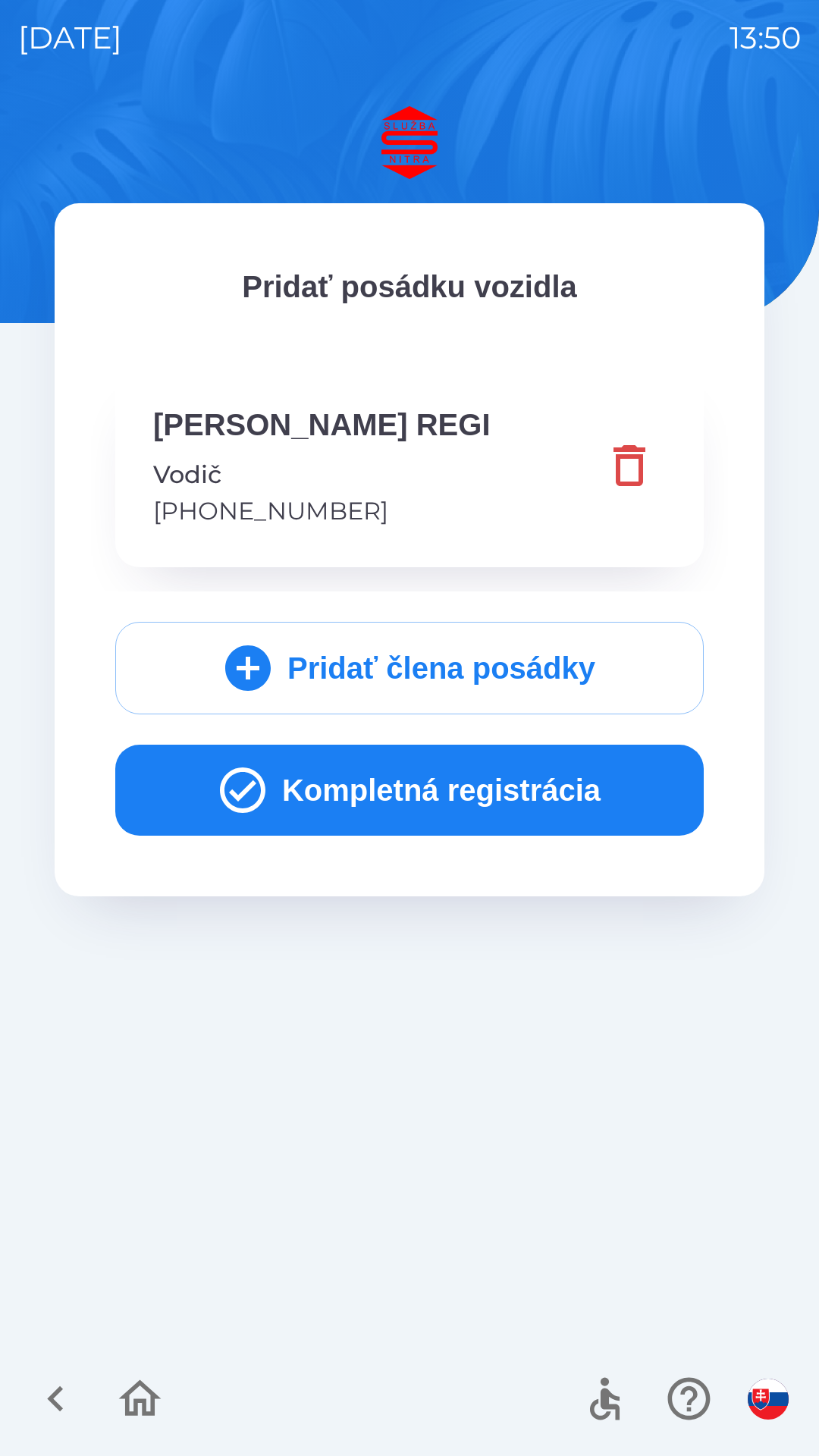
click at [503, 792] on button "Kompletná registrácia" at bounding box center [409, 790] width 588 height 91
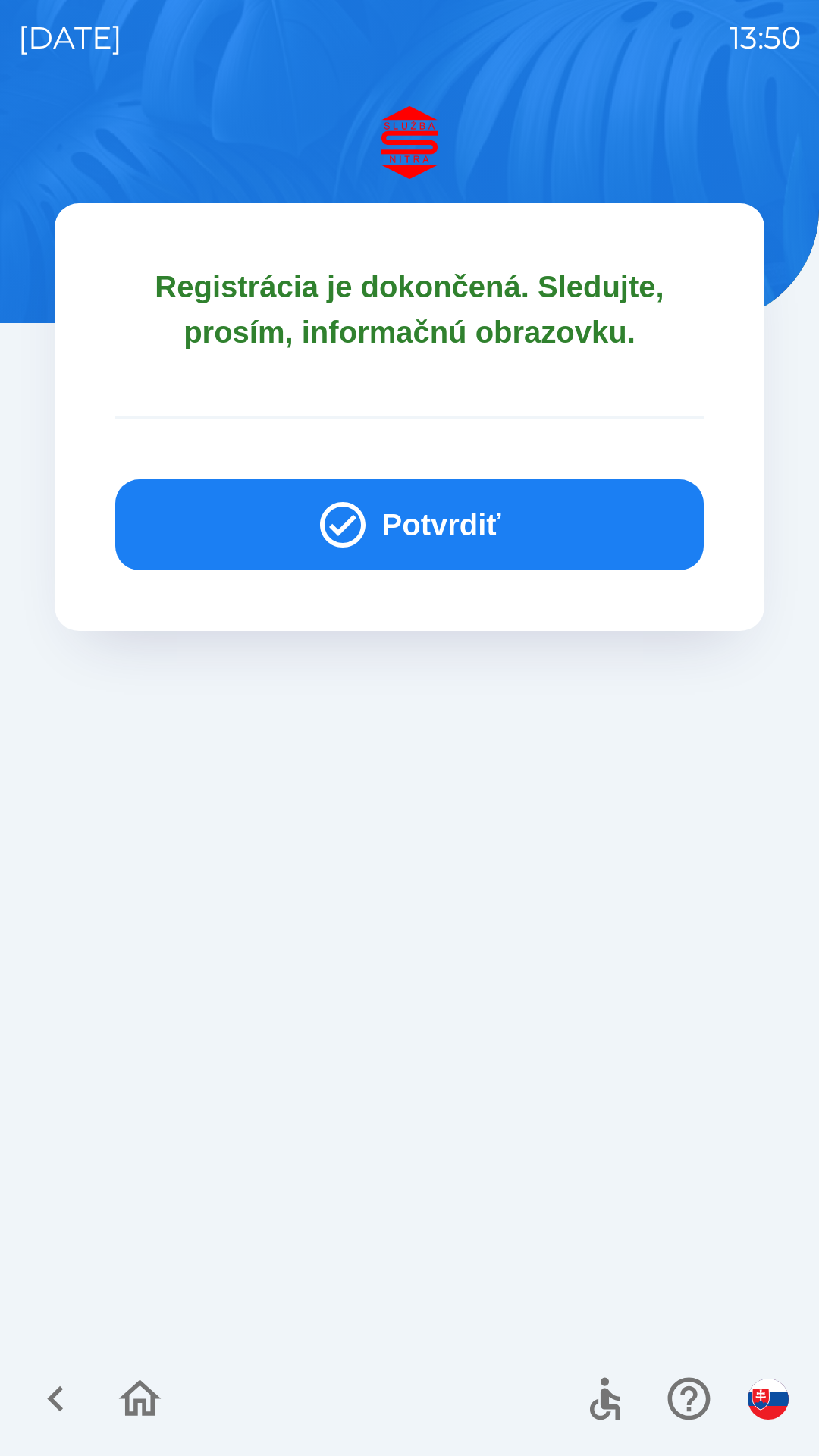
click at [479, 512] on button "Potvrdiť" at bounding box center [409, 524] width 588 height 91
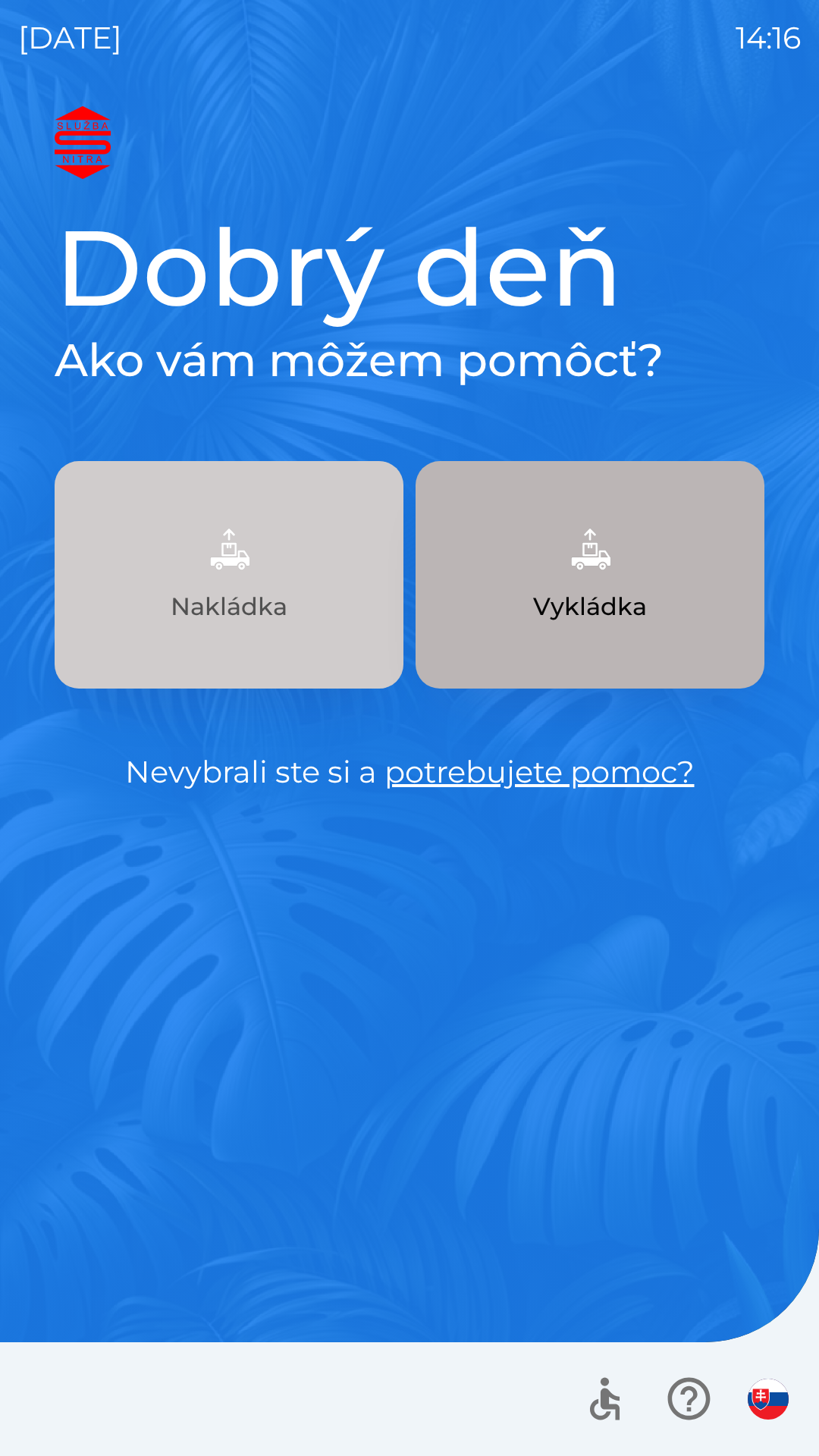
click at [242, 588] on p "Nakládka" at bounding box center [229, 607] width 117 height 37
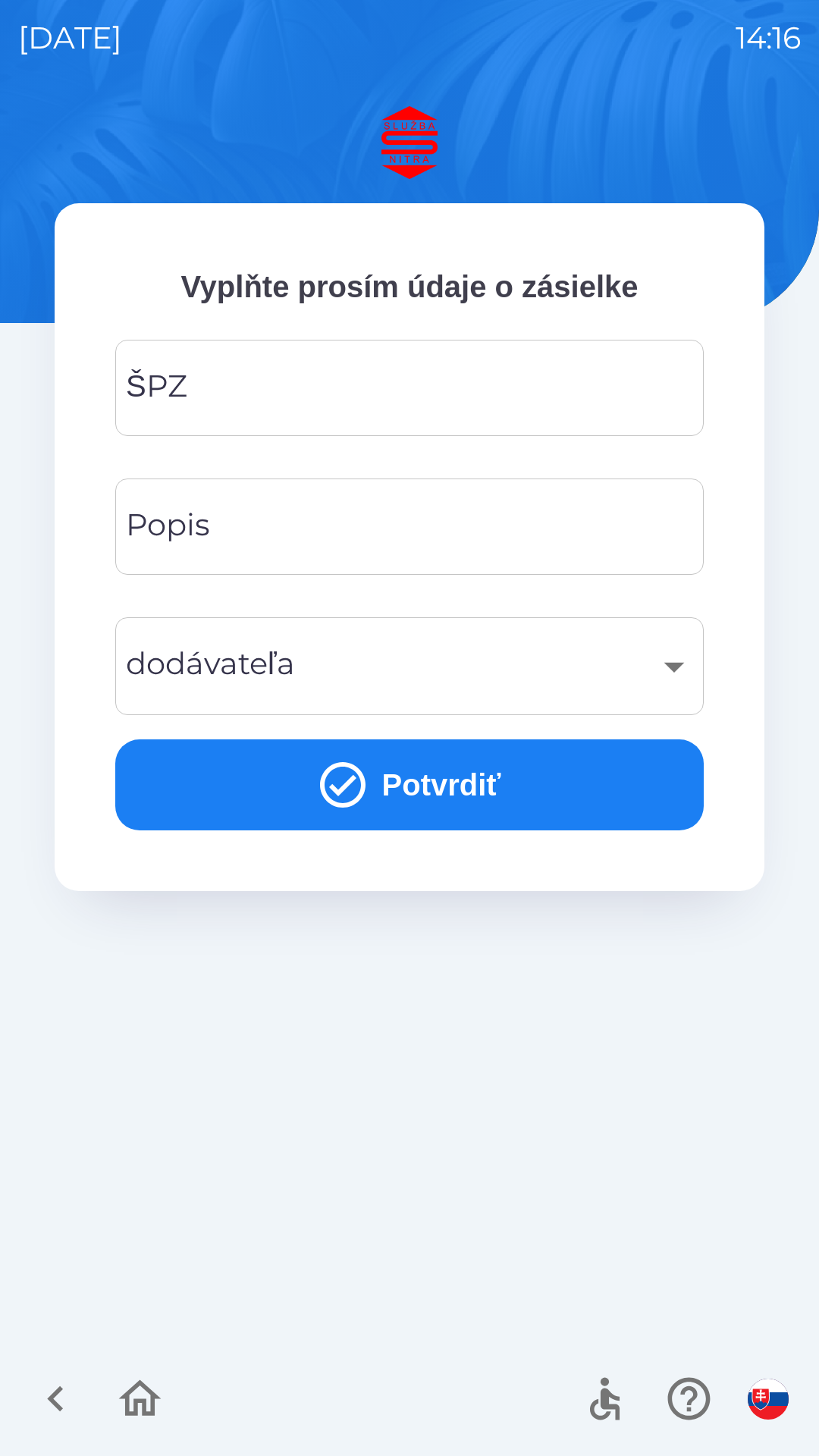
click at [411, 397] on input "ŠPZ" at bounding box center [409, 387] width 552 height 59
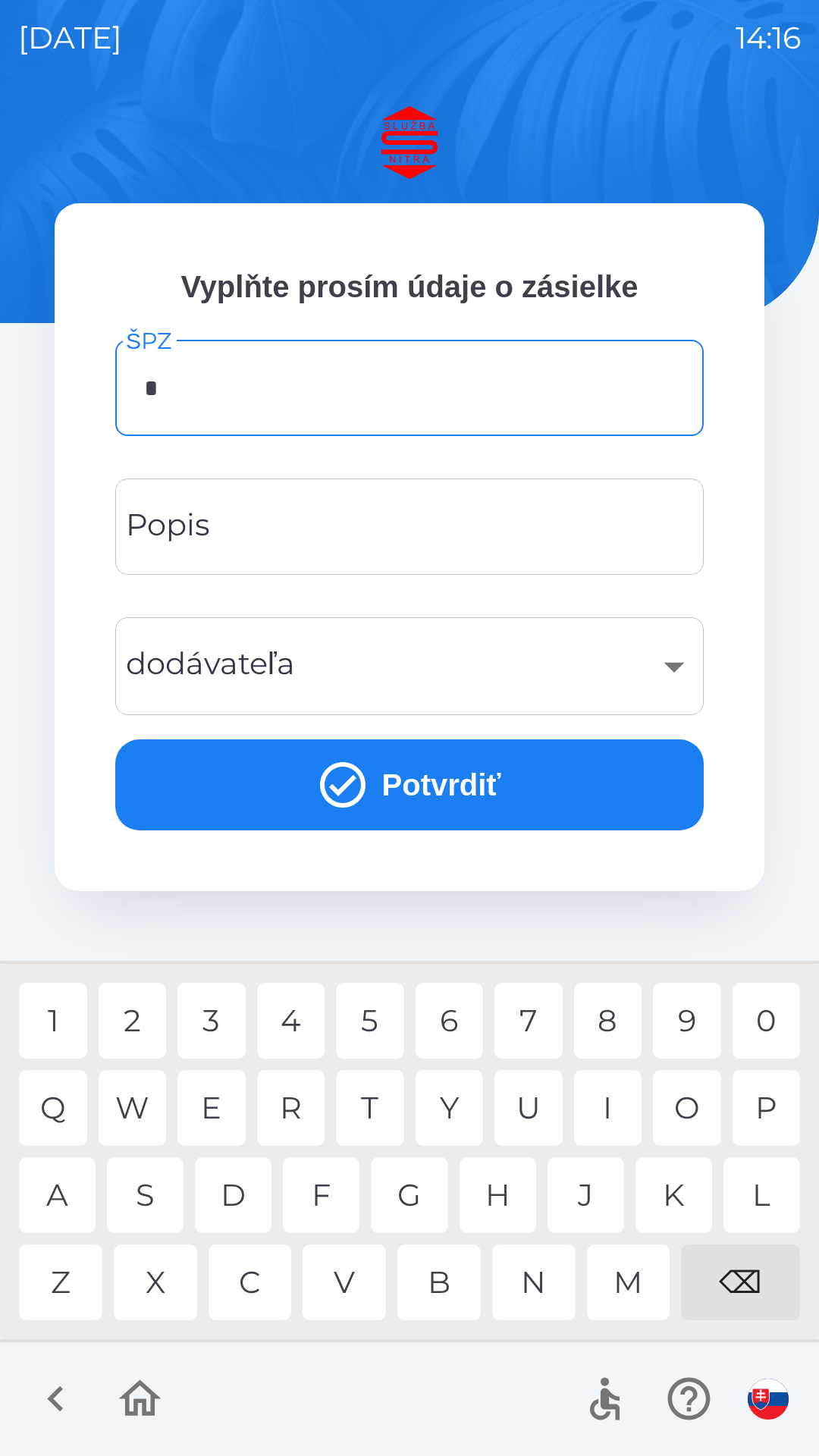
click at [150, 1201] on div "S" at bounding box center [145, 1194] width 77 height 76
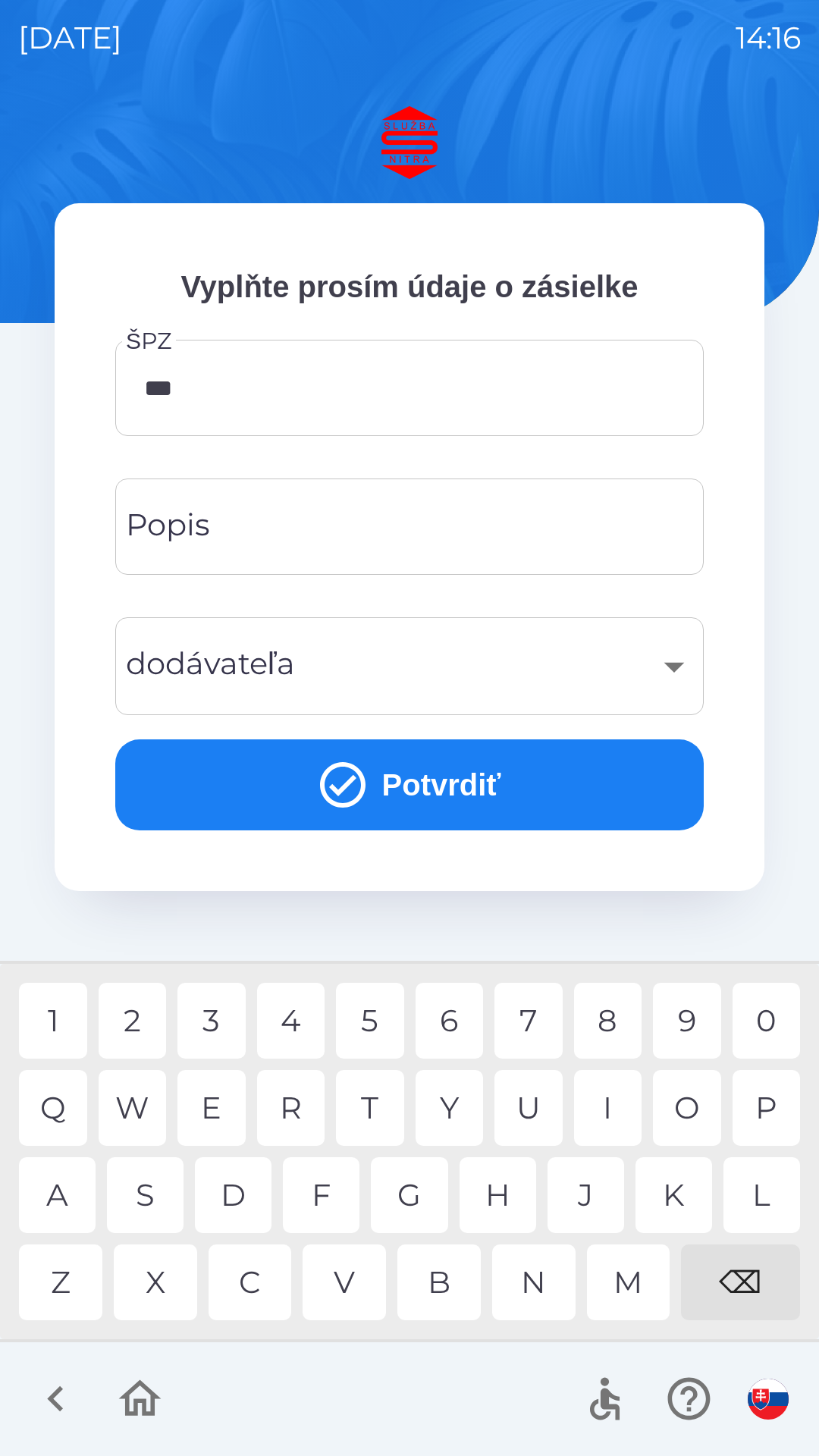
click at [379, 1022] on div "5" at bounding box center [370, 1020] width 69 height 76
click at [63, 1026] on div "1" at bounding box center [53, 1020] width 69 height 76
click at [686, 1032] on div "9" at bounding box center [686, 1020] width 69 height 76
click at [254, 1295] on div "C" at bounding box center [250, 1282] width 83 height 76
type input "*******"
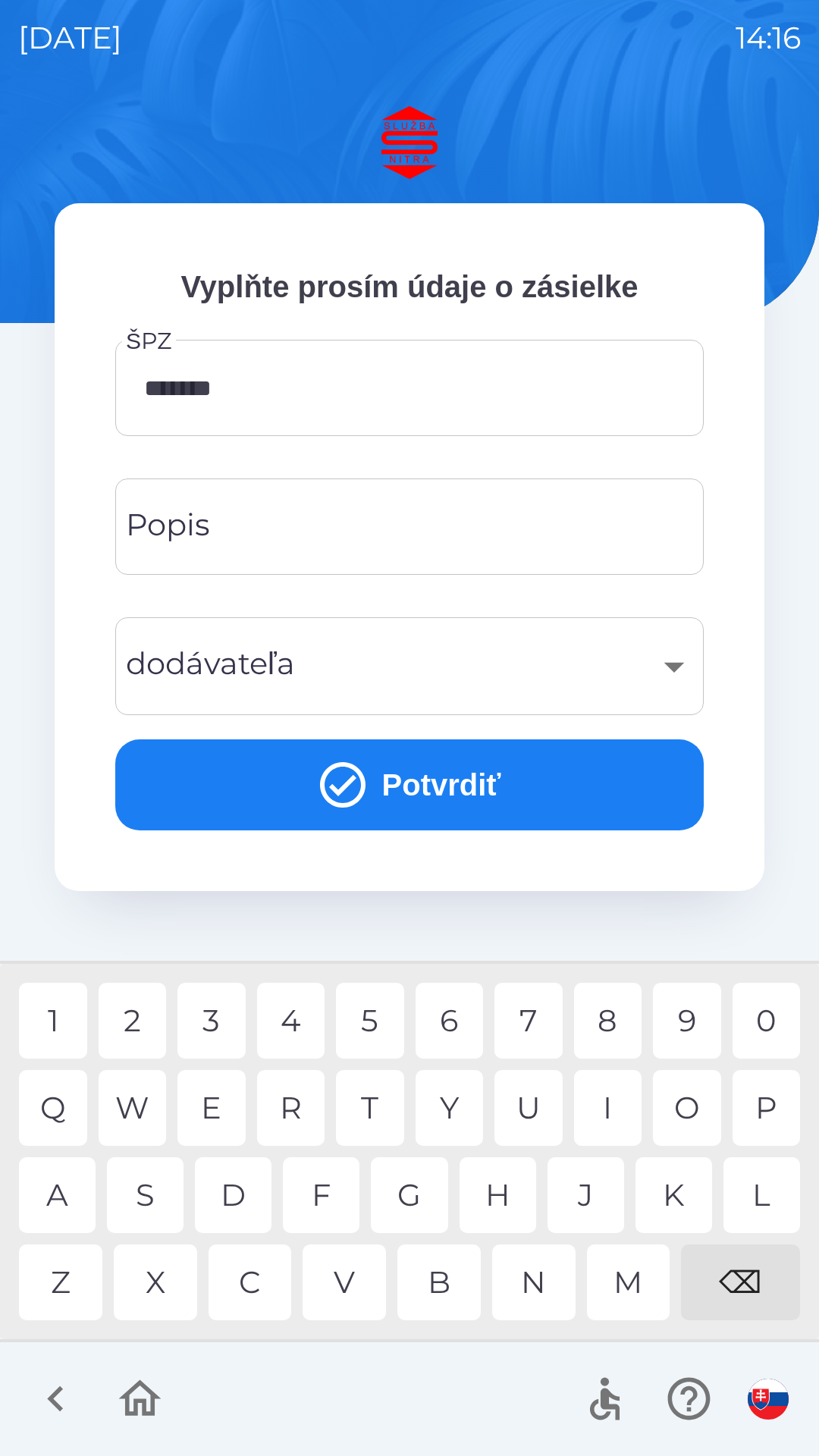
click at [348, 670] on div "​" at bounding box center [409, 665] width 552 height 61
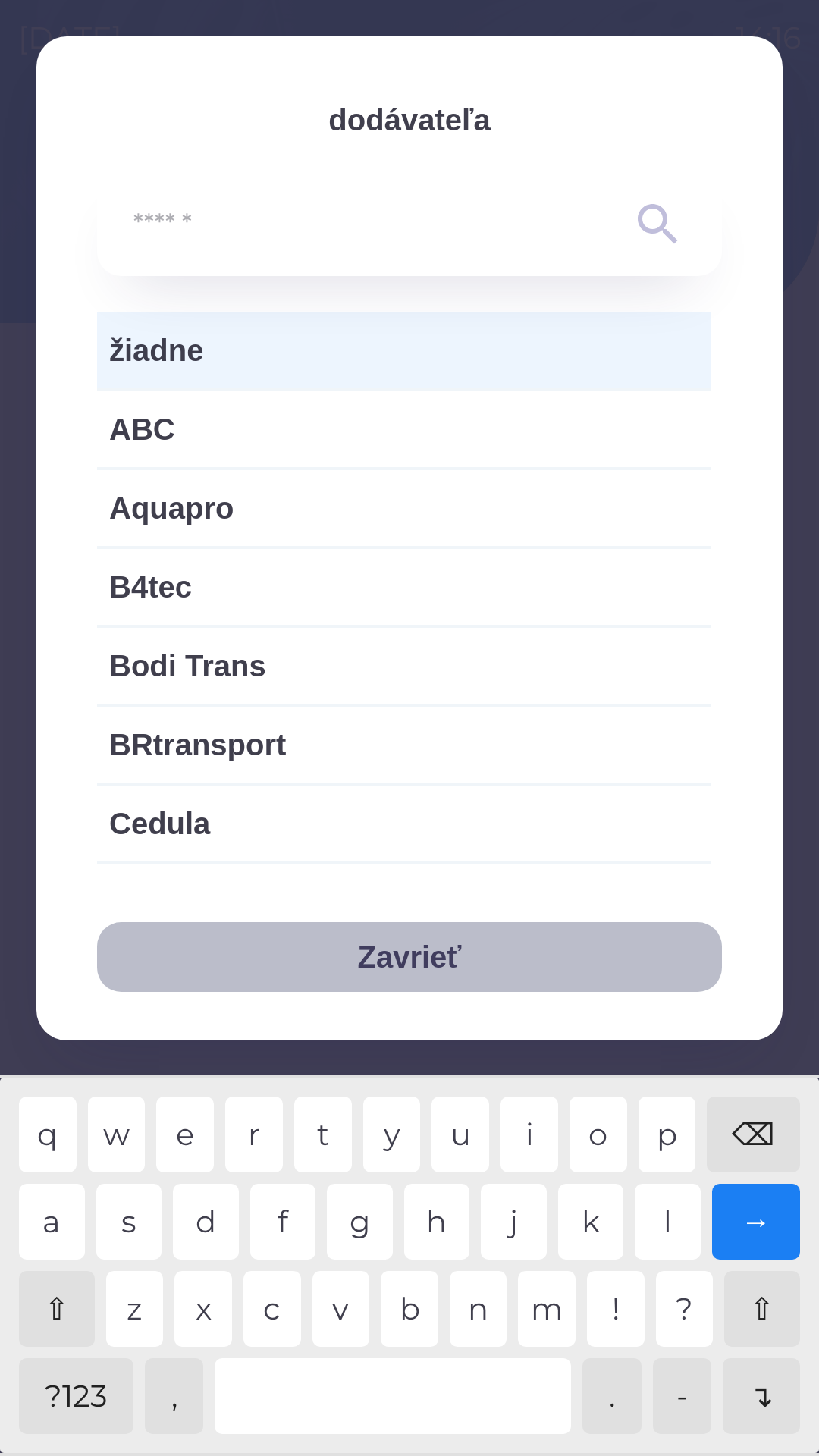
click at [393, 971] on button "Zavrieť" at bounding box center [409, 956] width 625 height 70
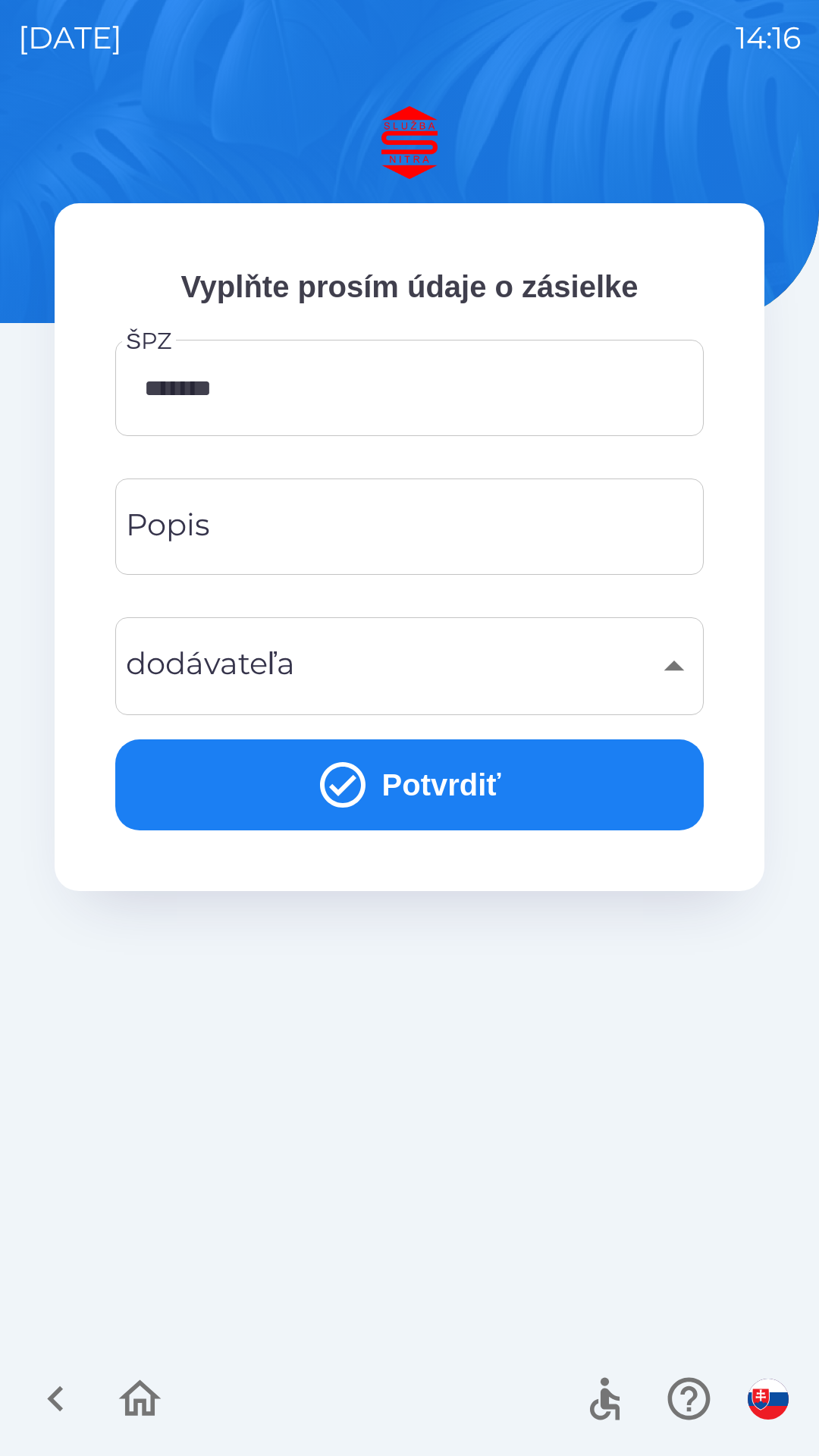
click at [400, 541] on input "Popis" at bounding box center [409, 526] width 552 height 59
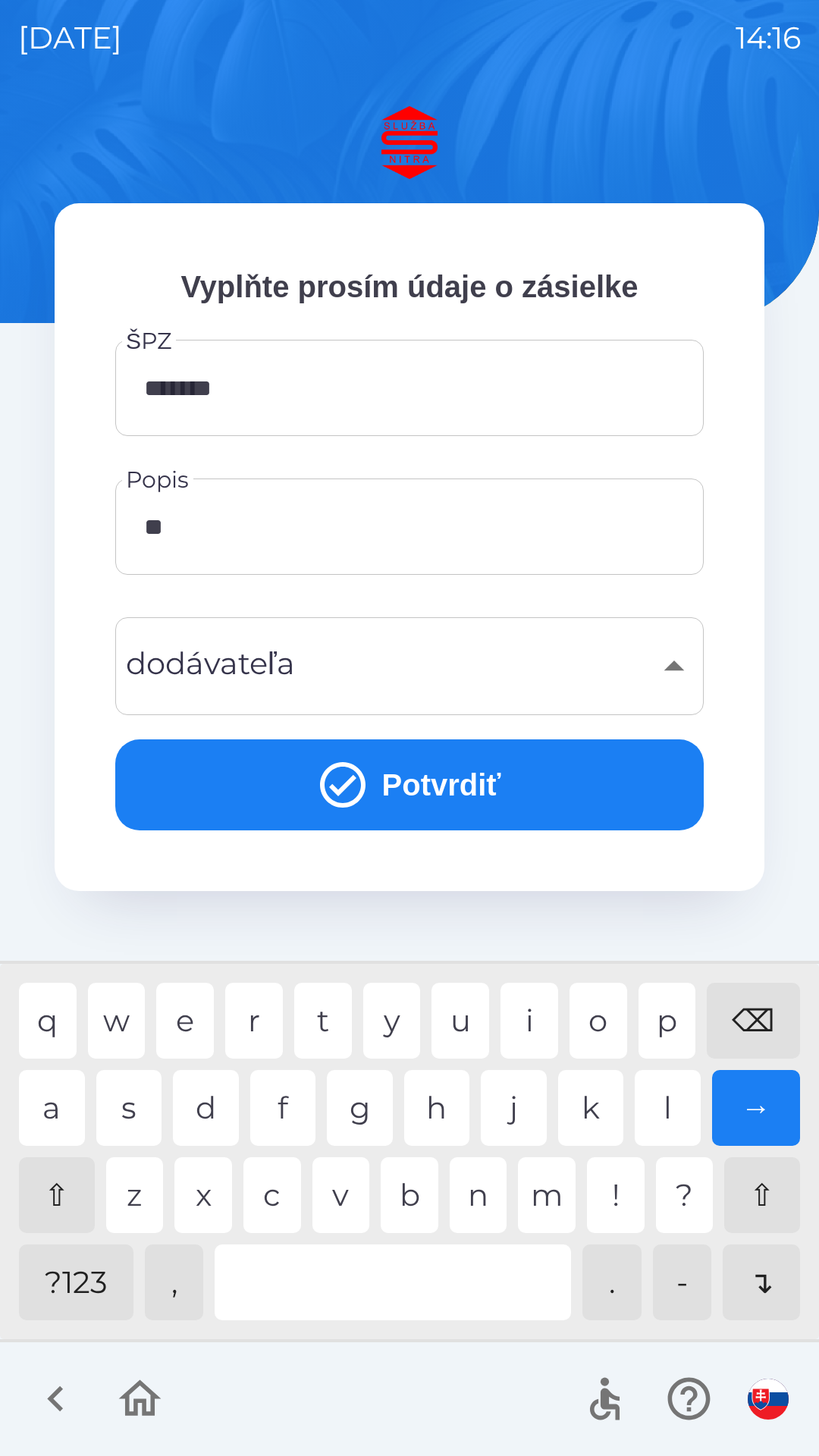
click at [183, 1036] on div "e" at bounding box center [185, 1020] width 58 height 76
click at [522, 1116] on div "j" at bounding box center [513, 1107] width 66 height 76
type input "*******"
click at [480, 1203] on div "n" at bounding box center [478, 1194] width 58 height 76
click at [436, 671] on div "​" at bounding box center [409, 665] width 552 height 61
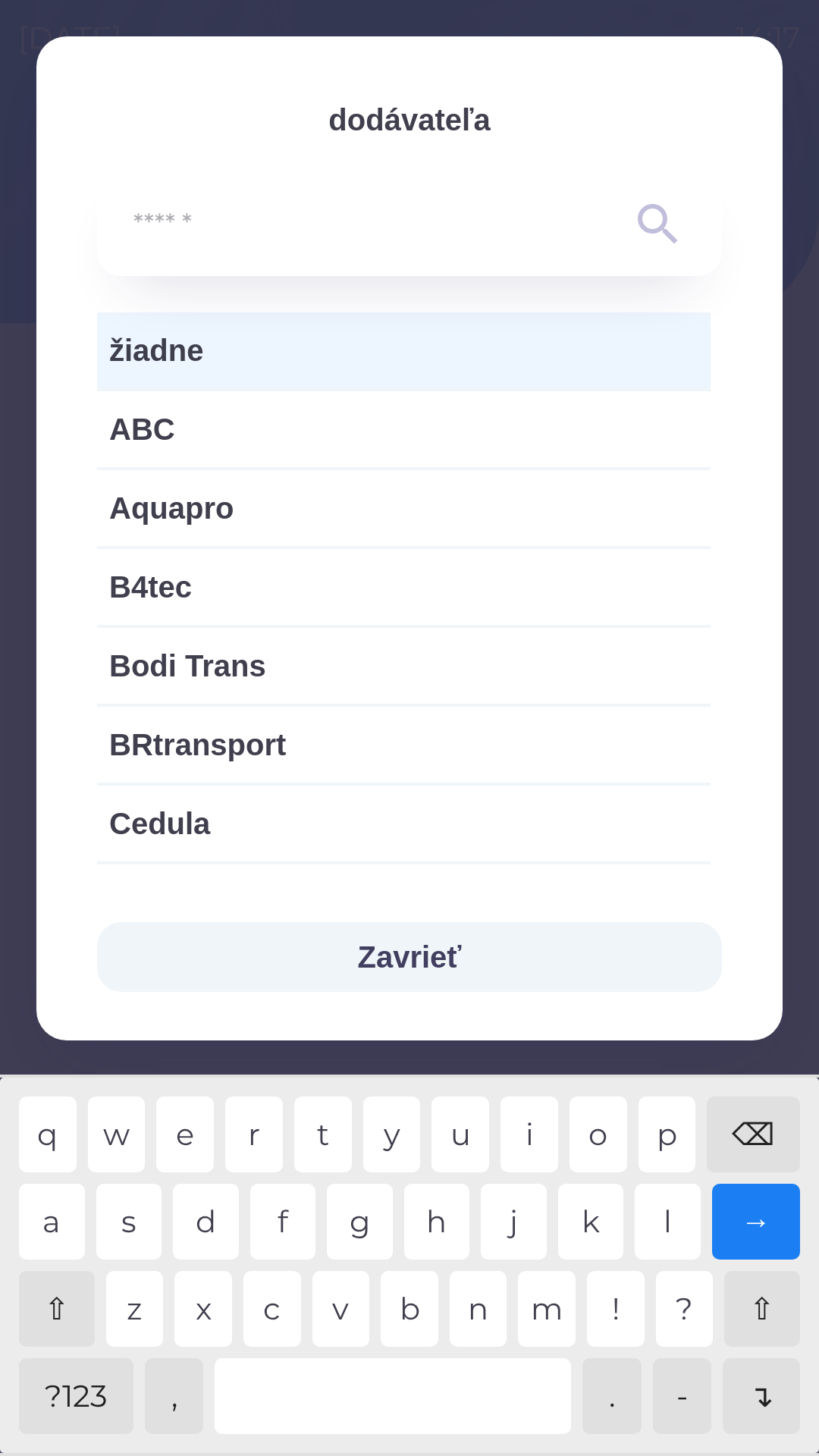
click at [377, 965] on button "Zavrieť" at bounding box center [409, 956] width 625 height 70
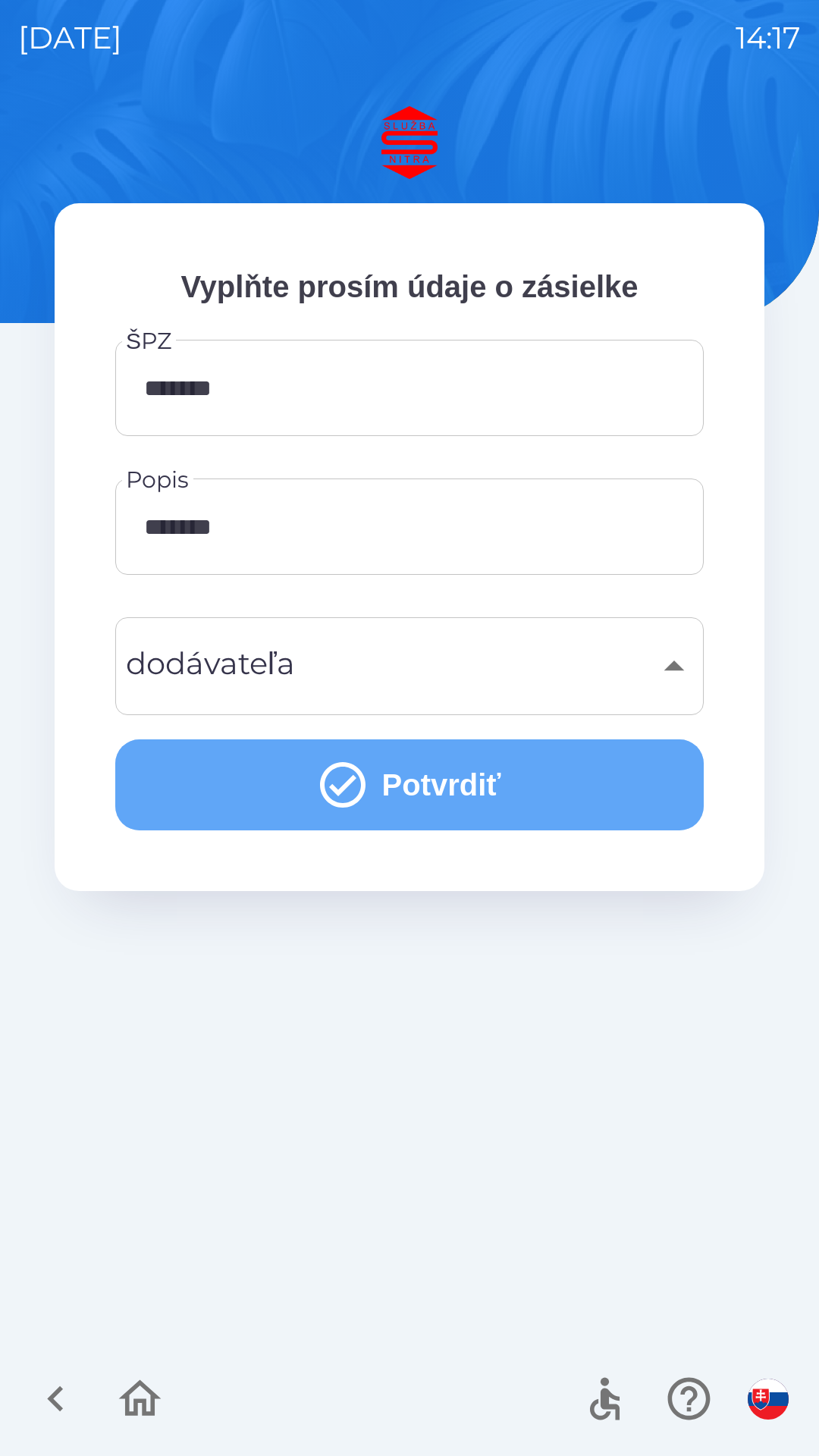
click at [356, 791] on icon "submit" at bounding box center [343, 785] width 46 height 46
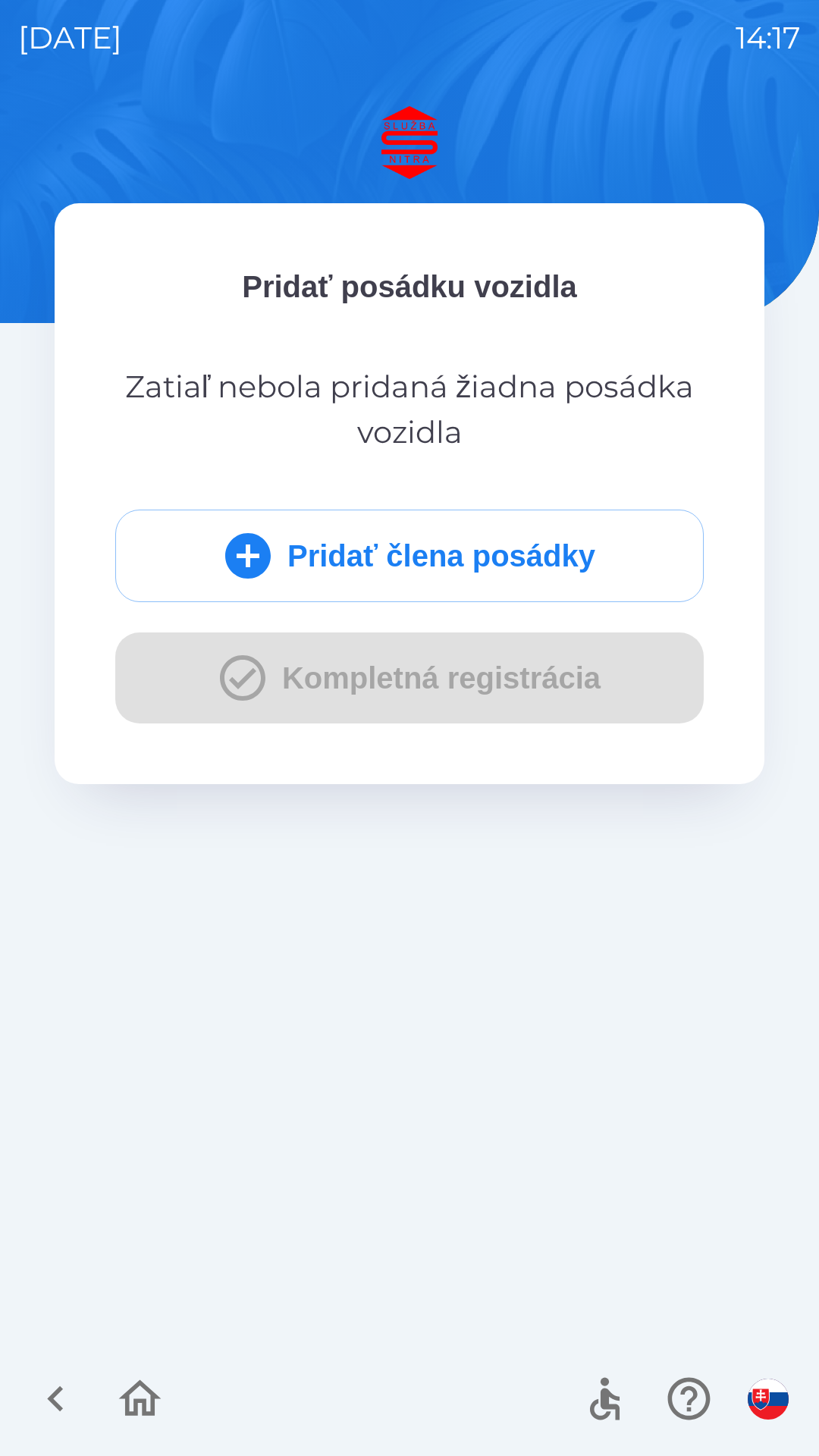
click at [243, 569] on icon "submit" at bounding box center [248, 555] width 46 height 46
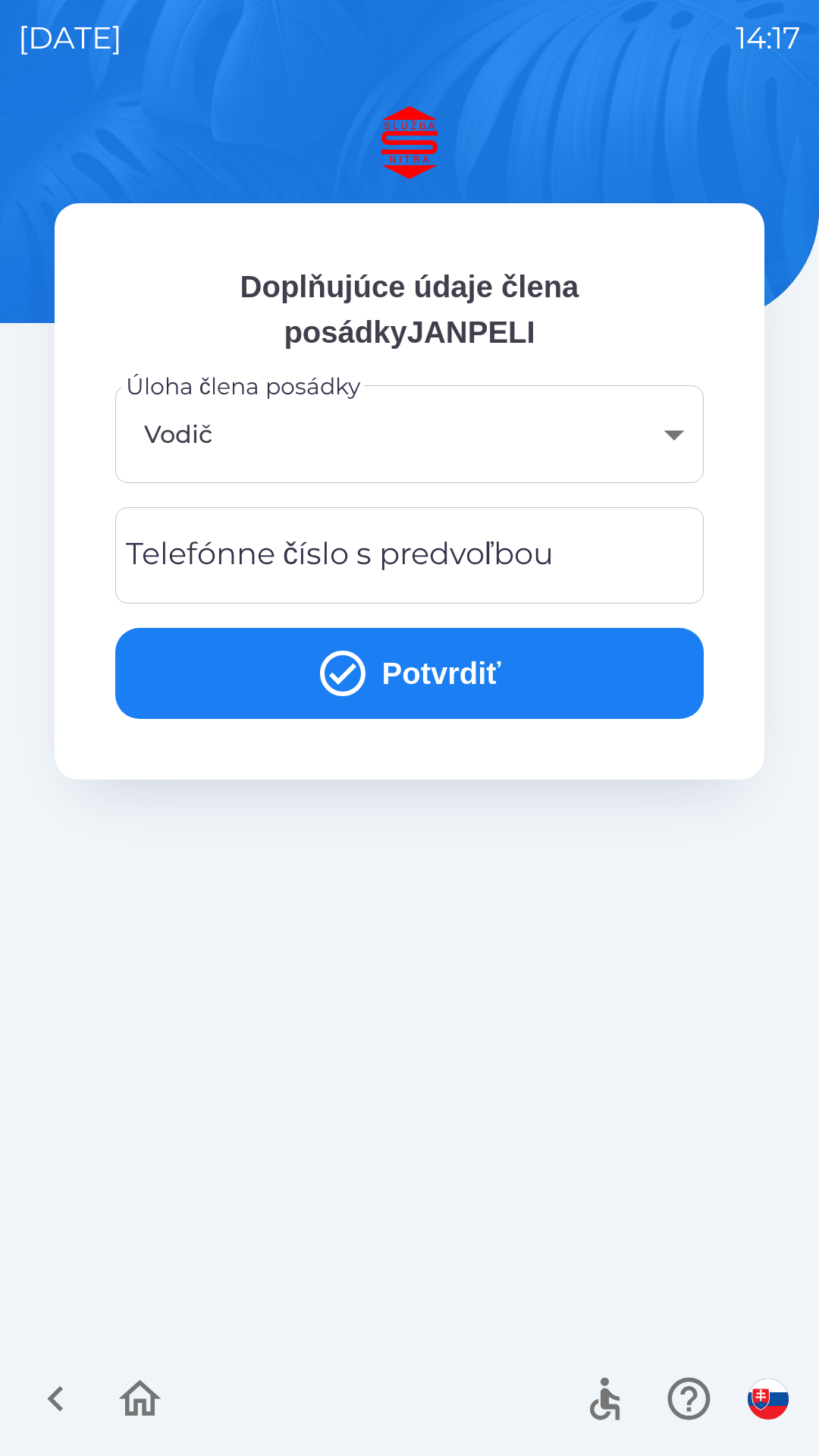
click at [335, 678] on icon "submit" at bounding box center [343, 674] width 46 height 46
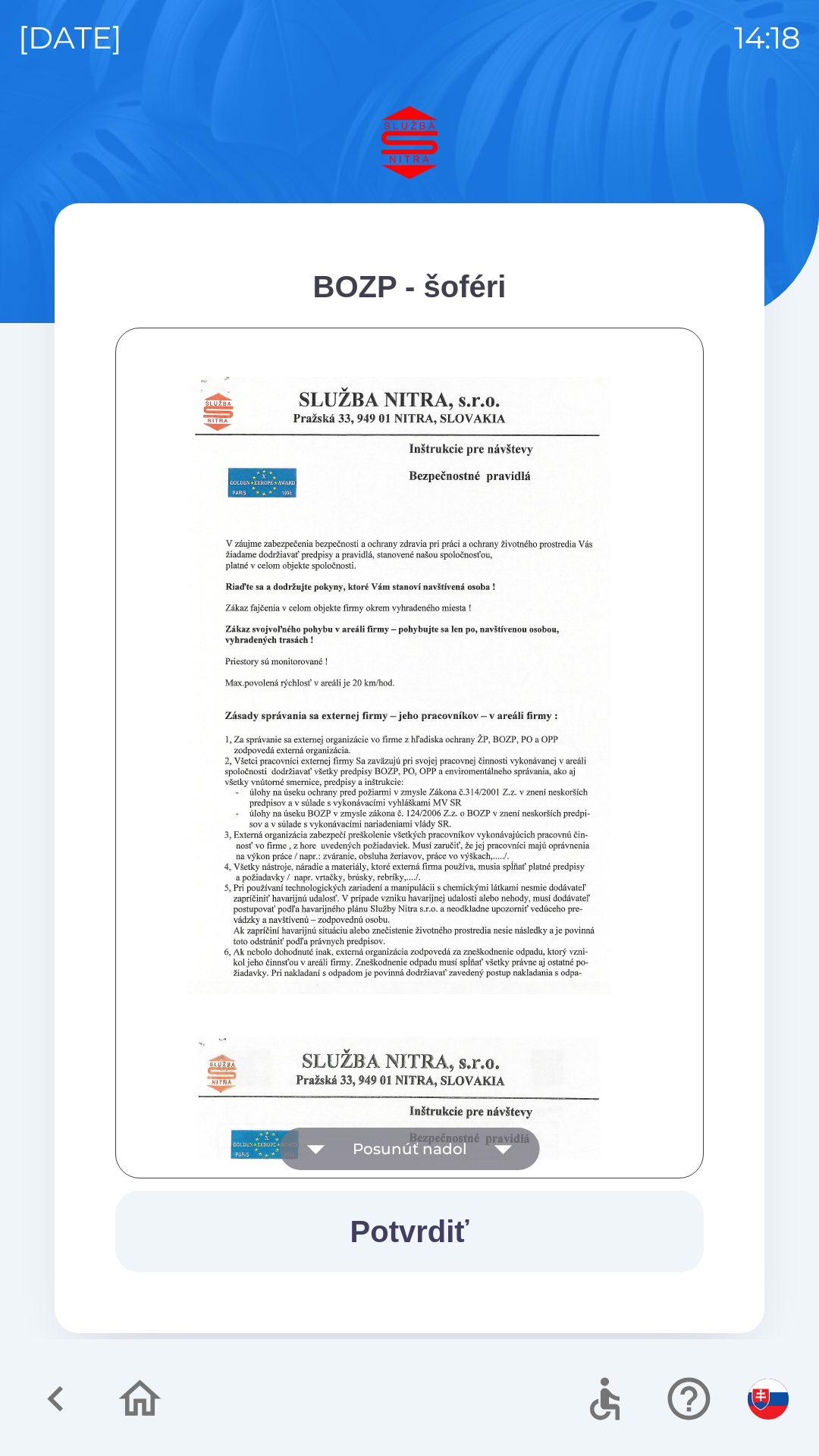
click at [498, 1159] on icon "button" at bounding box center [503, 1149] width 42 height 42
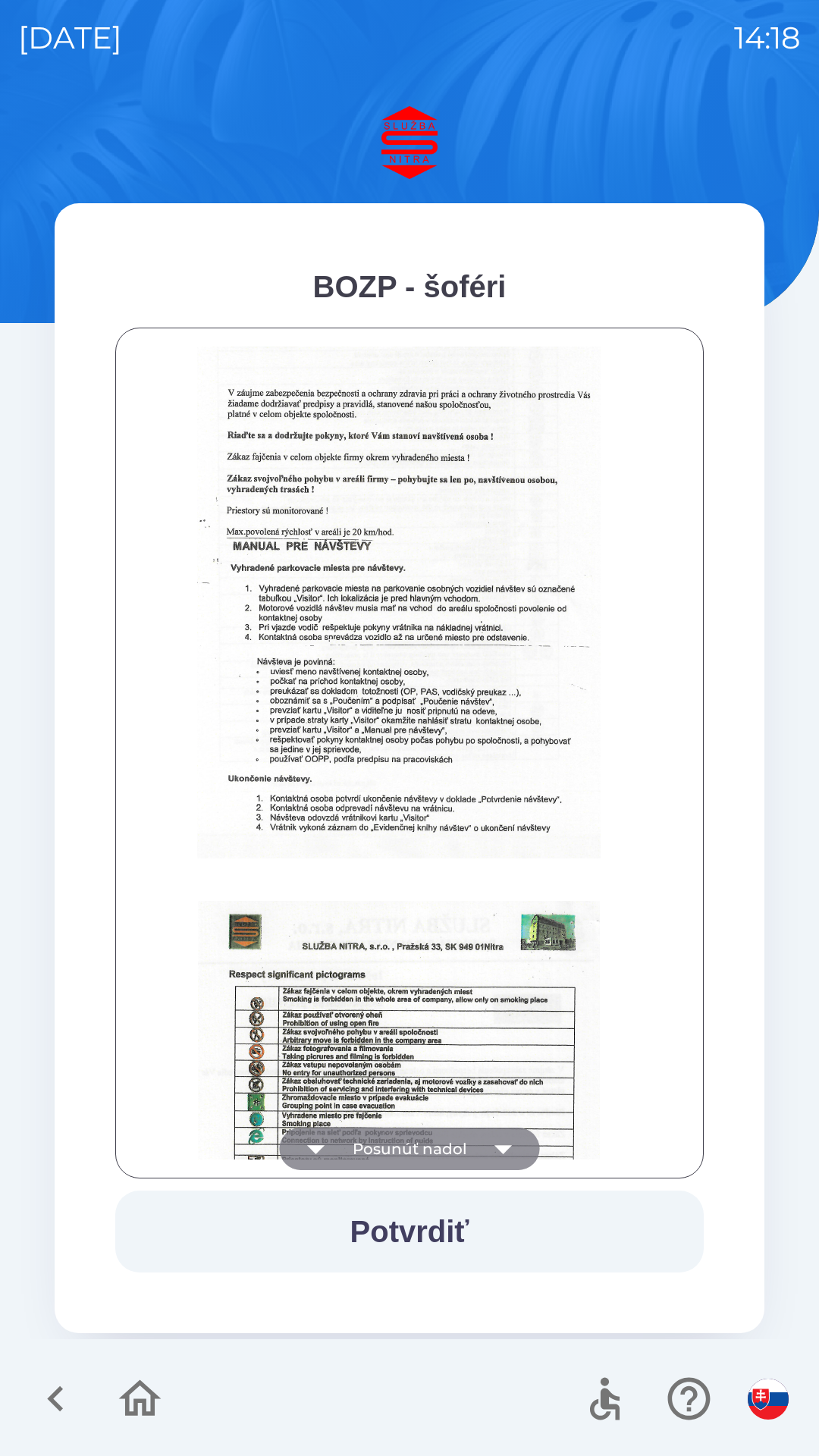
click at [517, 1158] on icon "button" at bounding box center [503, 1149] width 42 height 42
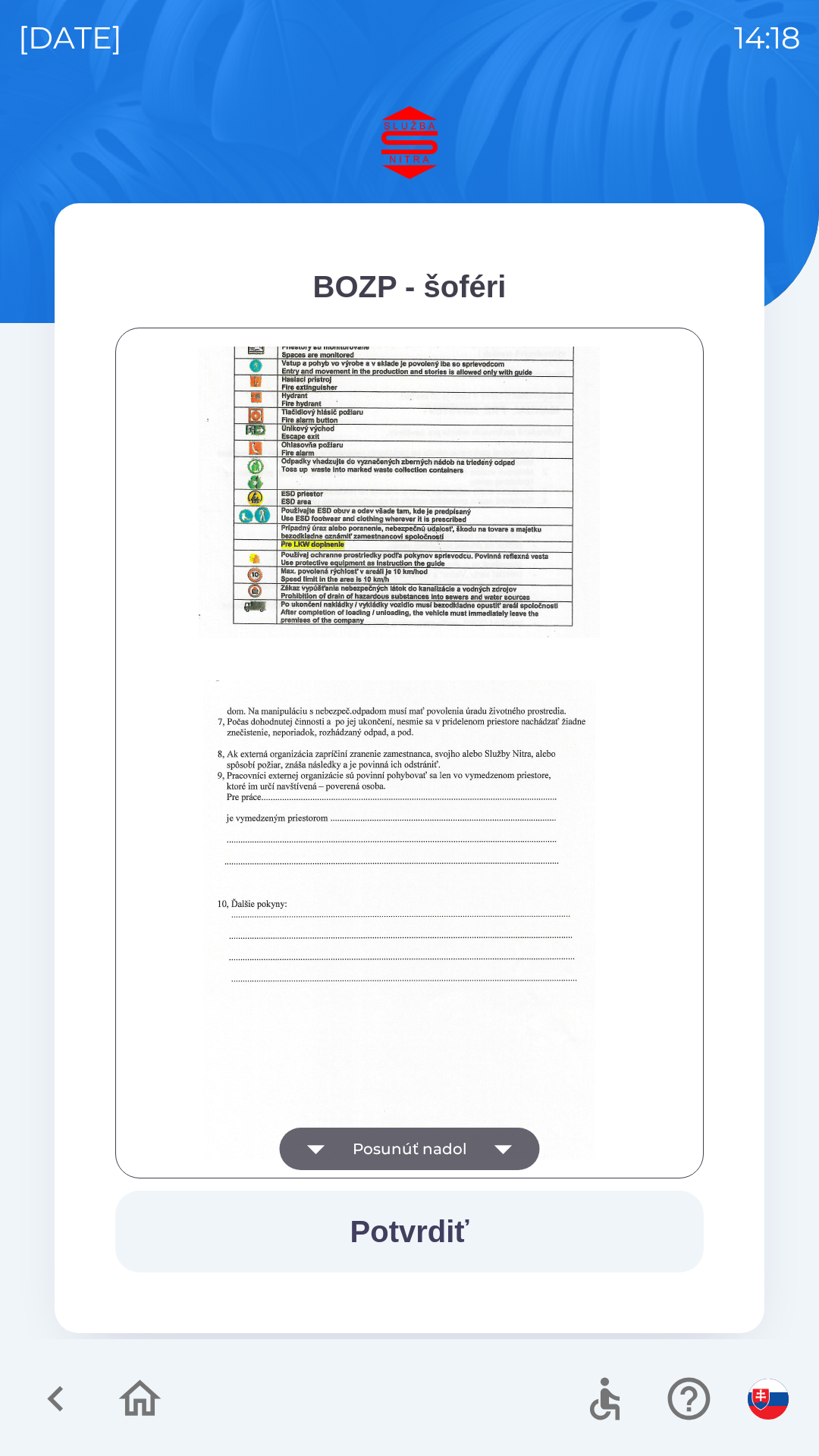
click at [418, 1247] on button "Potvrdiť" at bounding box center [409, 1231] width 588 height 81
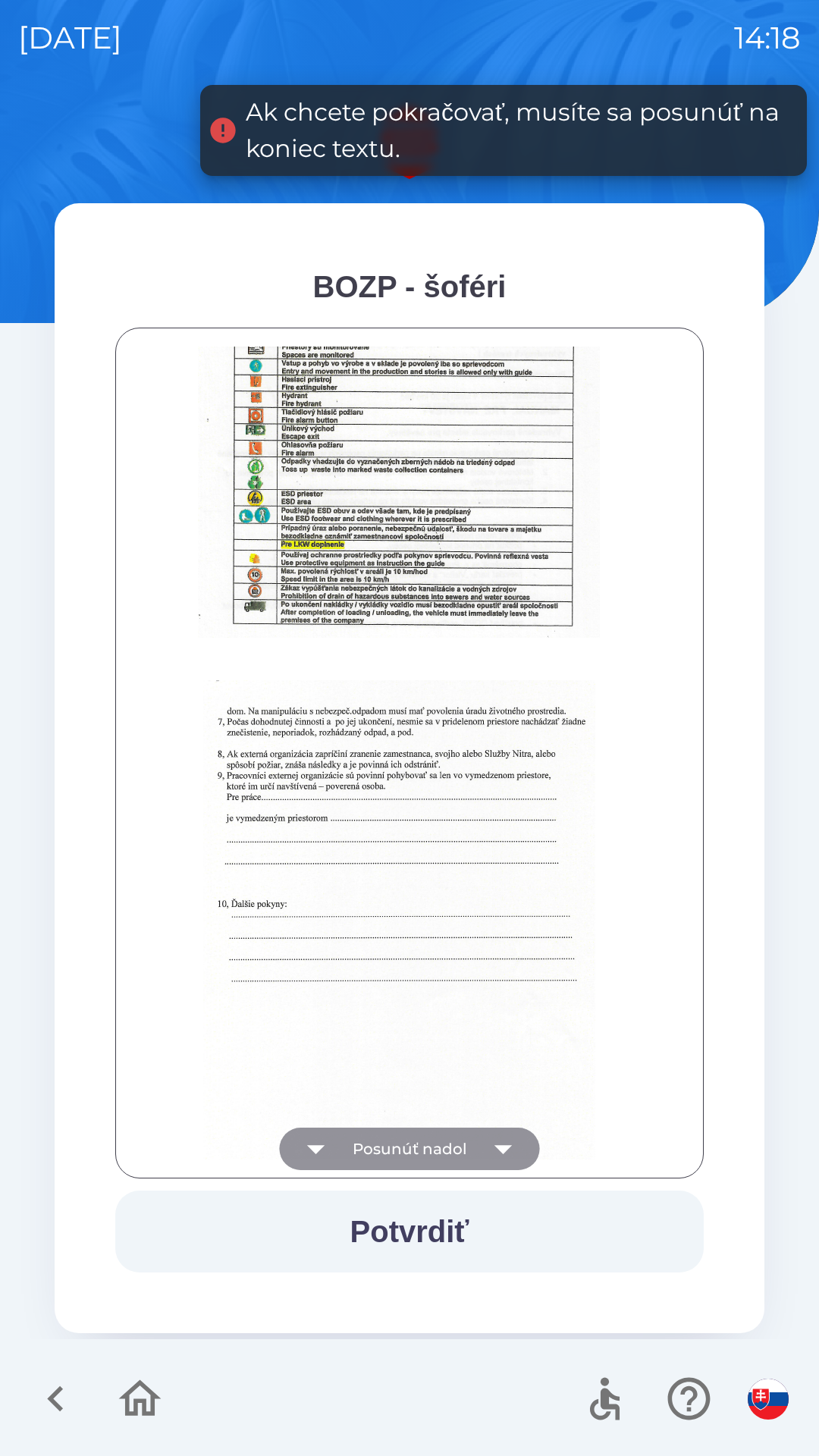
click at [498, 1150] on icon "button" at bounding box center [503, 1149] width 42 height 42
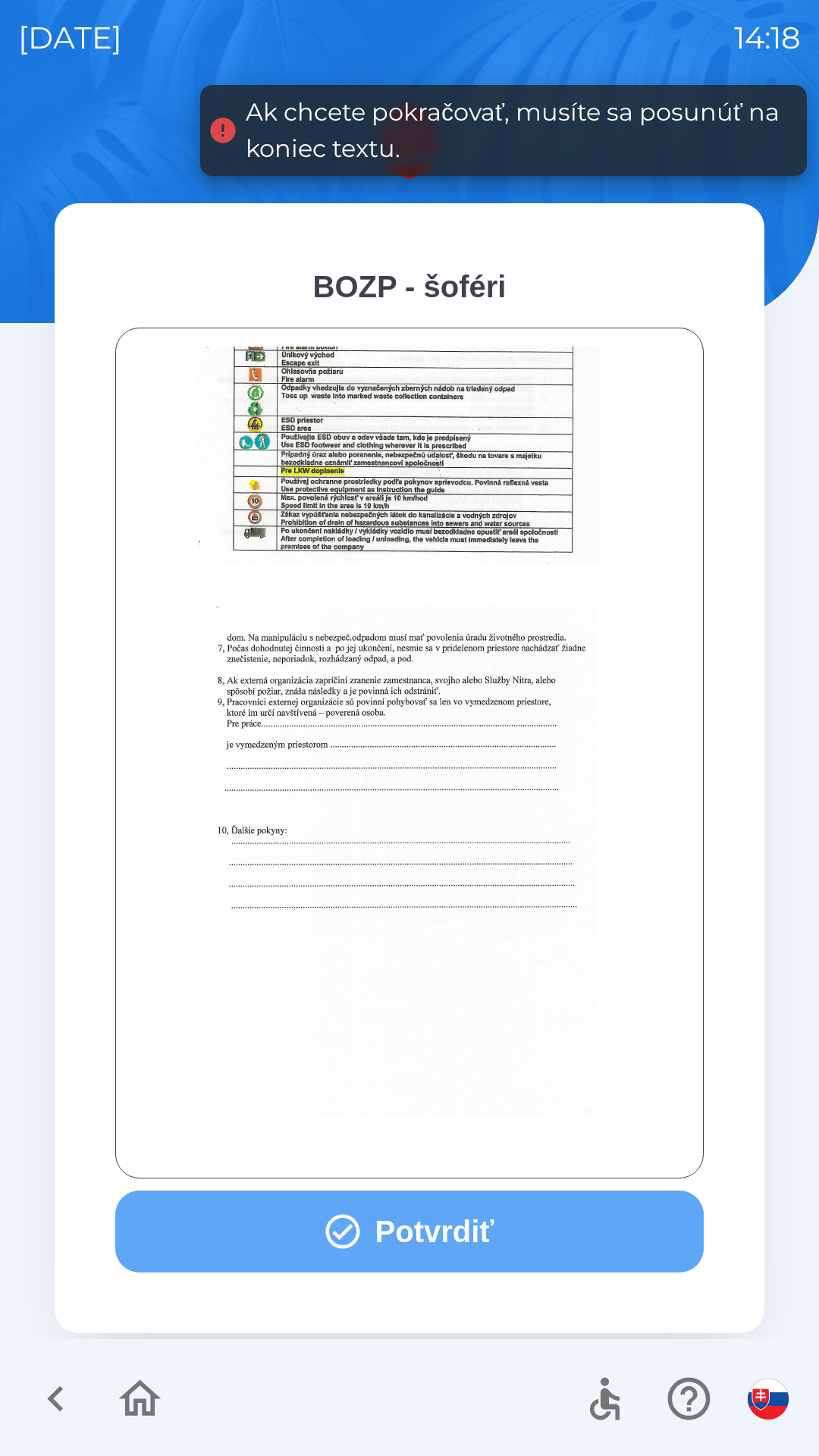
click at [359, 1232] on icon "button" at bounding box center [342, 1231] width 41 height 41
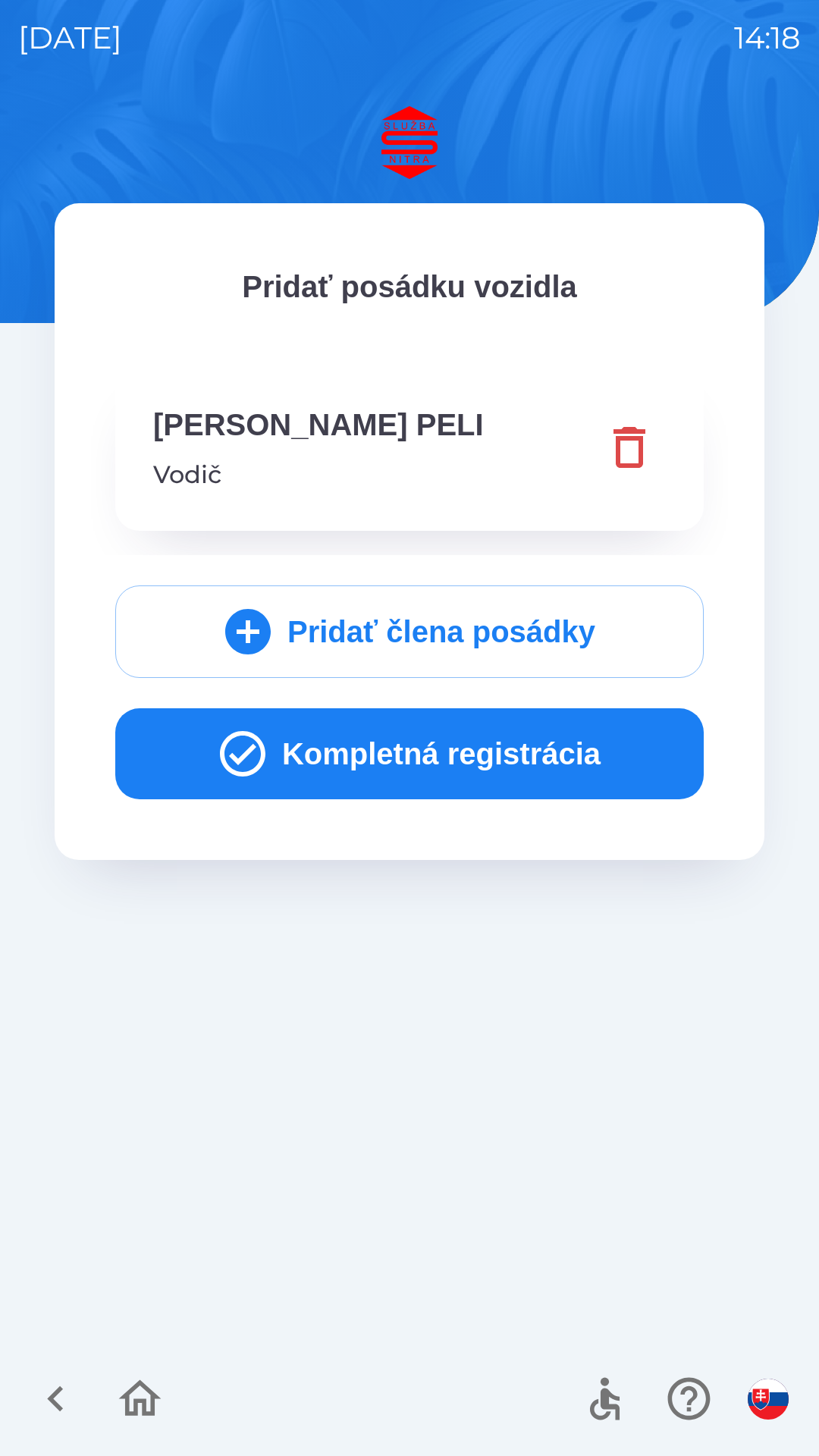
click at [236, 759] on icon "button" at bounding box center [242, 754] width 55 height 55
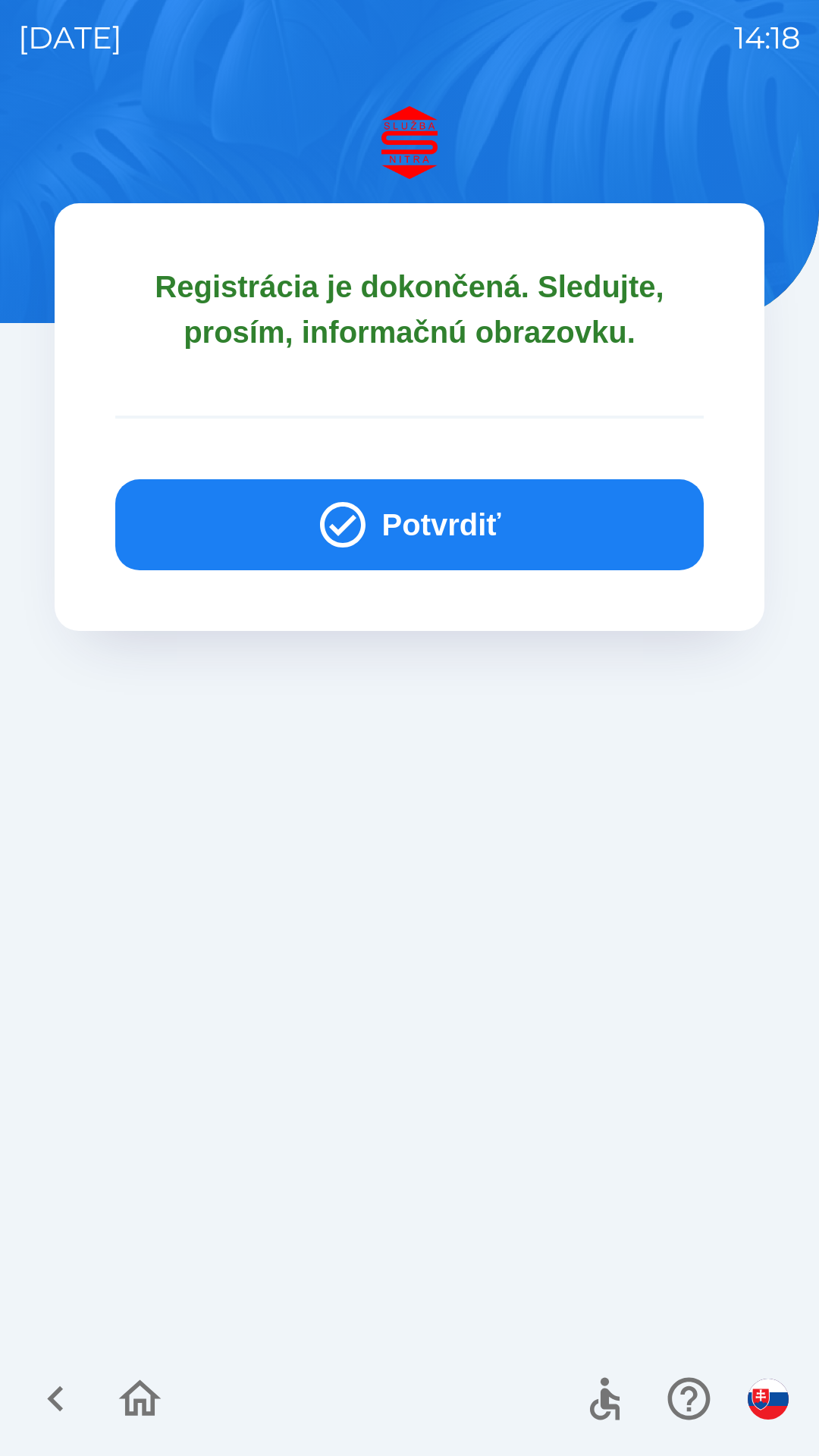
click at [351, 512] on icon "button" at bounding box center [343, 525] width 55 height 55
